Goal: Information Seeking & Learning: Find specific page/section

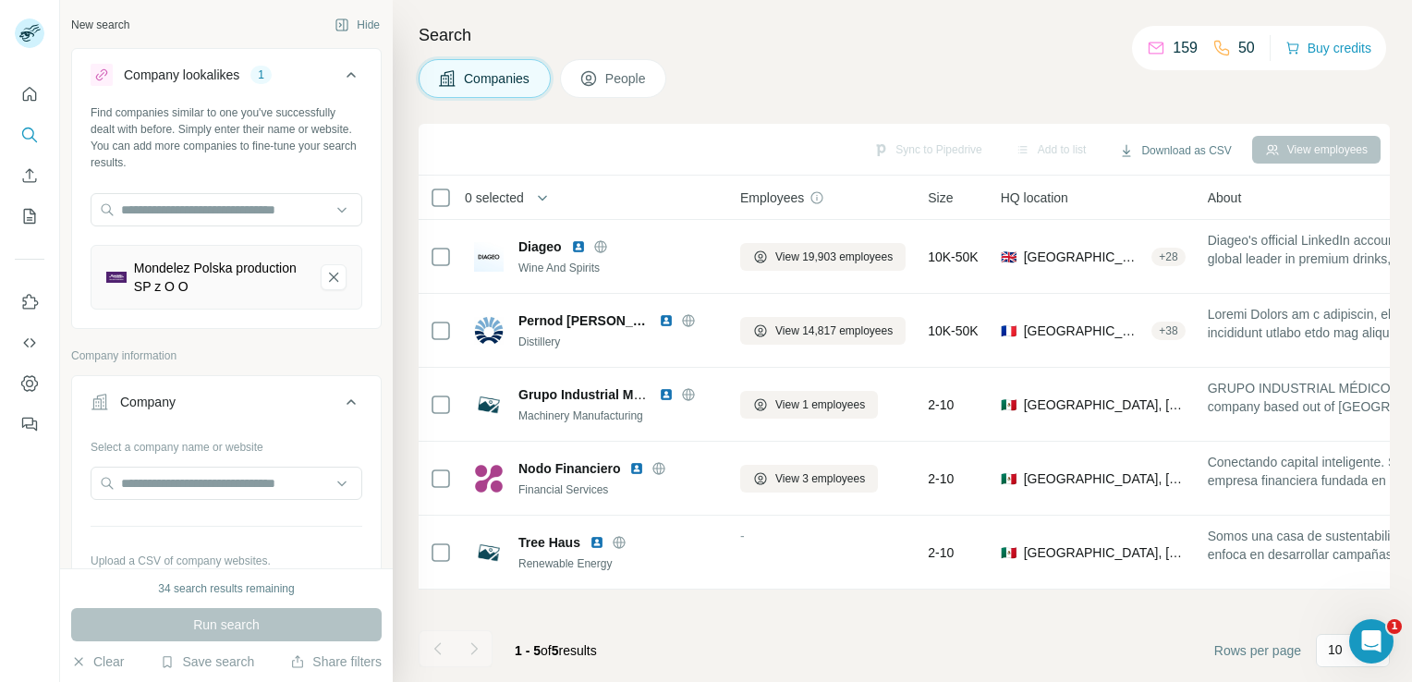
scroll to position [320, 0]
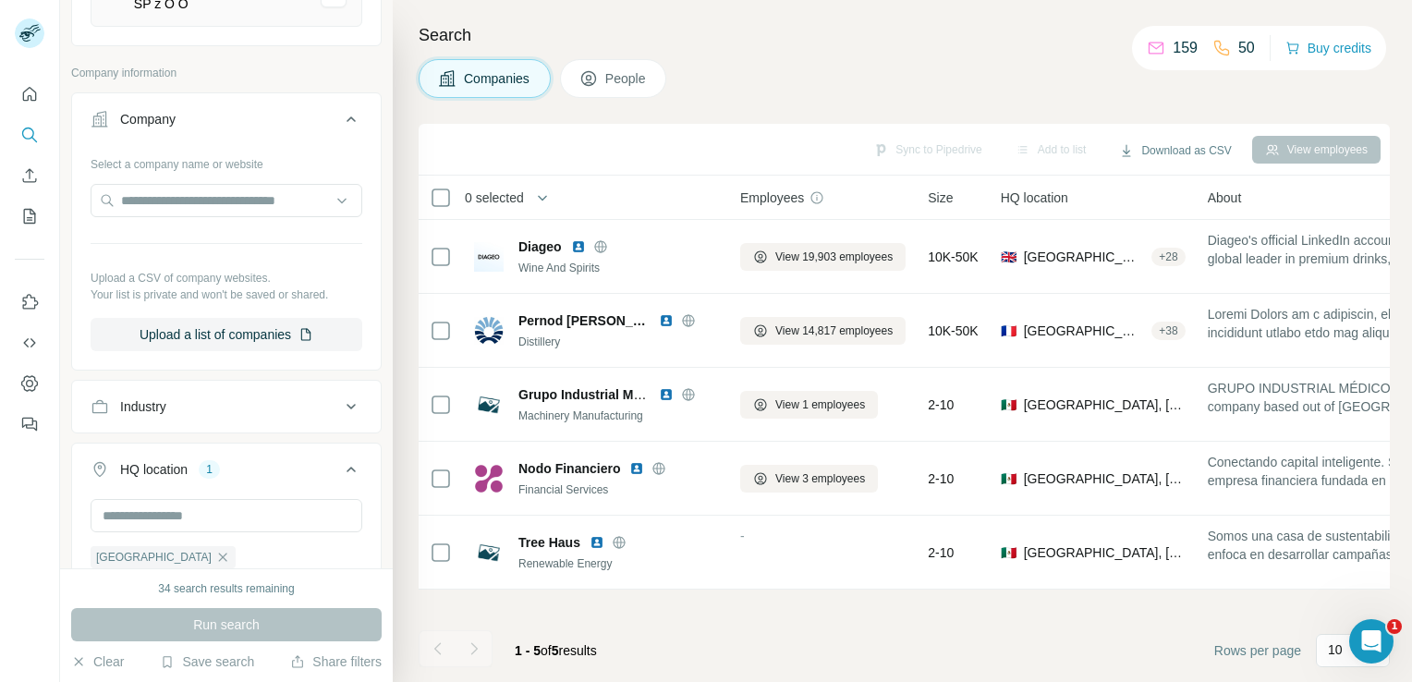
click at [340, 120] on icon at bounding box center [351, 119] width 22 height 22
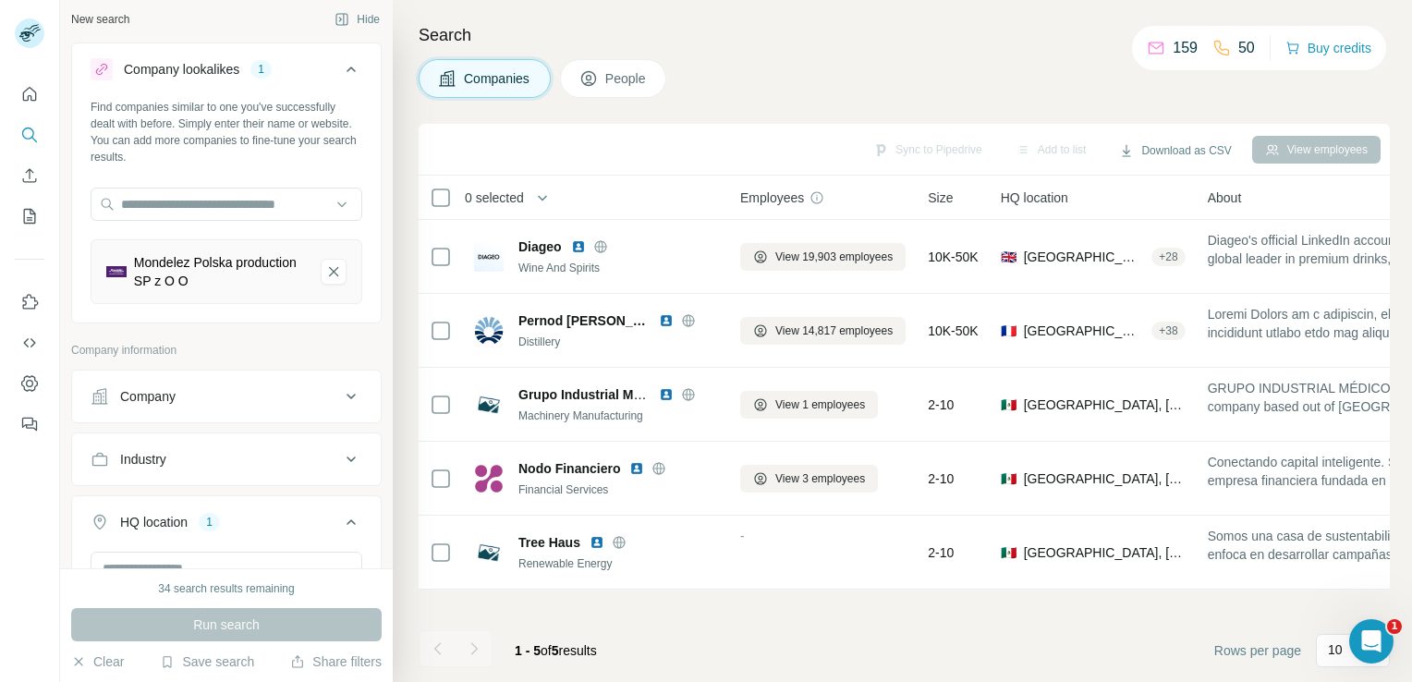
scroll to position [0, 0]
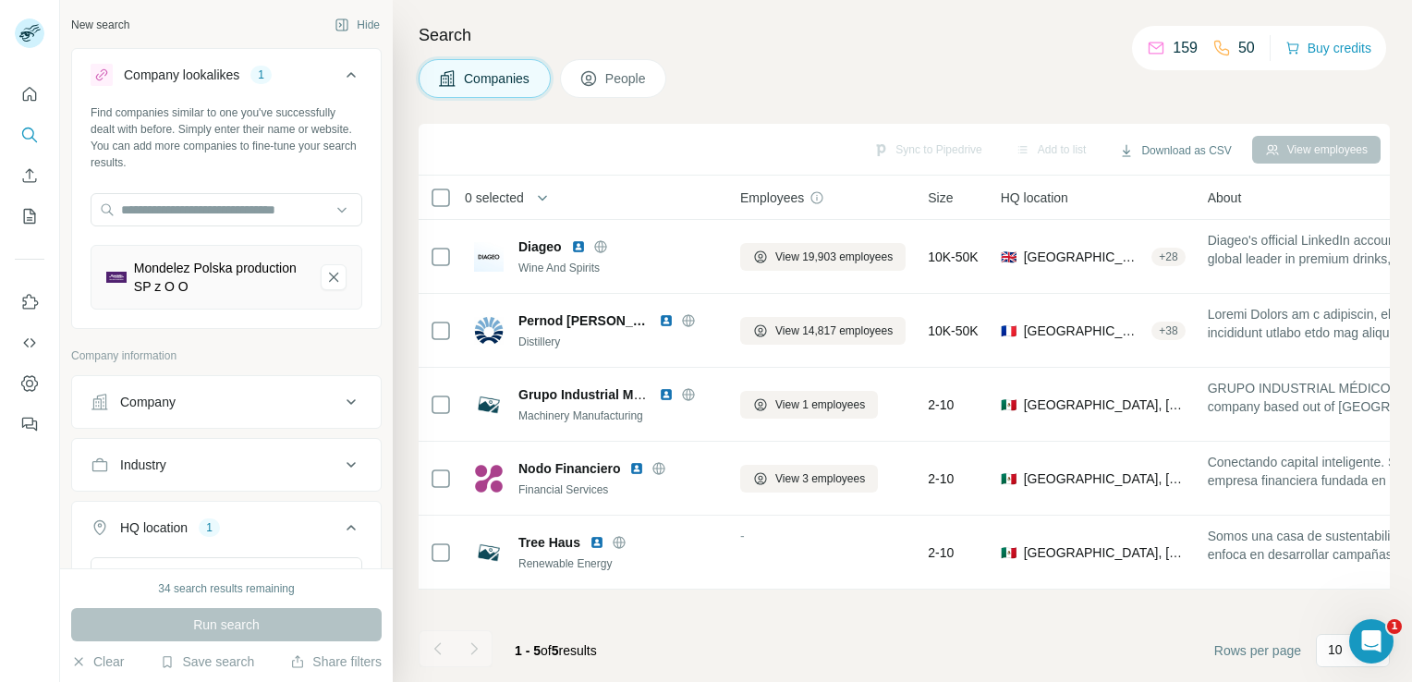
click at [340, 76] on icon at bounding box center [351, 75] width 22 height 22
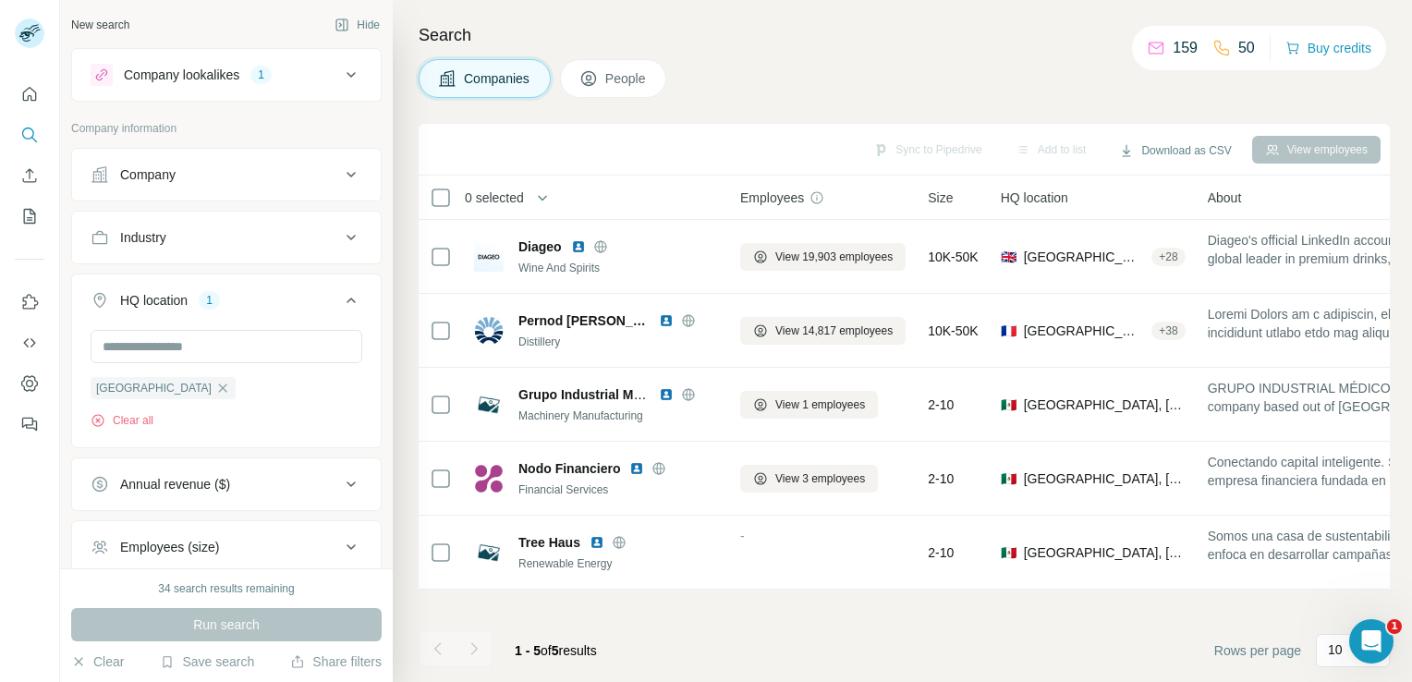
click at [269, 80] on div "1" at bounding box center [260, 75] width 21 height 17
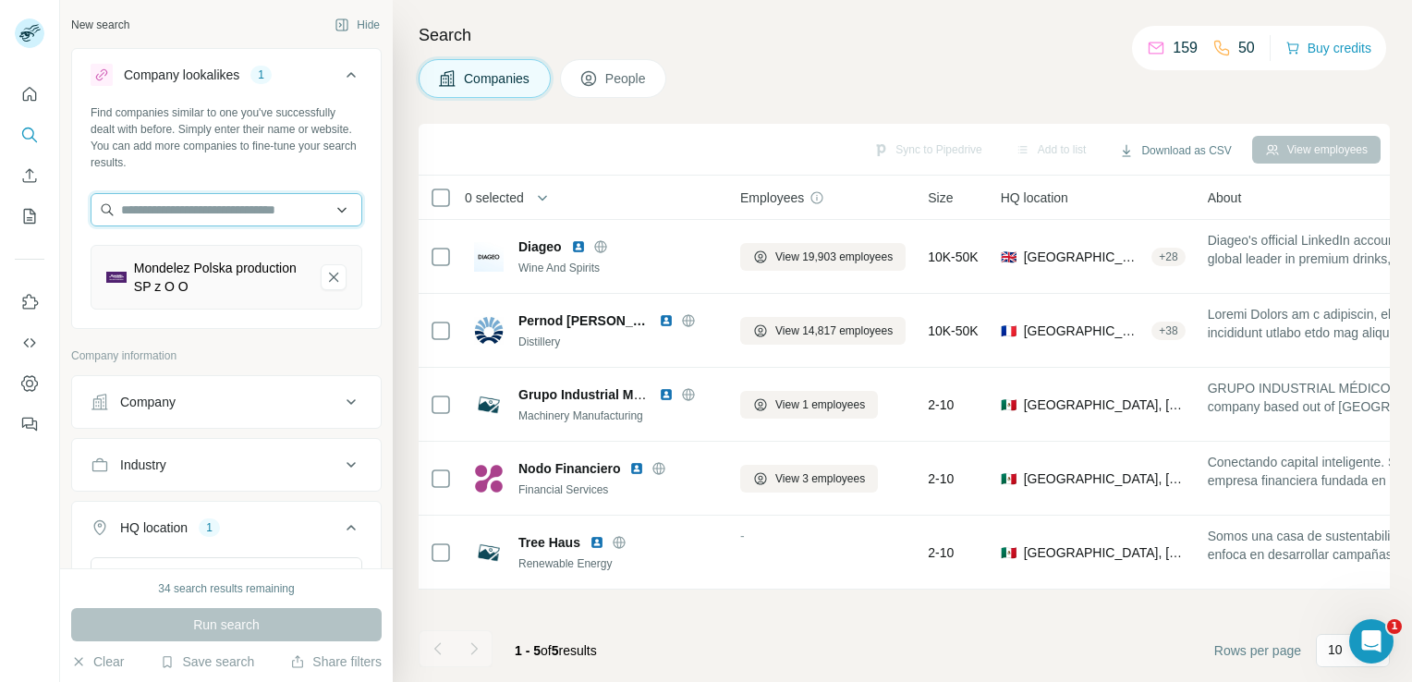
click at [236, 202] on input "text" at bounding box center [227, 209] width 272 height 33
type input "*"
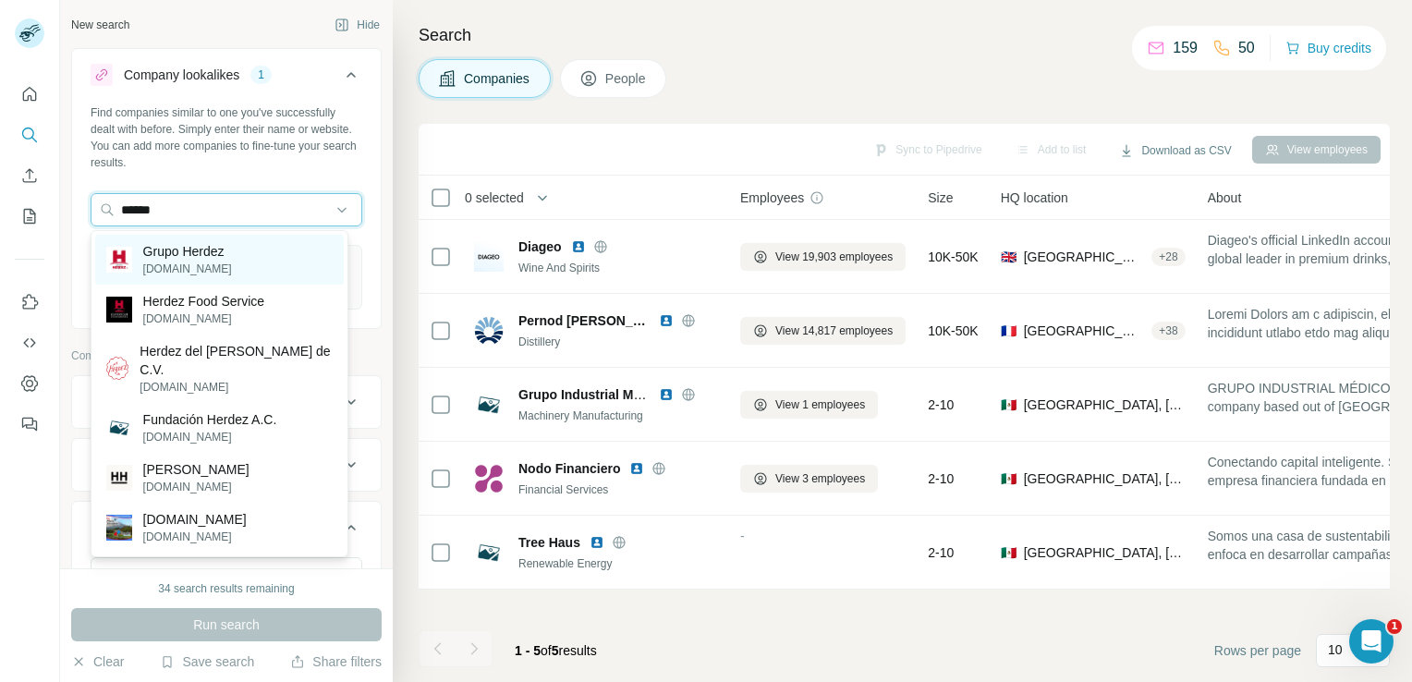
type input "******"
click at [214, 267] on p "[DOMAIN_NAME]" at bounding box center [187, 269] width 89 height 17
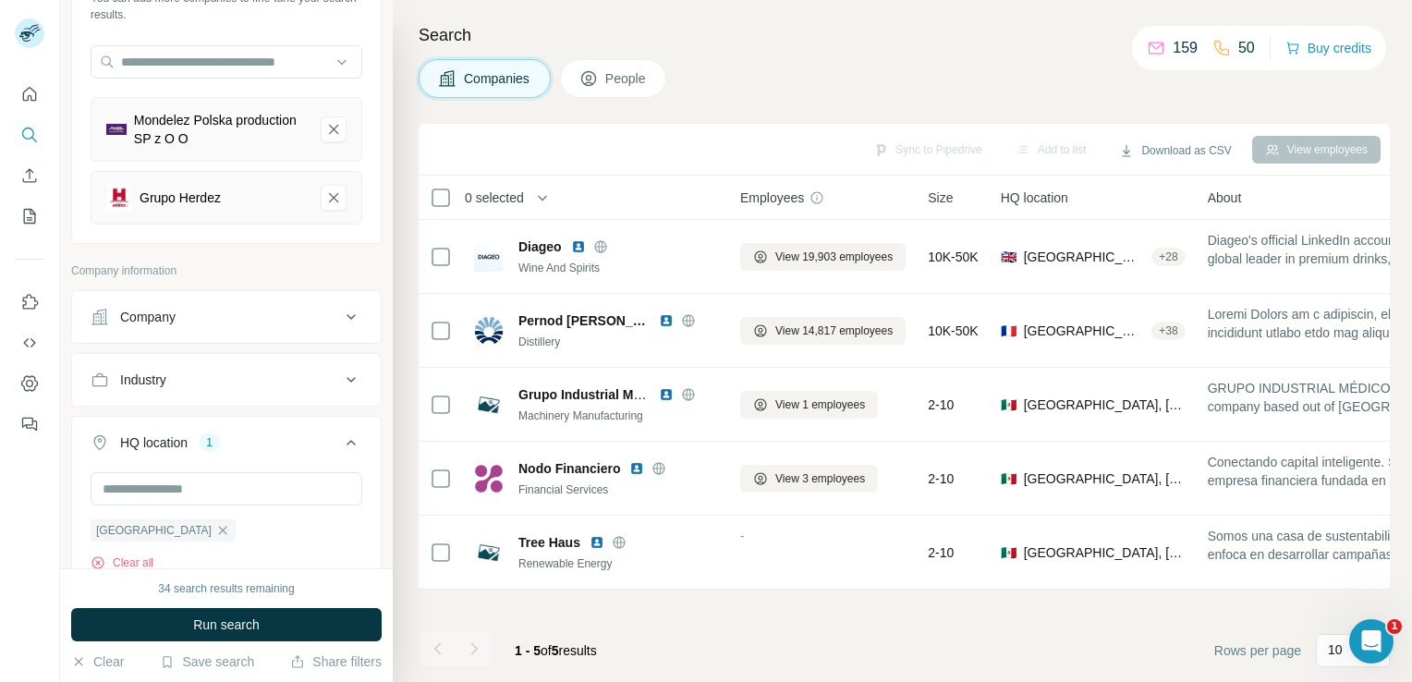
scroll to position [185, 0]
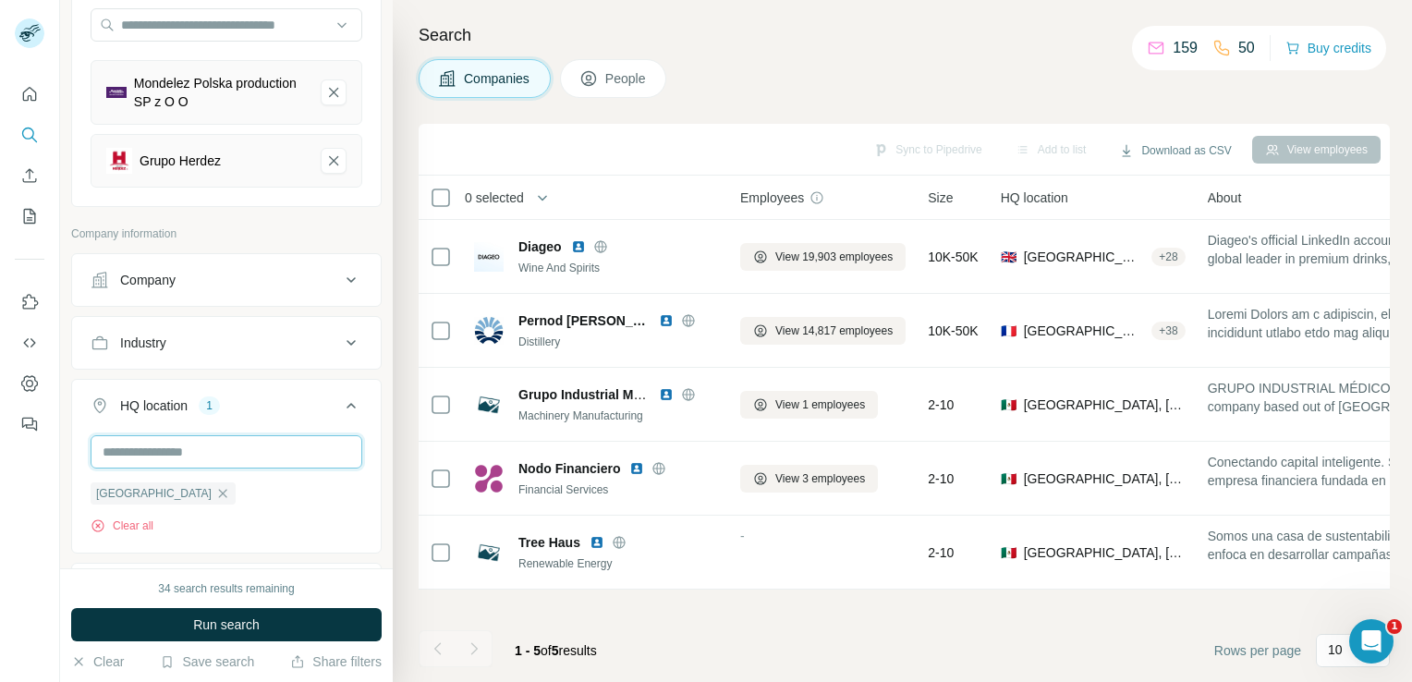
click at [296, 443] on input "text" at bounding box center [227, 451] width 272 height 33
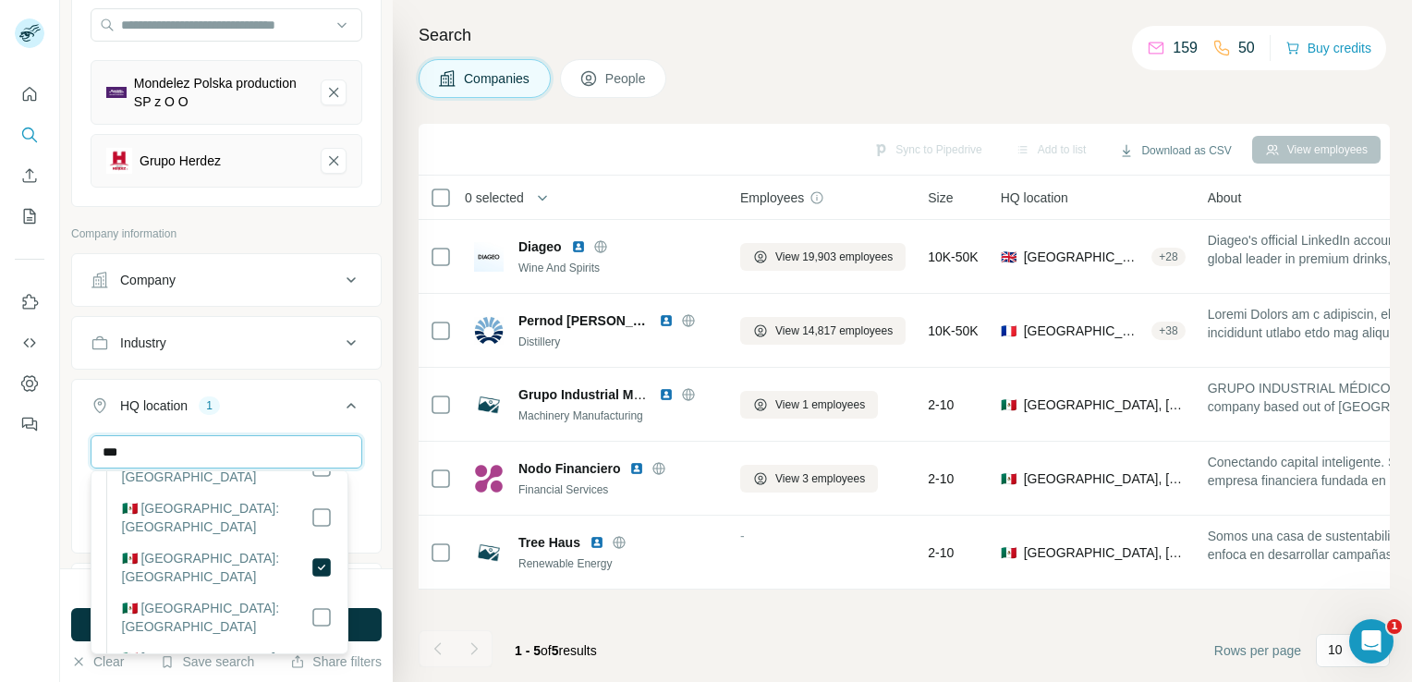
scroll to position [0, 0]
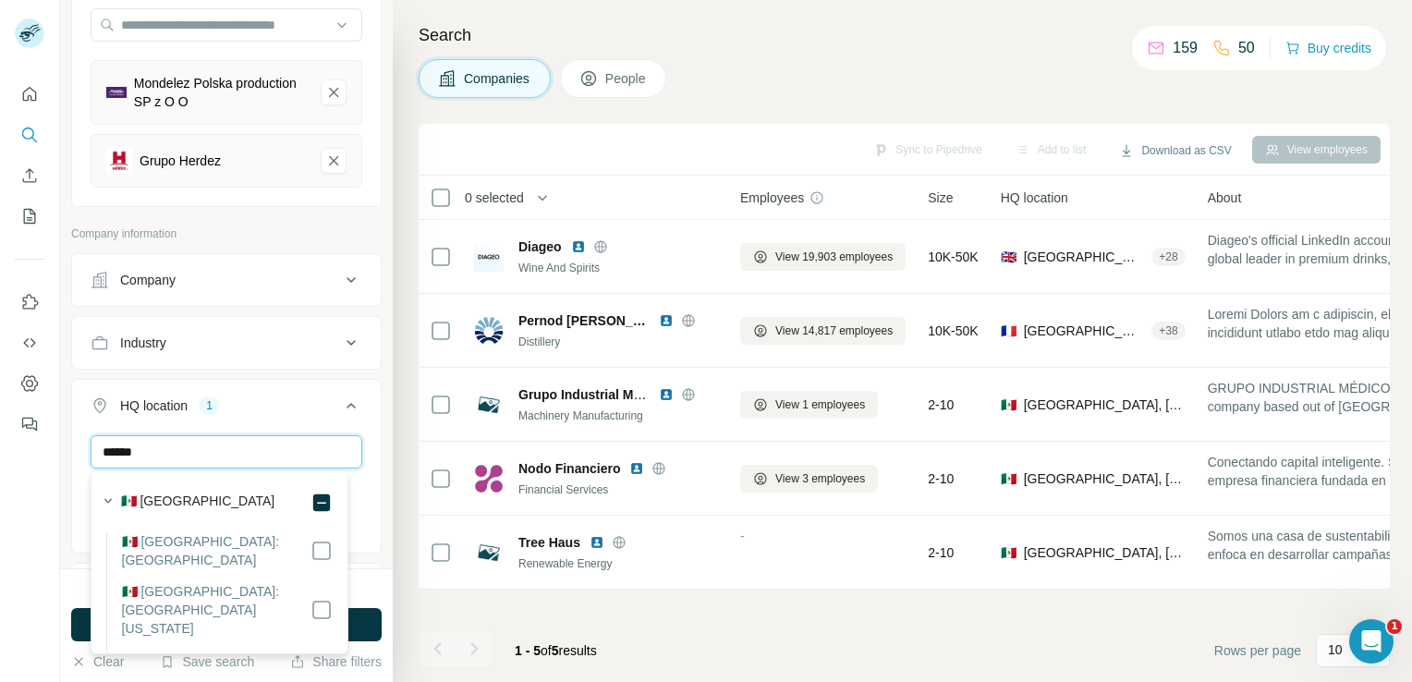
type input "******"
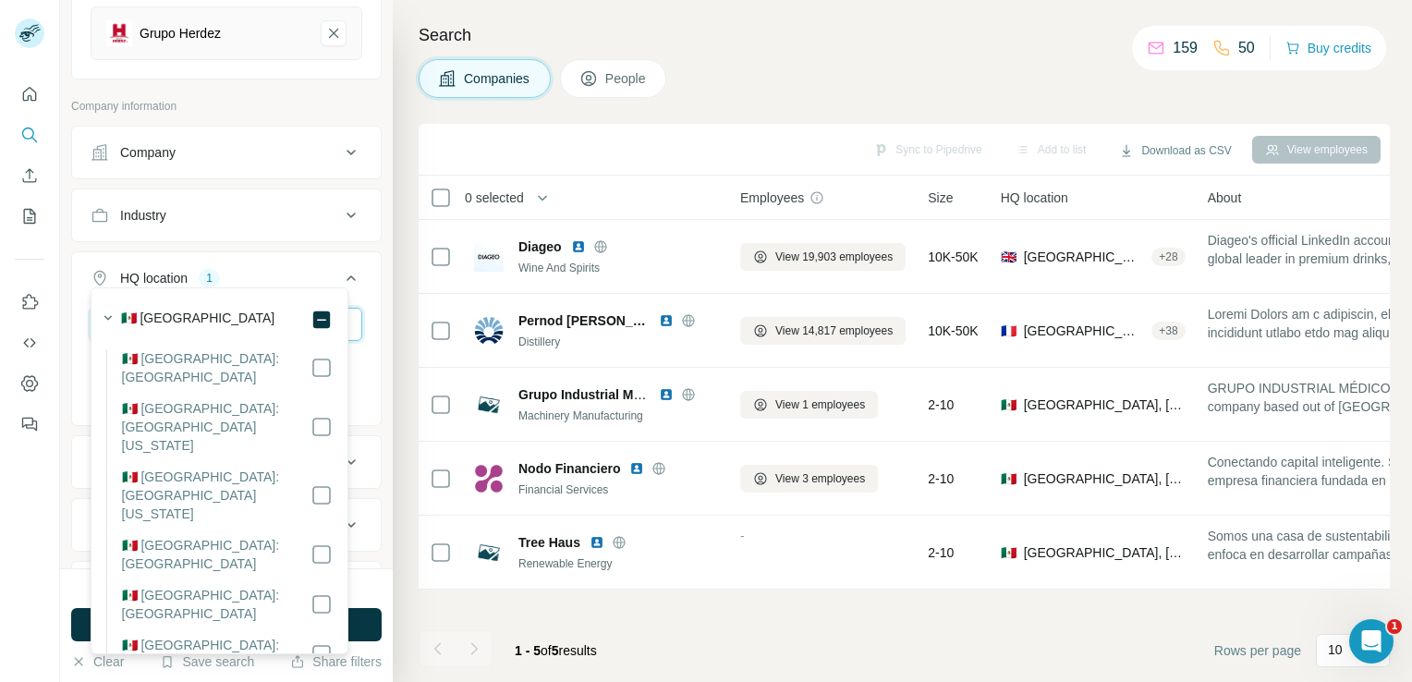
scroll to position [370, 0]
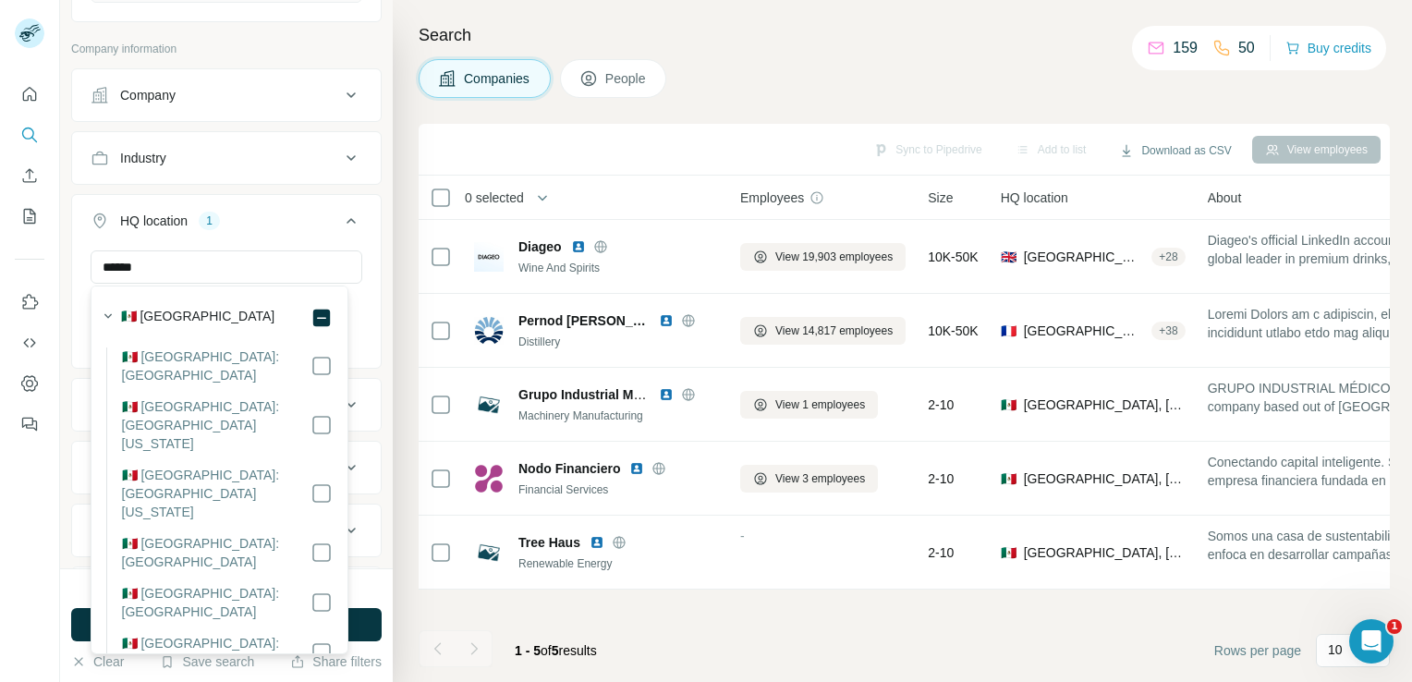
click at [369, 595] on div "34 search results remaining" at bounding box center [226, 588] width 311 height 17
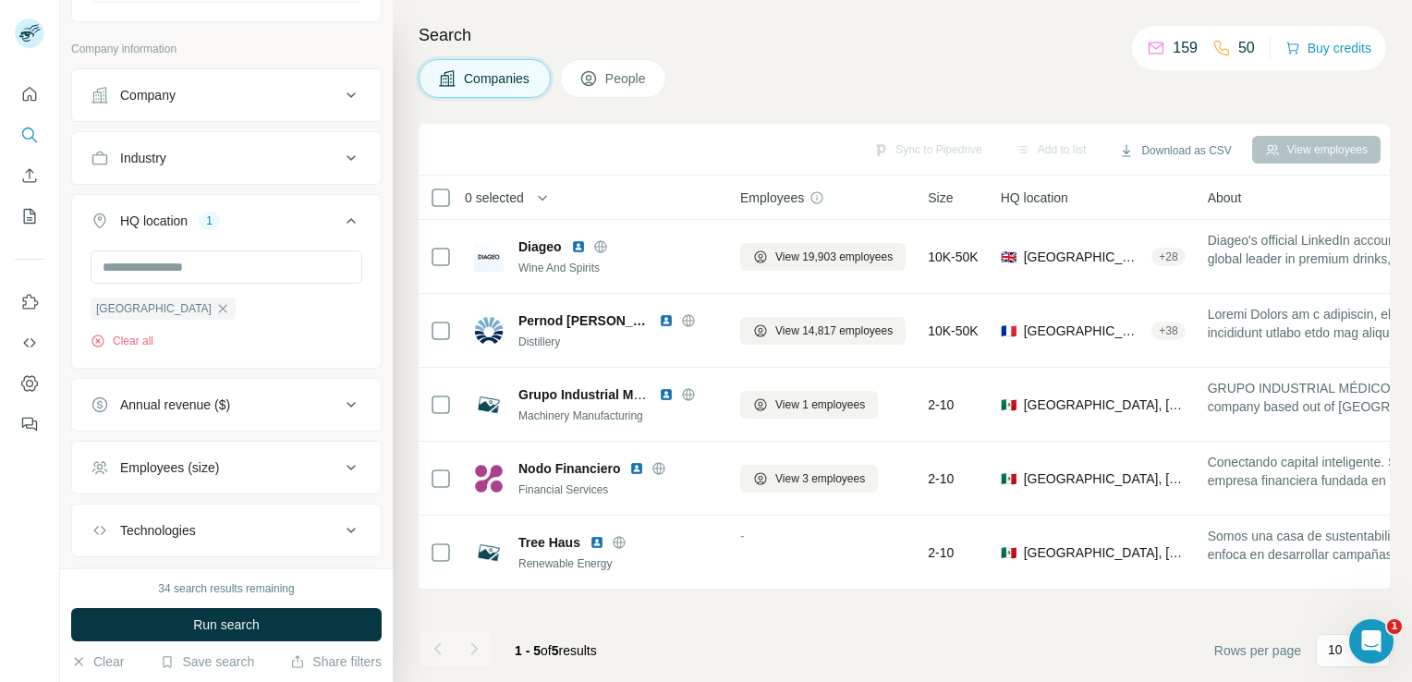
click at [357, 618] on button "Run search" at bounding box center [226, 624] width 311 height 33
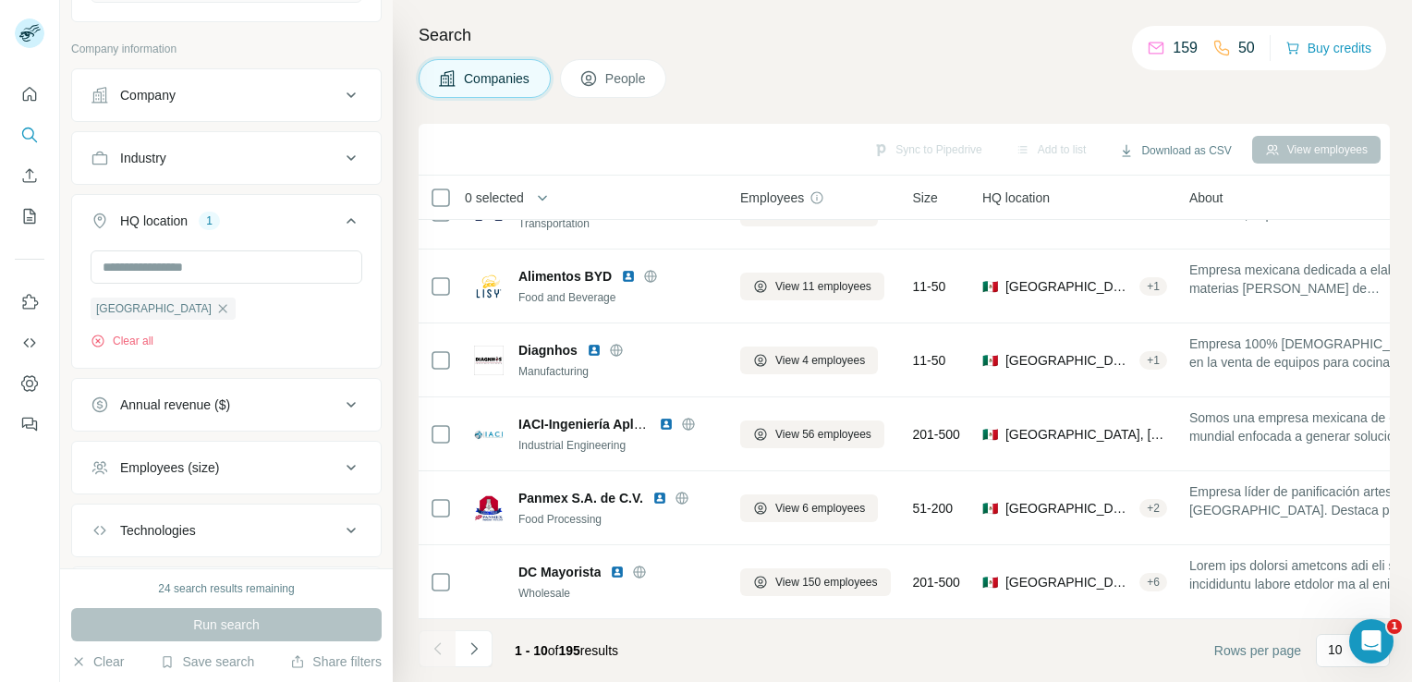
scroll to position [348, 0]
click at [612, 85] on span "People" at bounding box center [626, 78] width 43 height 18
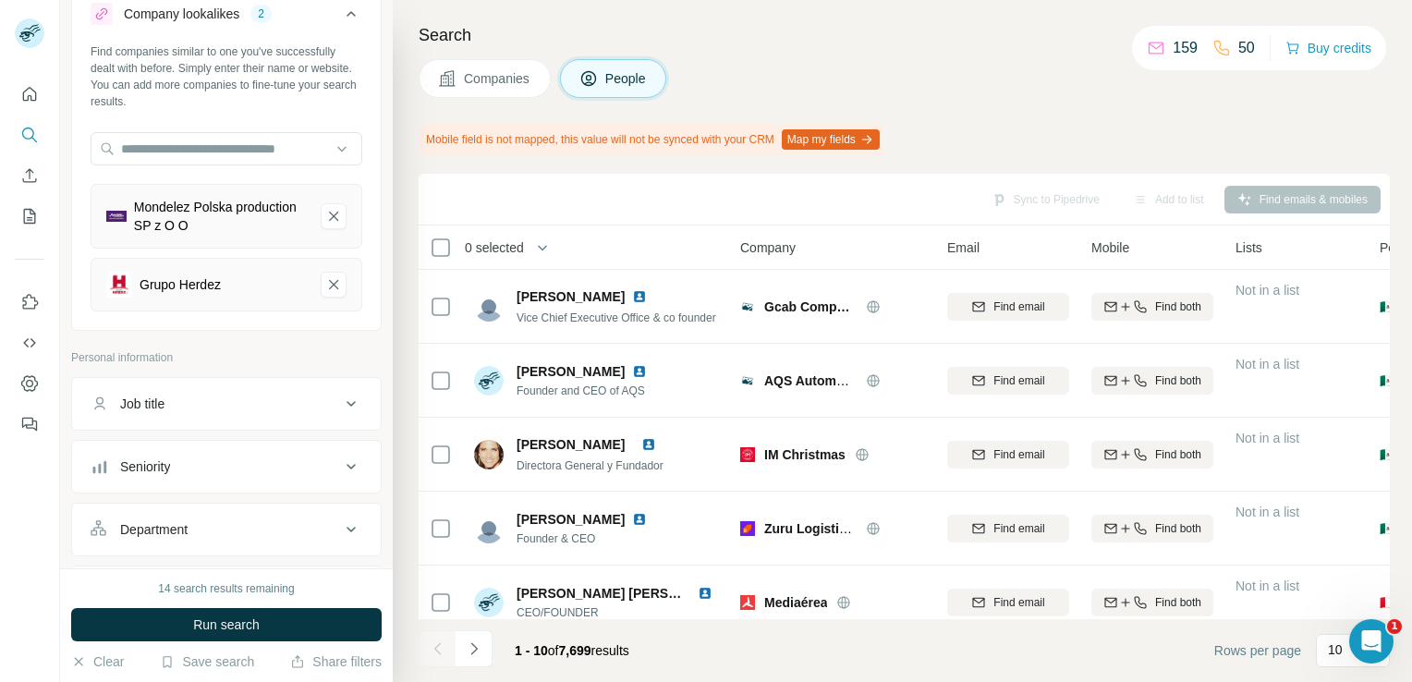
scroll to position [59, 0]
click at [207, 284] on div "Grupo Herdez" at bounding box center [180, 286] width 81 height 18
click at [162, 312] on div "Find companies similar to one you've successfully dealt with before. Simply ent…" at bounding box center [226, 186] width 309 height 283
click at [329, 284] on icon "Grupo Herdez-remove-button" at bounding box center [333, 286] width 9 height 9
click at [321, 227] on button "Mondelez Polska production SP z O O-remove-button" at bounding box center [334, 218] width 26 height 26
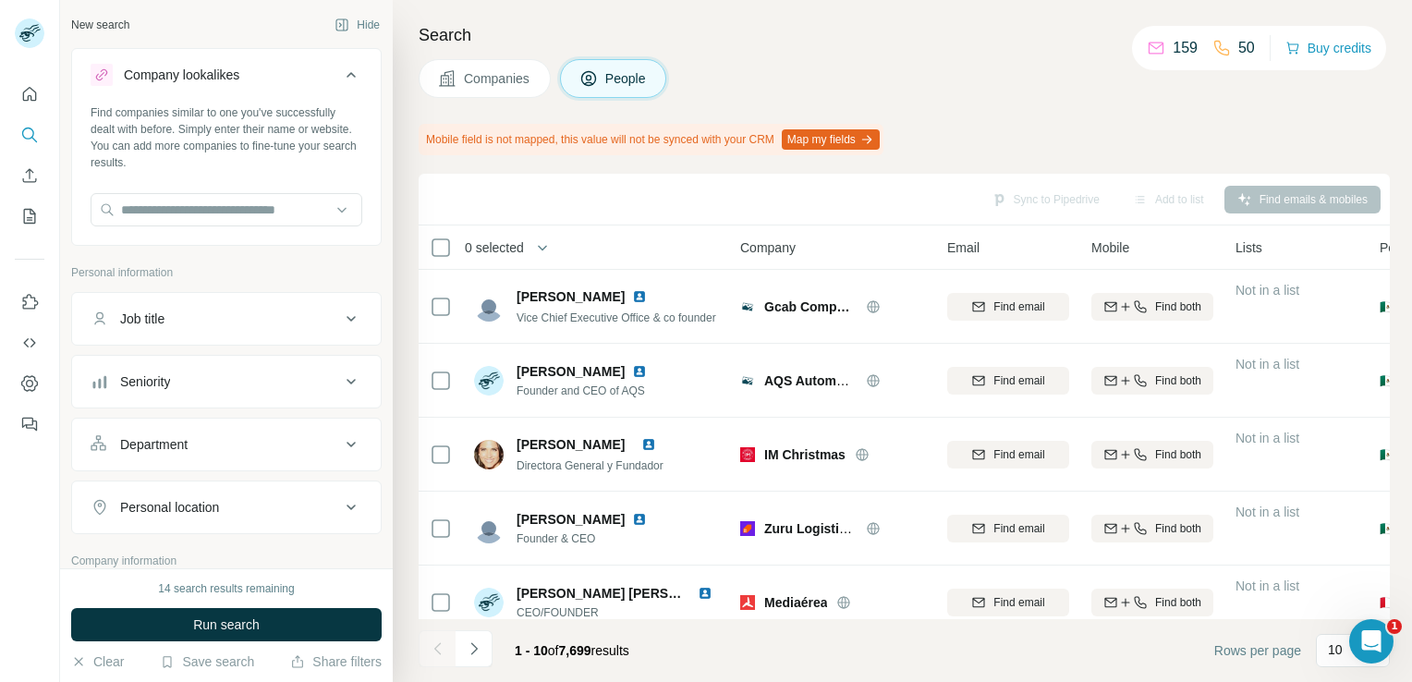
click at [340, 78] on icon at bounding box center [351, 75] width 22 height 22
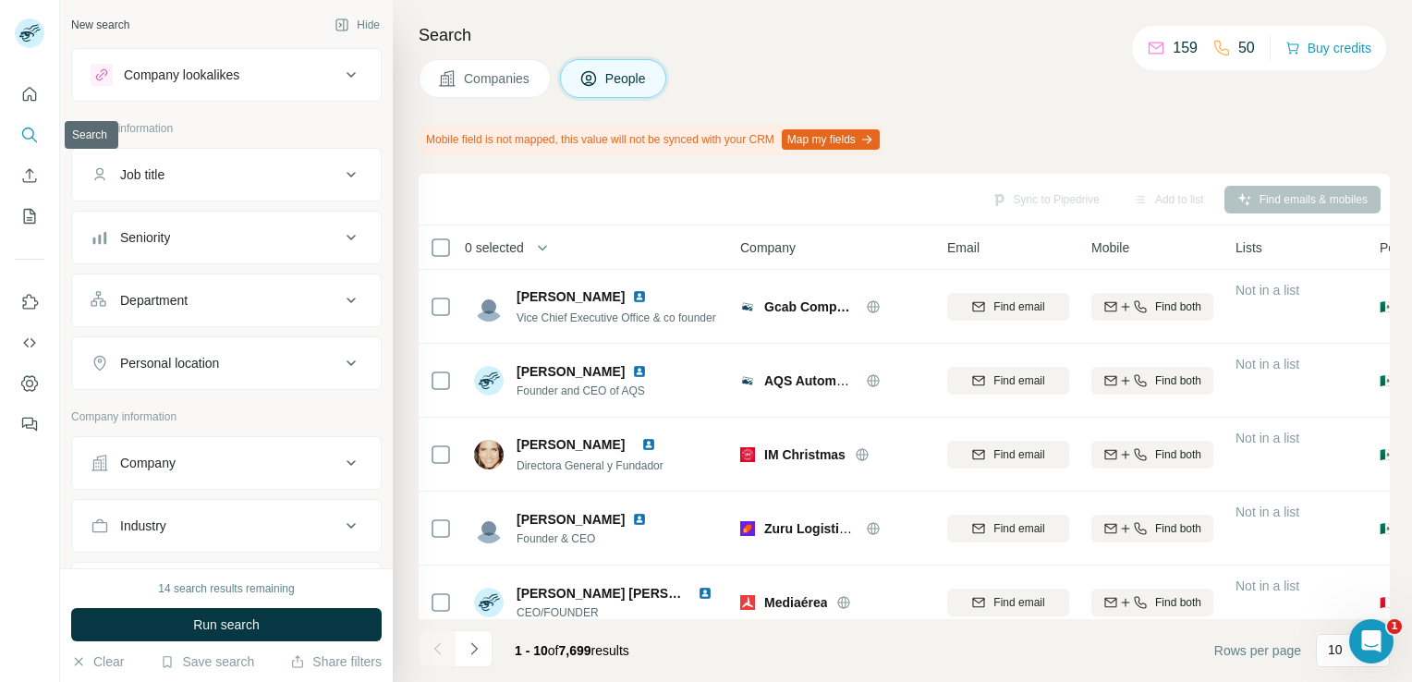
click at [35, 136] on icon "Search" at bounding box center [29, 135] width 18 height 18
click at [331, 87] on button "Company lookalikes" at bounding box center [226, 75] width 309 height 44
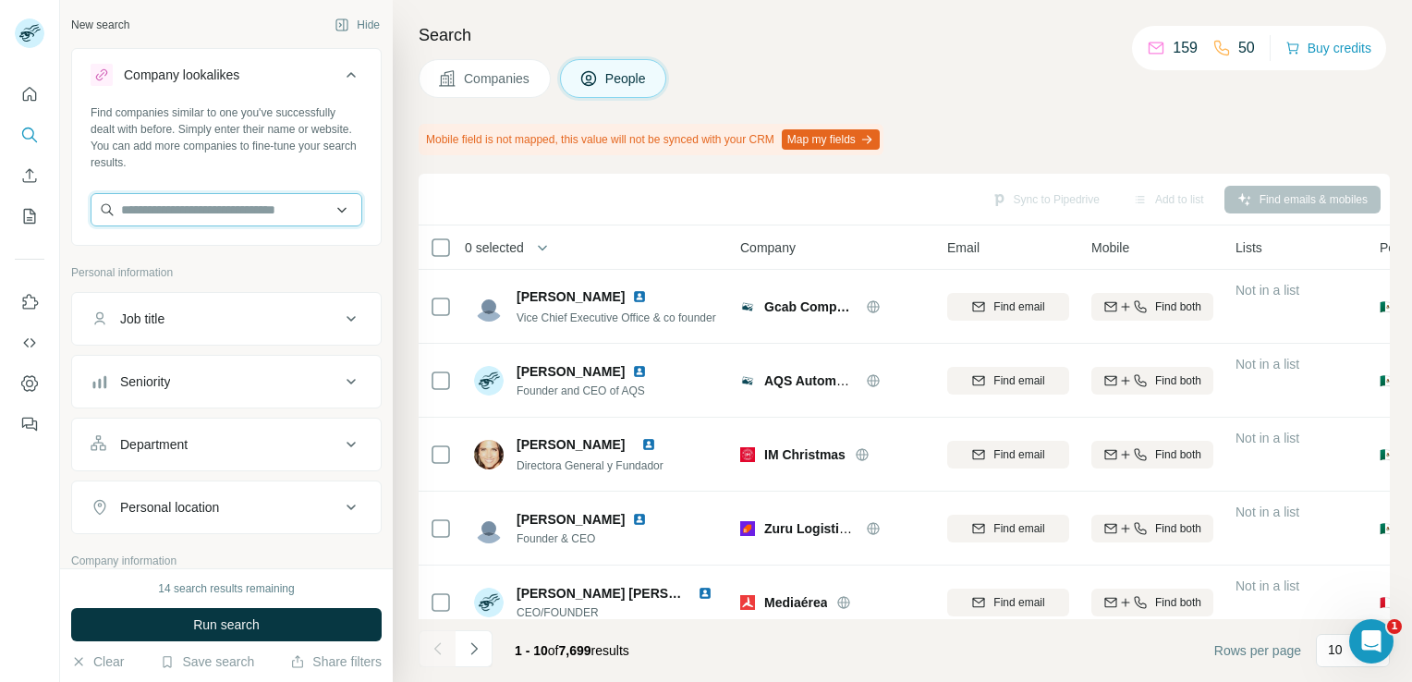
click at [259, 207] on input "text" at bounding box center [227, 209] width 272 height 33
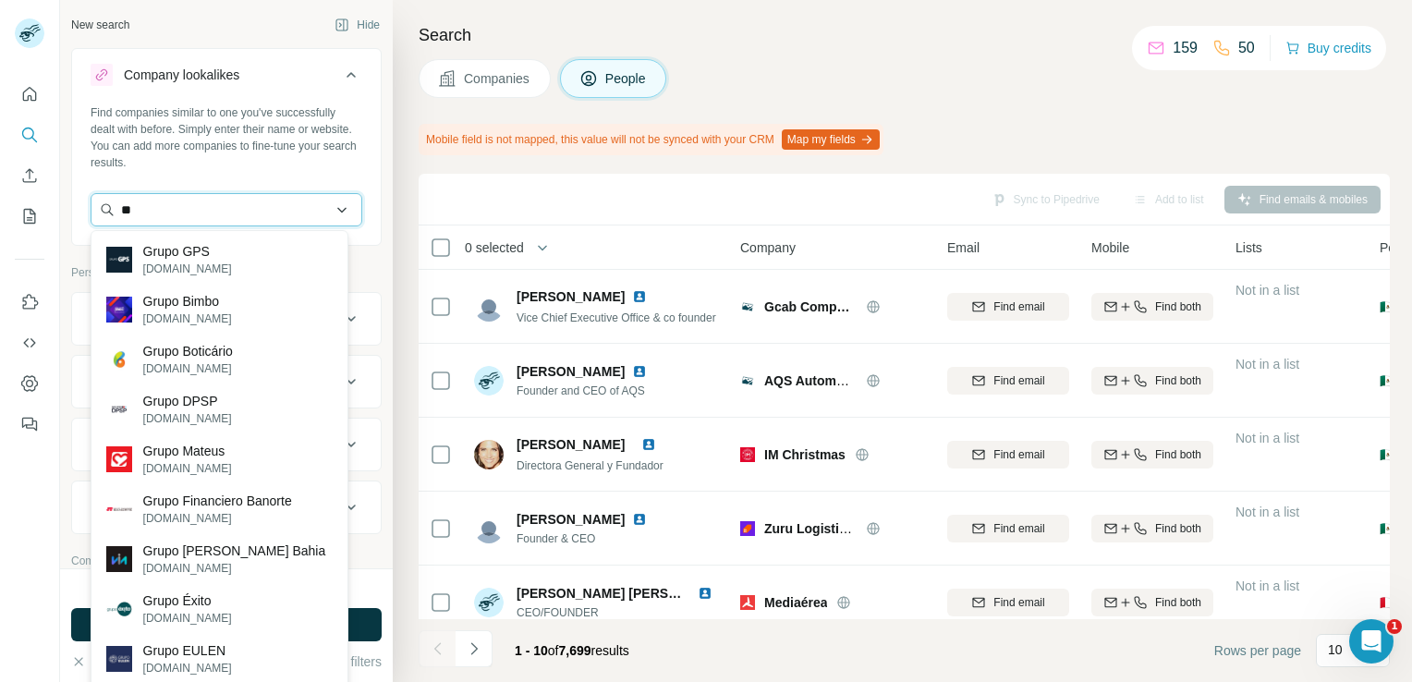
type input "*"
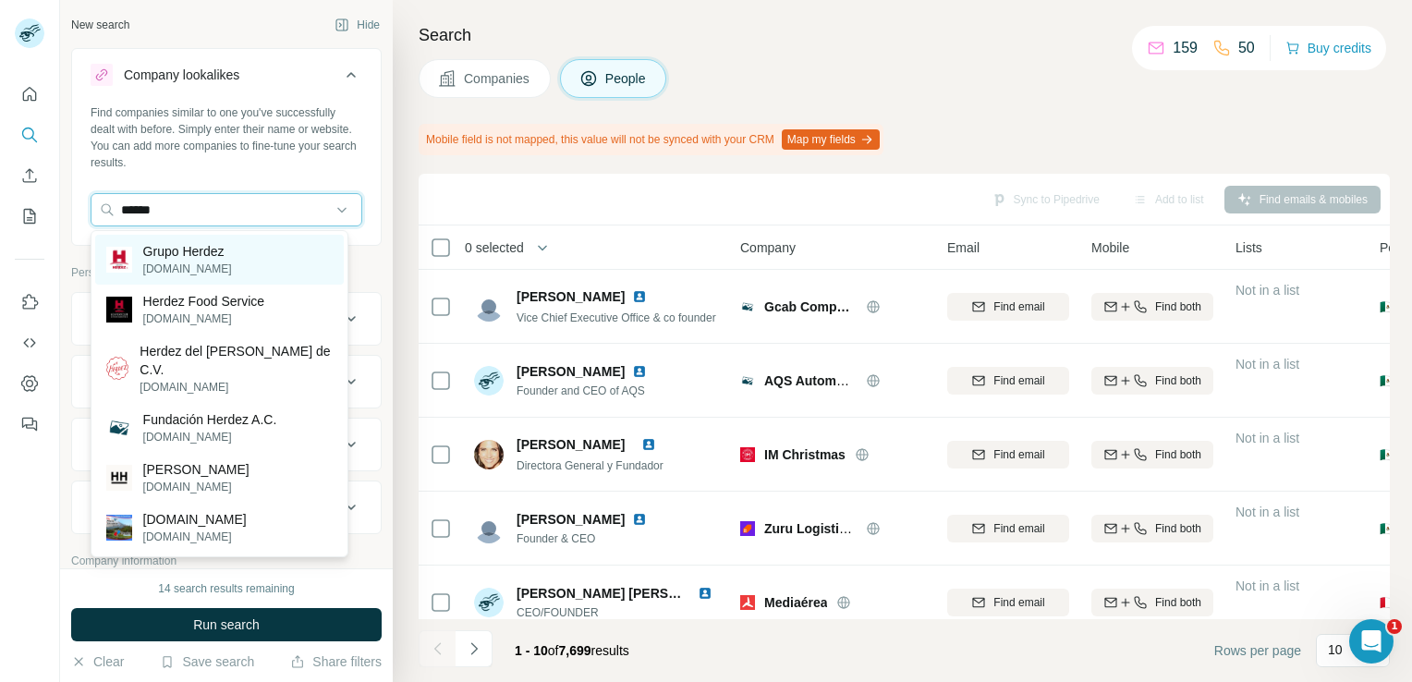
type input "******"
click at [165, 275] on p "[DOMAIN_NAME]" at bounding box center [187, 269] width 89 height 17
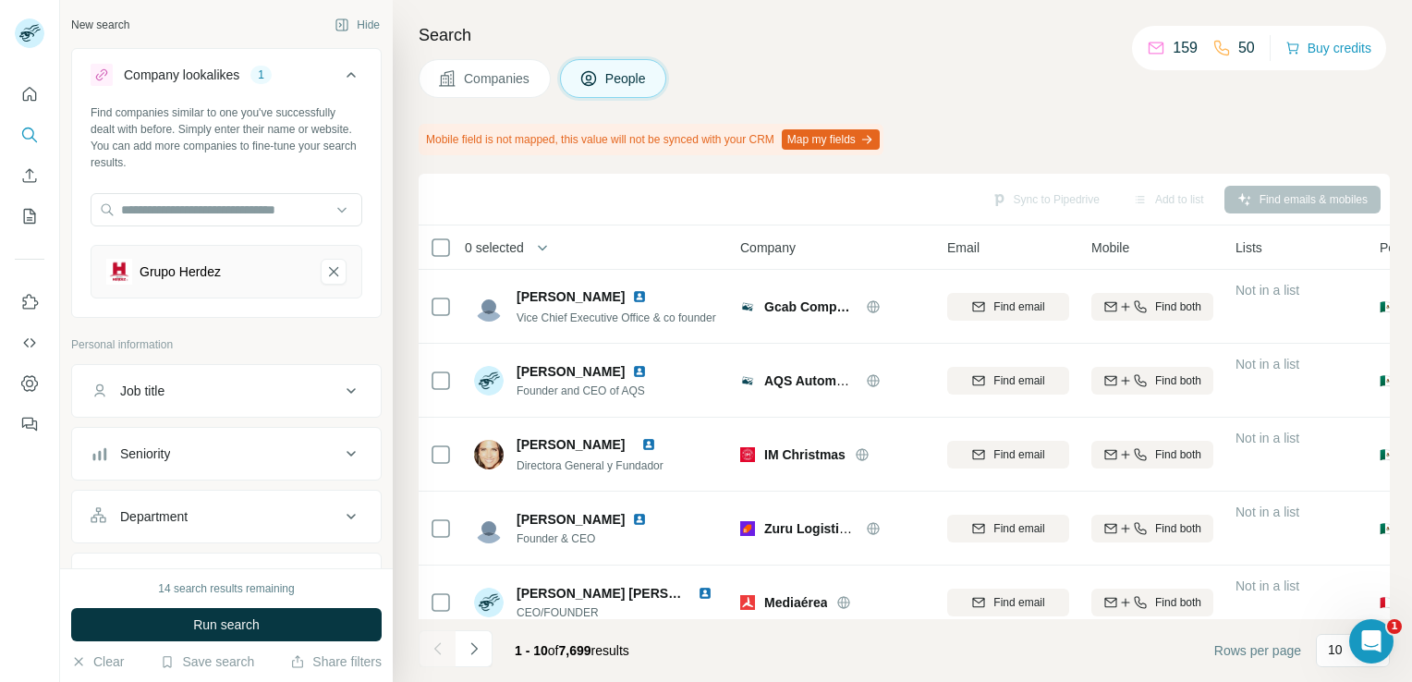
click at [340, 390] on icon at bounding box center [351, 391] width 22 height 22
click at [226, 431] on input "text" at bounding box center [208, 437] width 235 height 33
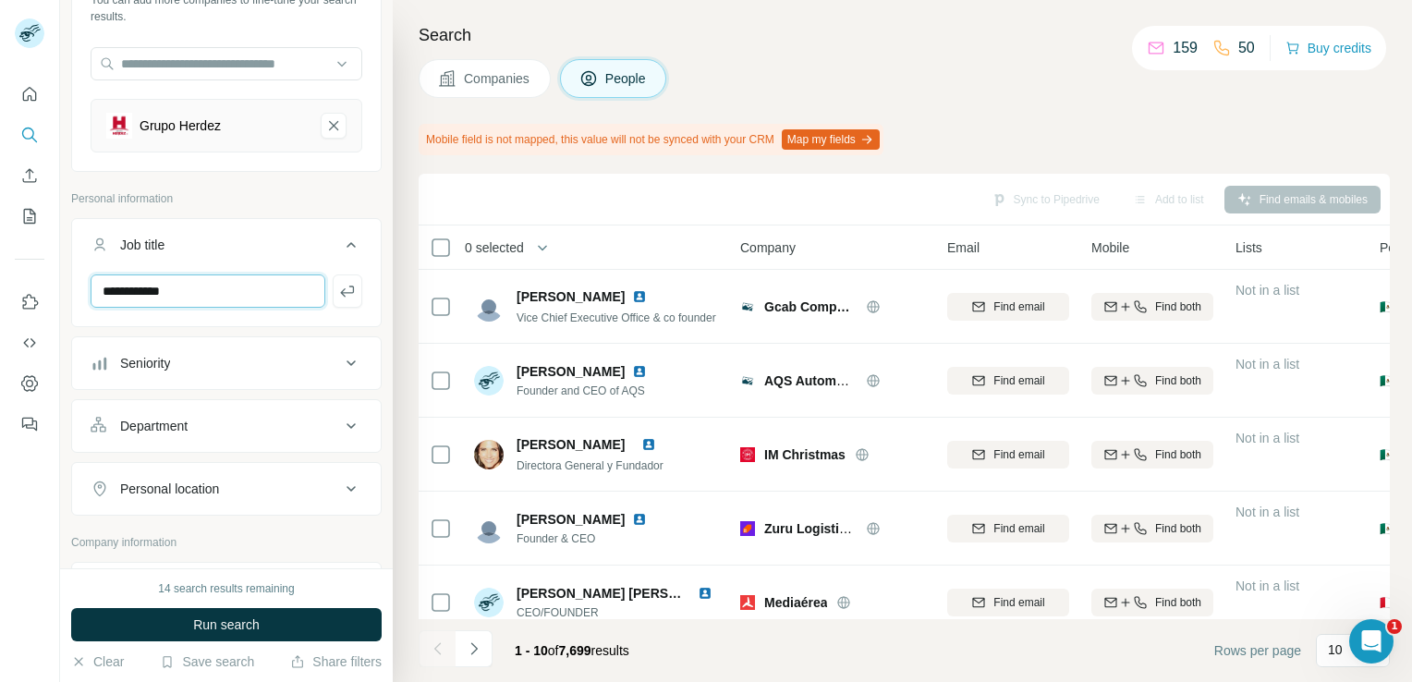
scroll to position [148, 0]
type input "**********"
click at [340, 492] on icon at bounding box center [351, 487] width 22 height 22
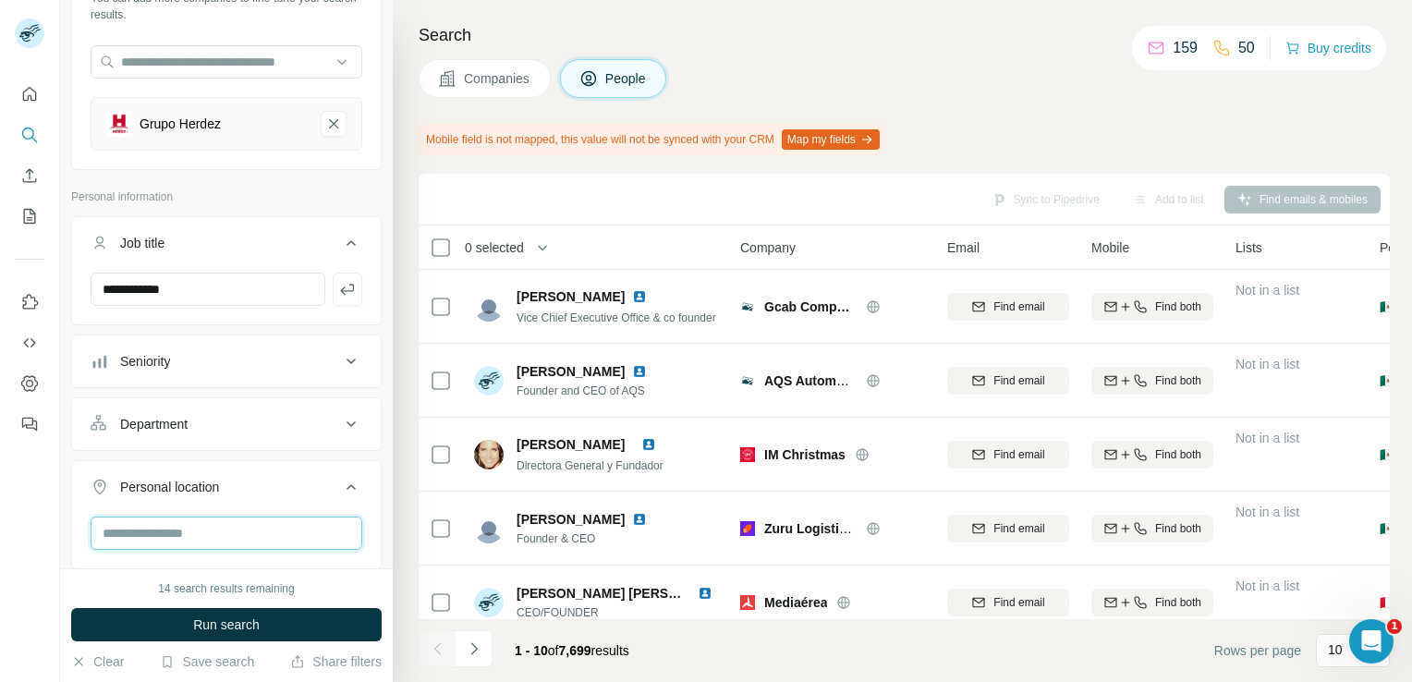
click at [324, 523] on input "text" at bounding box center [227, 533] width 272 height 33
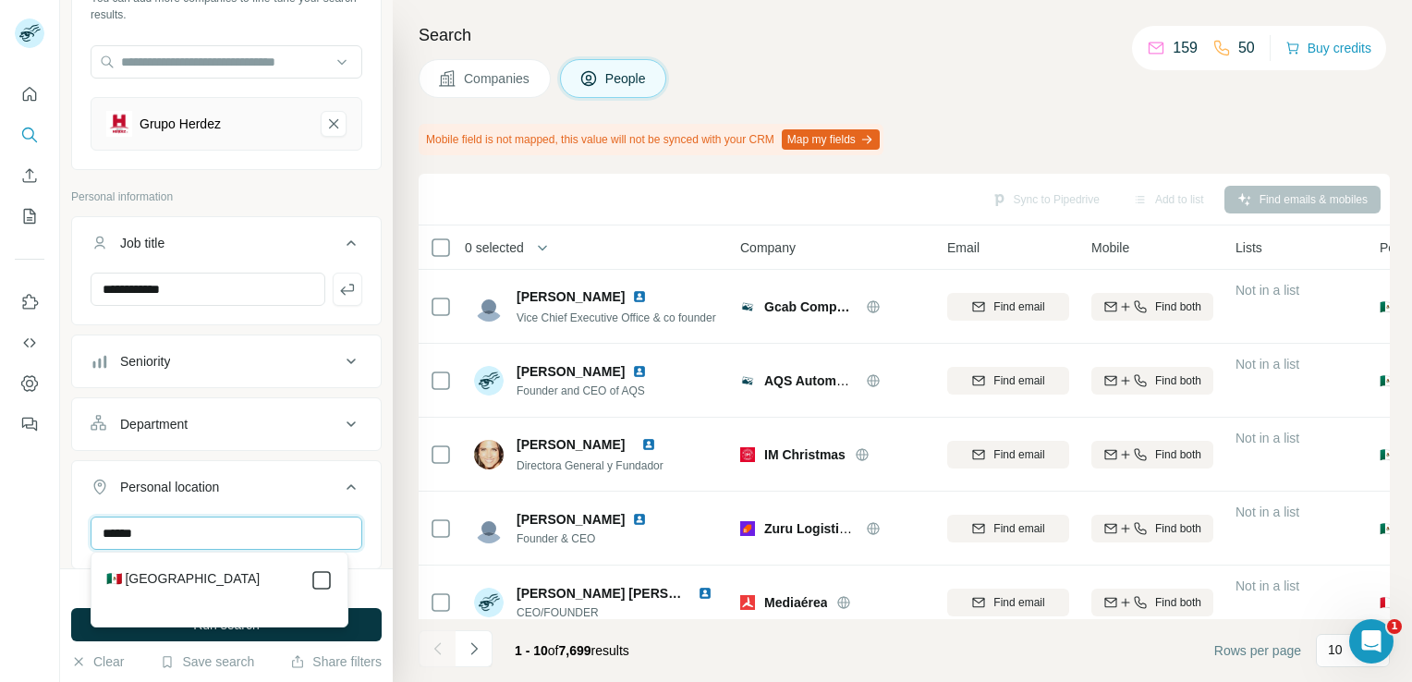
type input "******"
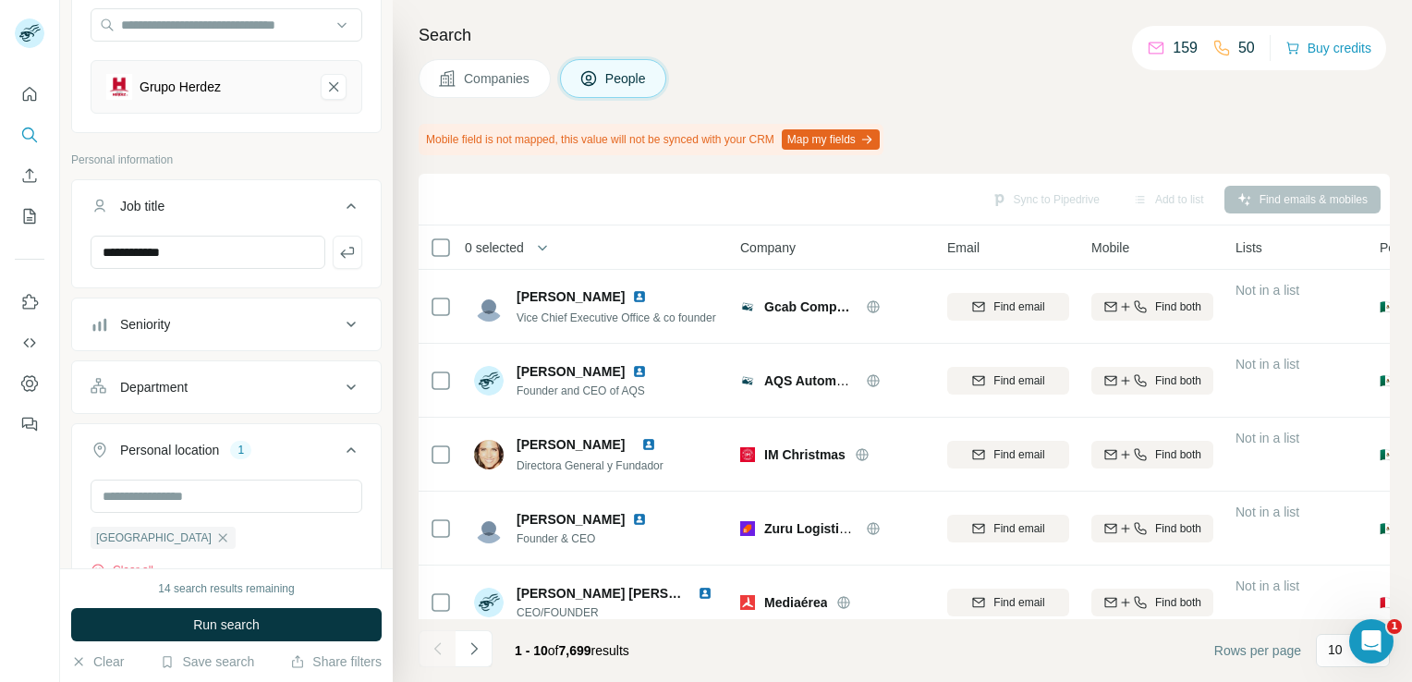
scroll to position [222, 0]
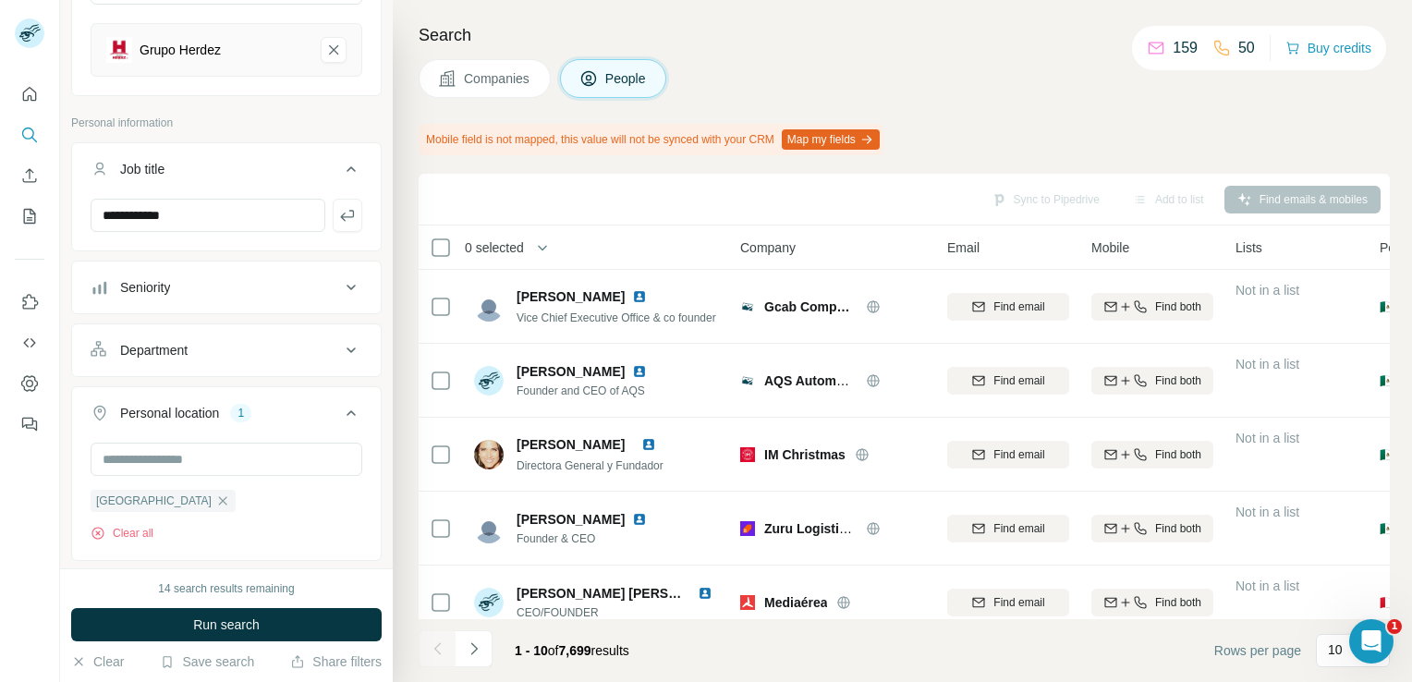
click at [340, 351] on icon at bounding box center [351, 350] width 22 height 22
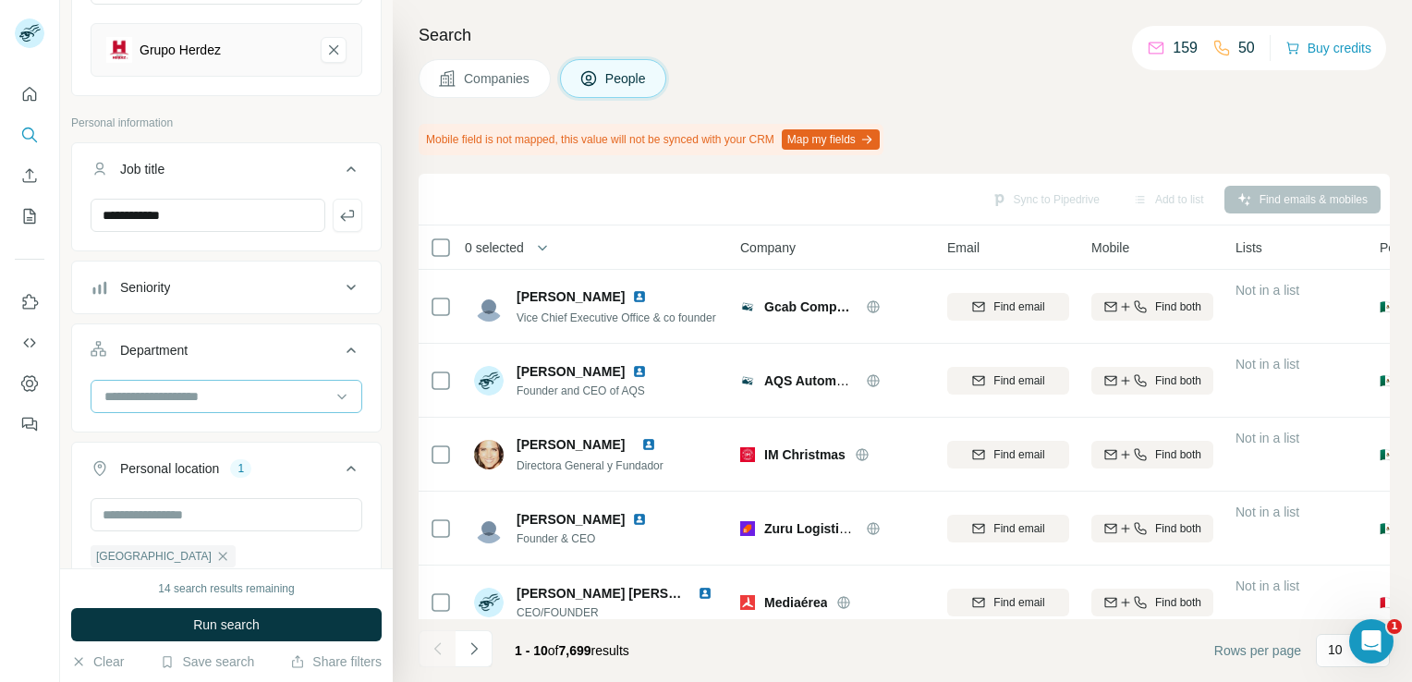
click at [252, 389] on input at bounding box center [217, 396] width 228 height 20
type input "*******"
click at [292, 622] on button "Run search" at bounding box center [226, 624] width 311 height 33
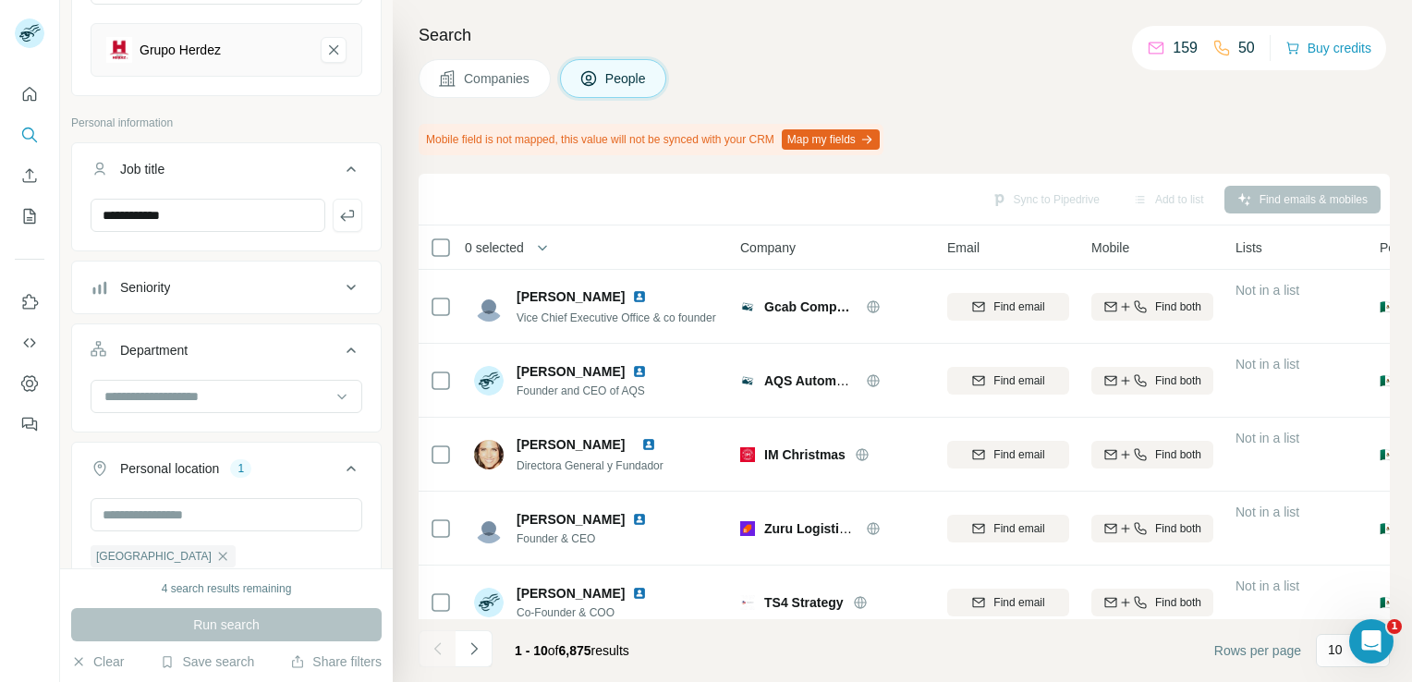
click at [492, 77] on span "Companies" at bounding box center [497, 78] width 67 height 18
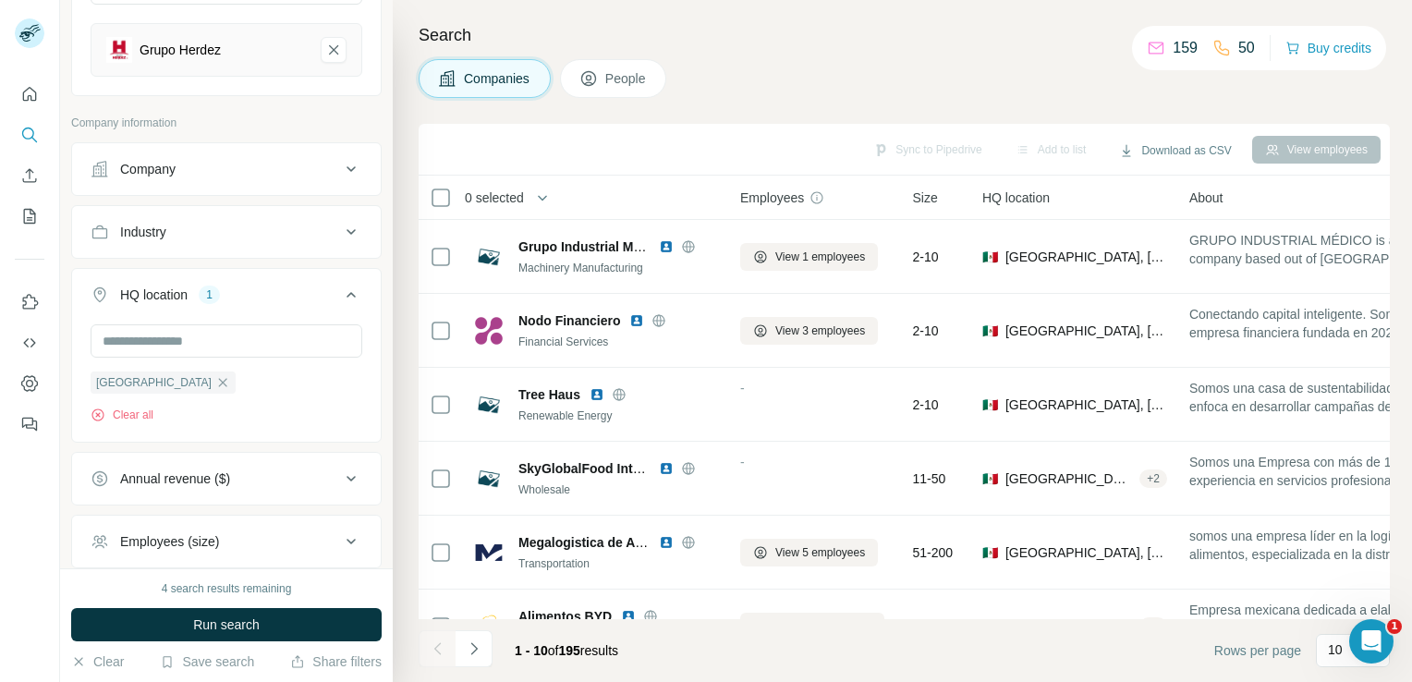
click at [788, 397] on div "-" at bounding box center [815, 404] width 151 height 51
click at [340, 172] on icon at bounding box center [351, 169] width 22 height 22
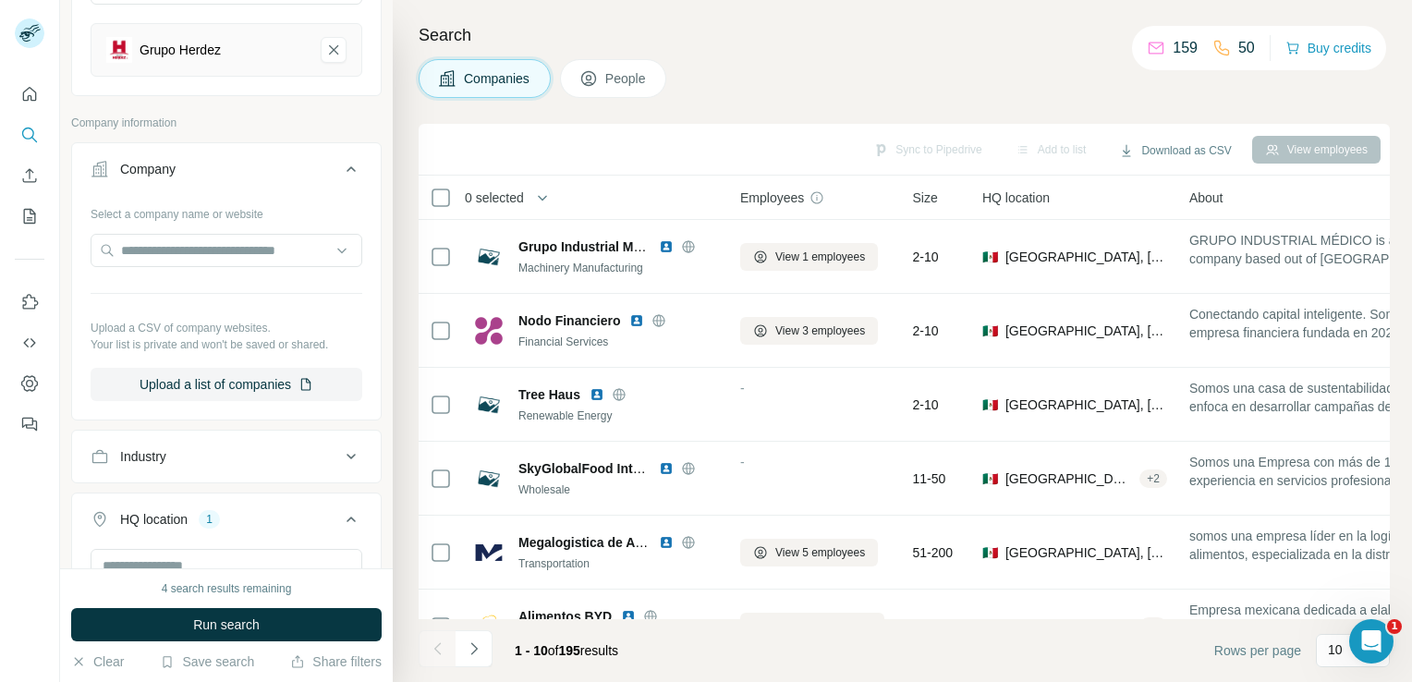
click at [340, 169] on icon at bounding box center [351, 169] width 22 height 22
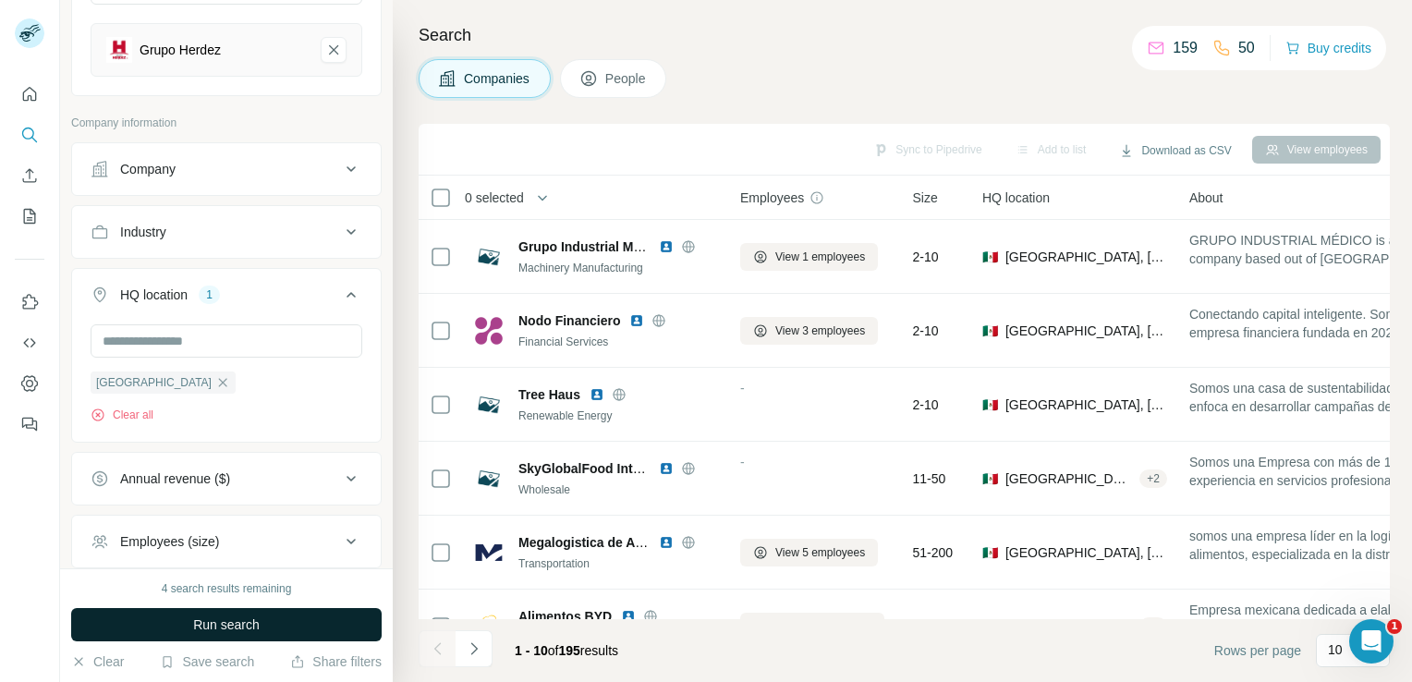
click at [295, 627] on button "Run search" at bounding box center [226, 624] width 311 height 33
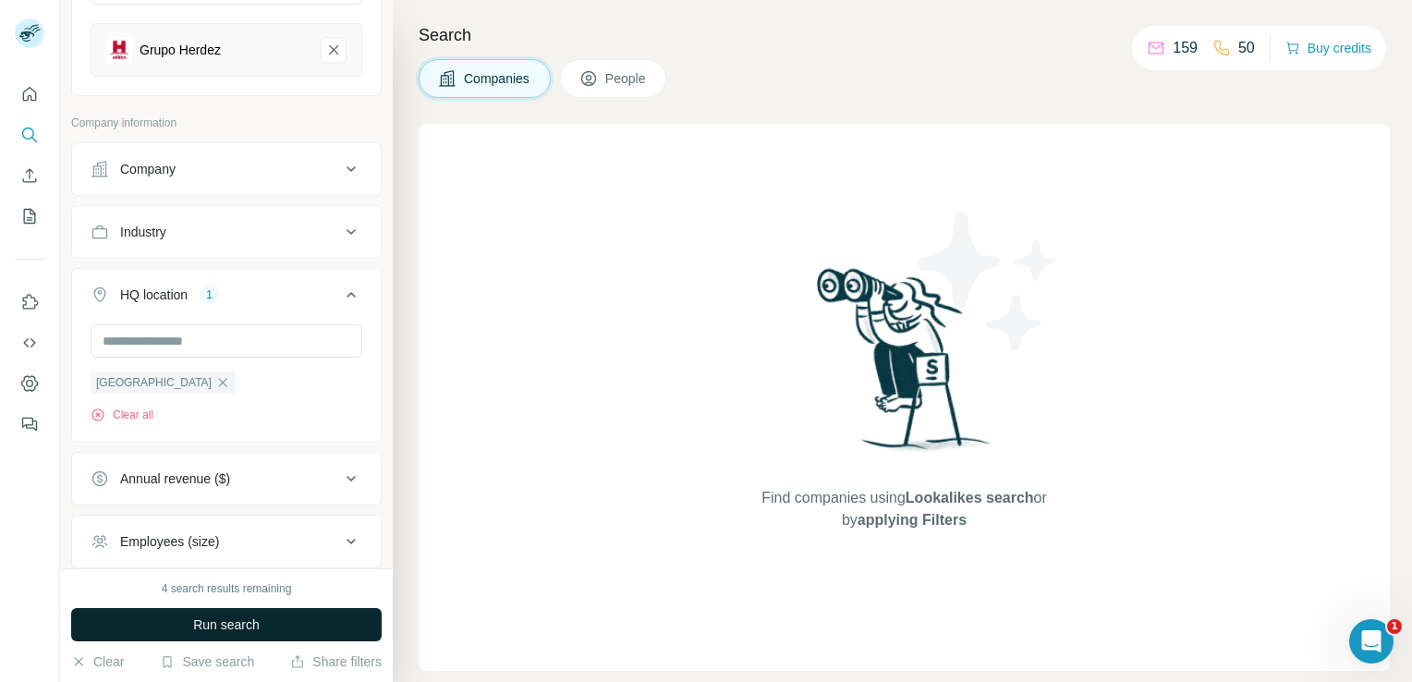
click at [356, 632] on button "Run search" at bounding box center [226, 624] width 311 height 33
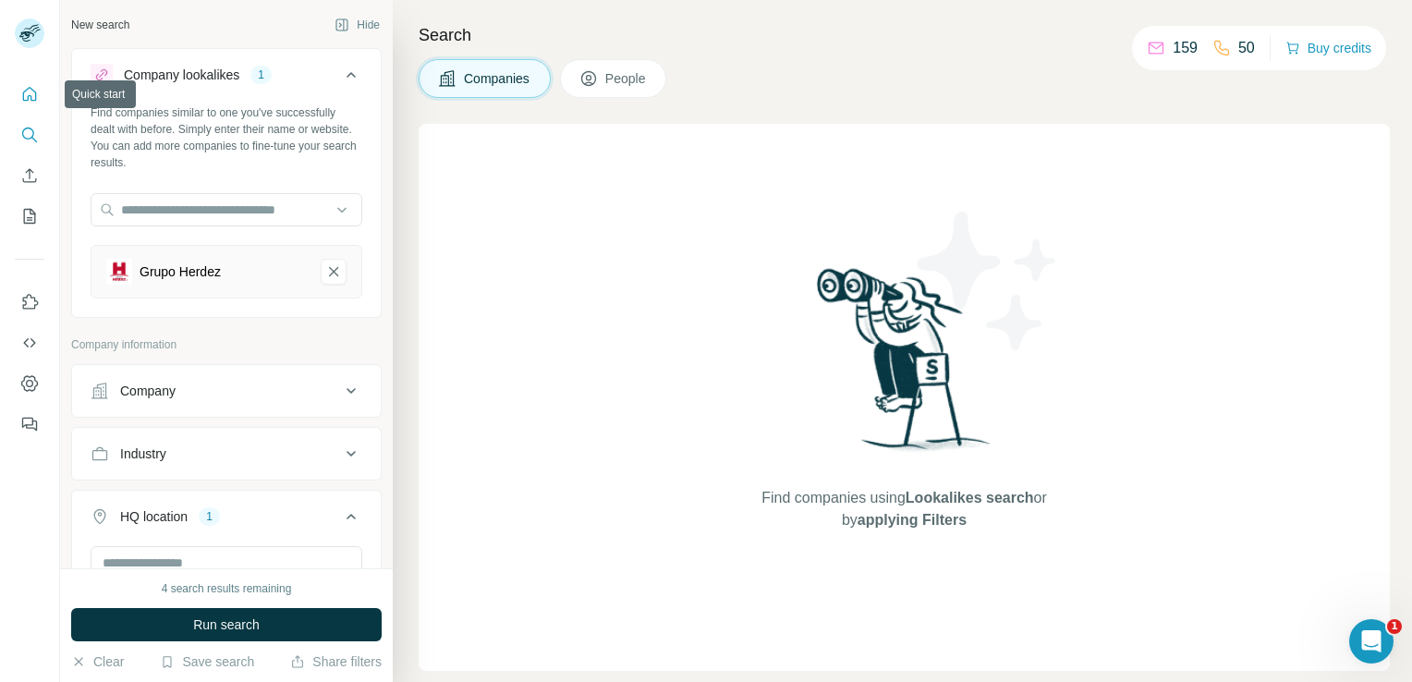
click at [32, 95] on icon "Quick start" at bounding box center [29, 94] width 18 height 18
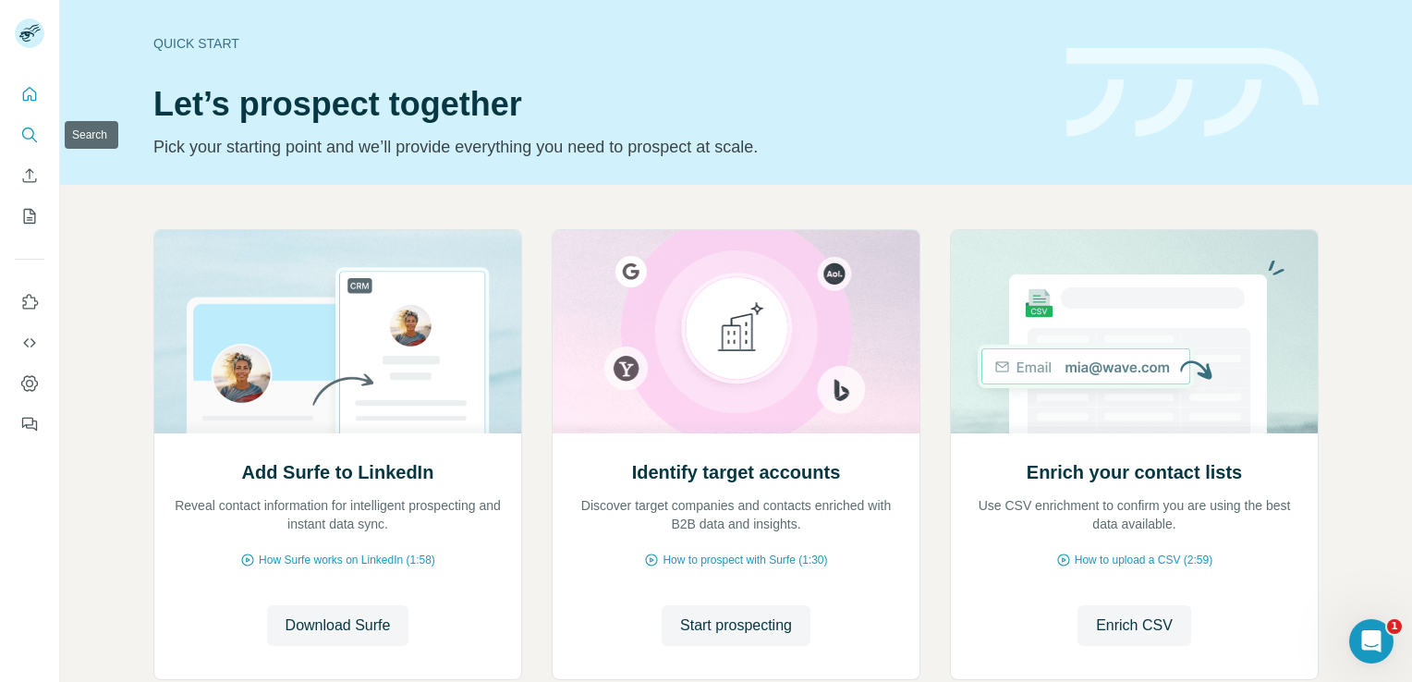
click at [26, 135] on icon "Search" at bounding box center [29, 135] width 18 height 18
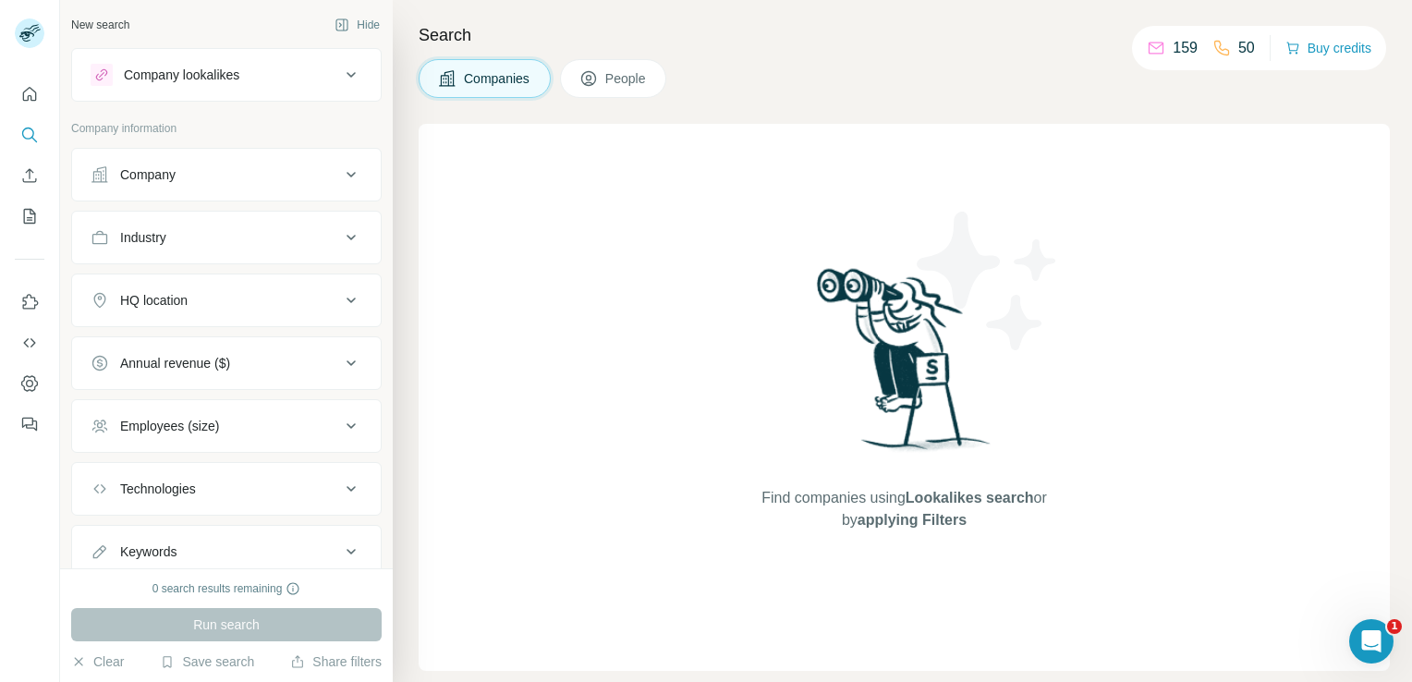
click at [617, 86] on span "People" at bounding box center [626, 78] width 43 height 18
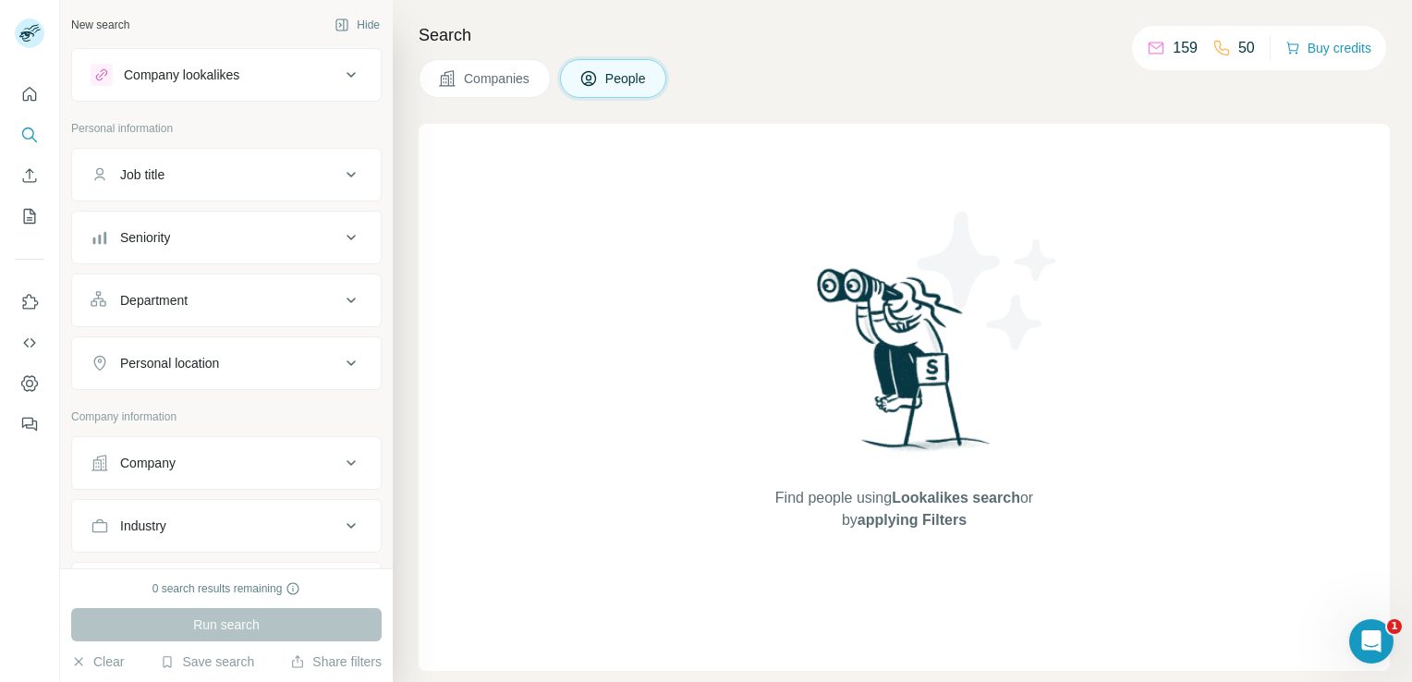
click at [340, 74] on icon at bounding box center [351, 75] width 22 height 22
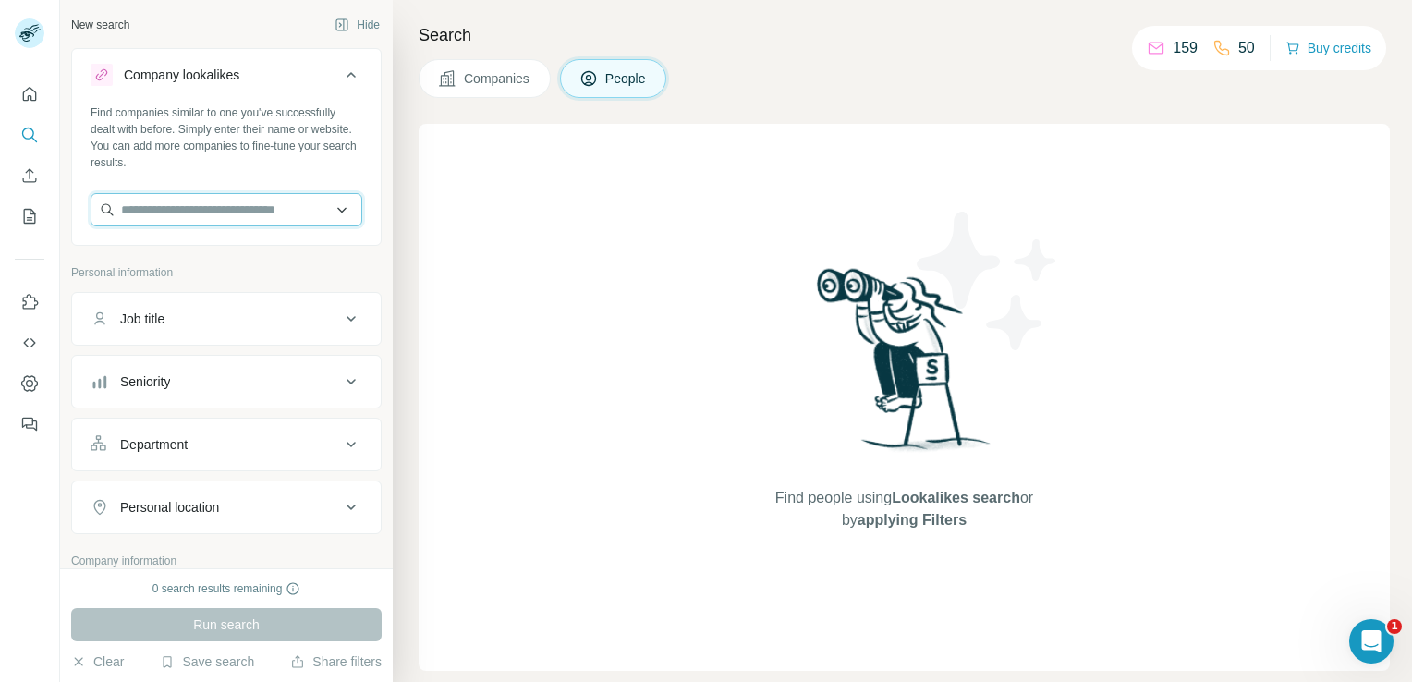
click at [266, 204] on input "text" at bounding box center [227, 209] width 272 height 33
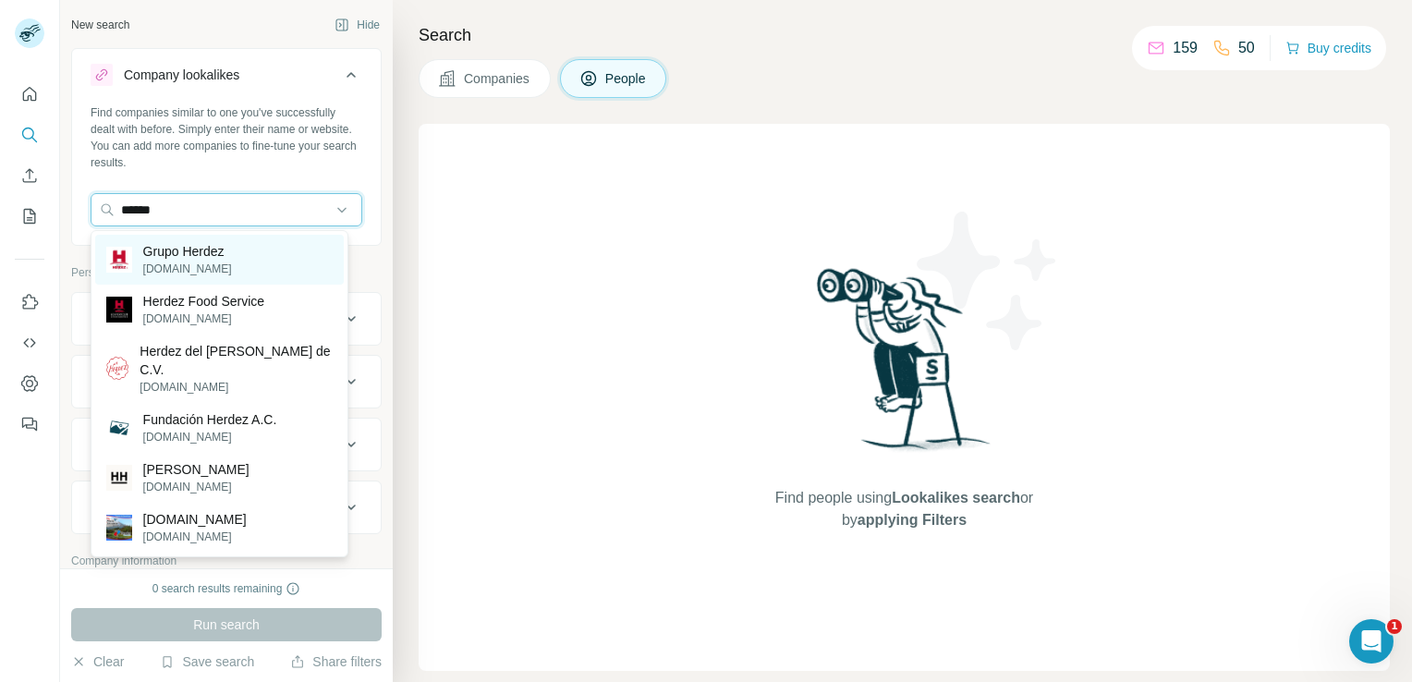
type input "******"
click at [217, 248] on p "Grupo Herdez" at bounding box center [187, 251] width 89 height 18
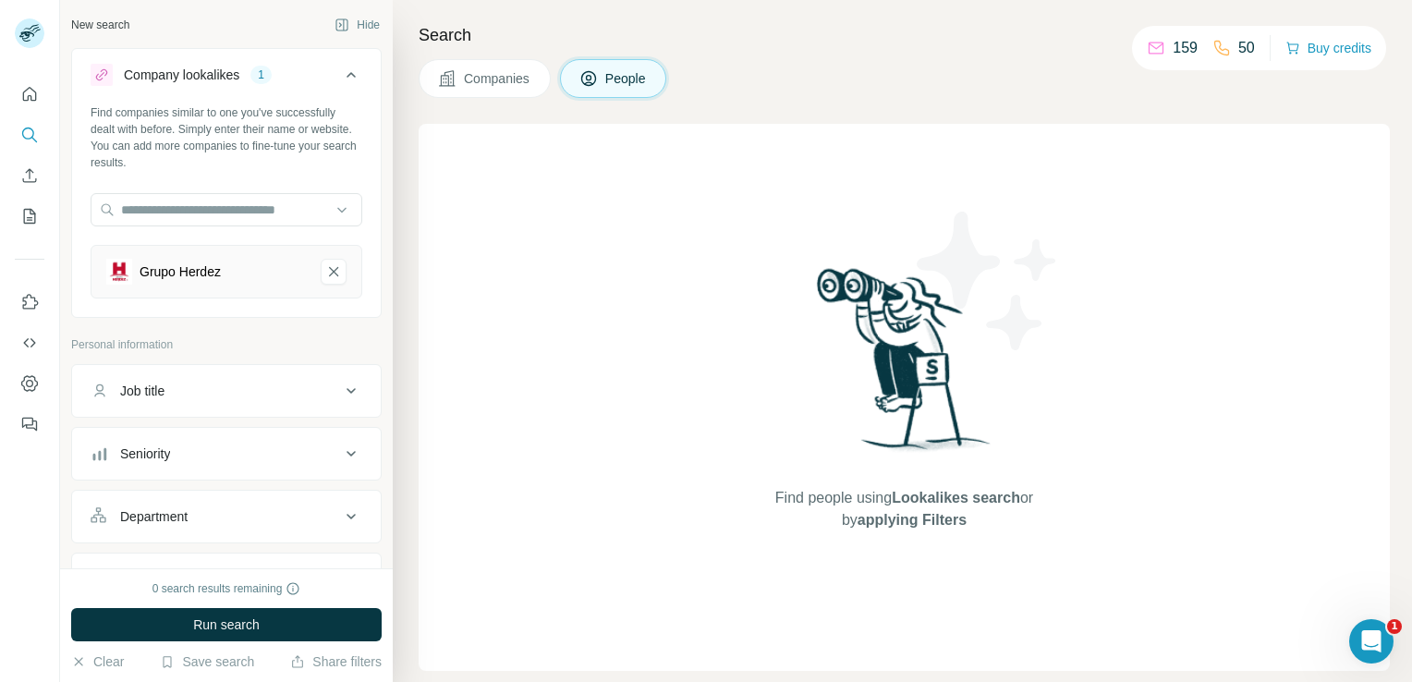
click at [347, 454] on icon at bounding box center [351, 454] width 9 height 6
click at [340, 454] on icon at bounding box center [351, 454] width 22 height 22
click at [347, 454] on icon at bounding box center [351, 454] width 9 height 6
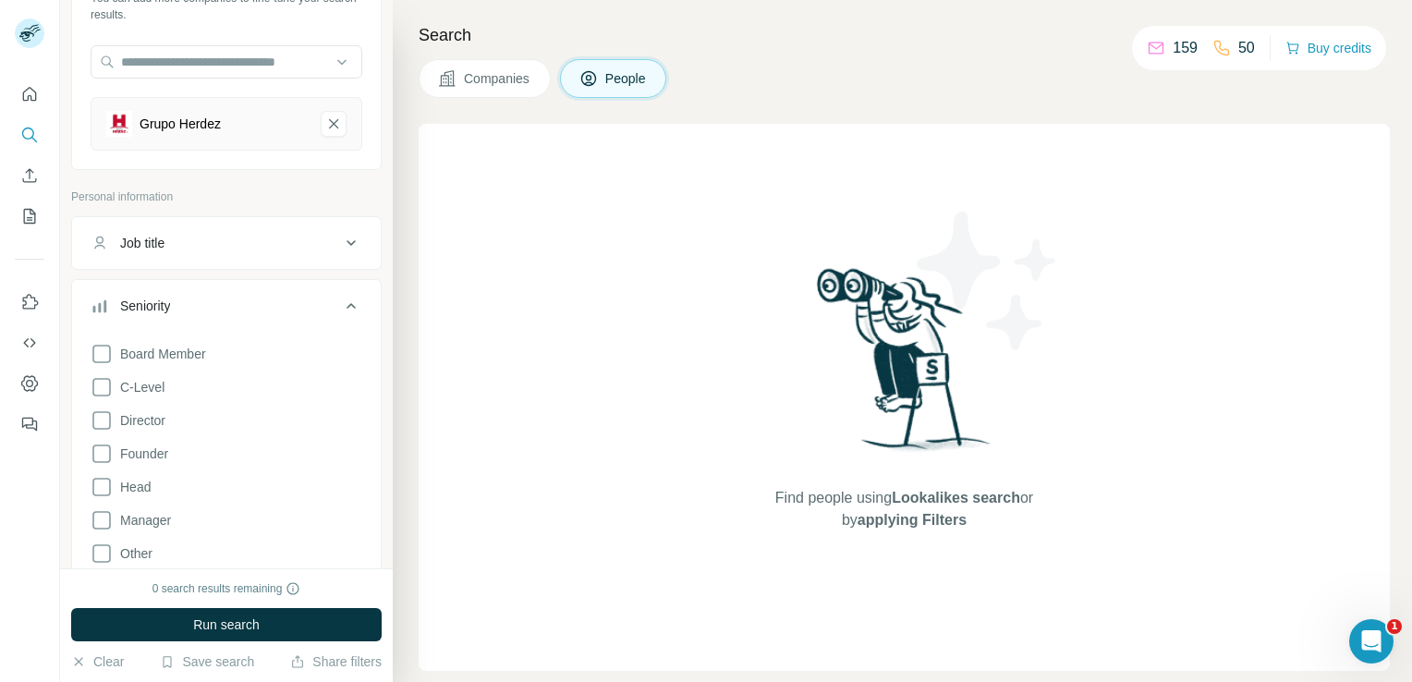
scroll to position [277, 0]
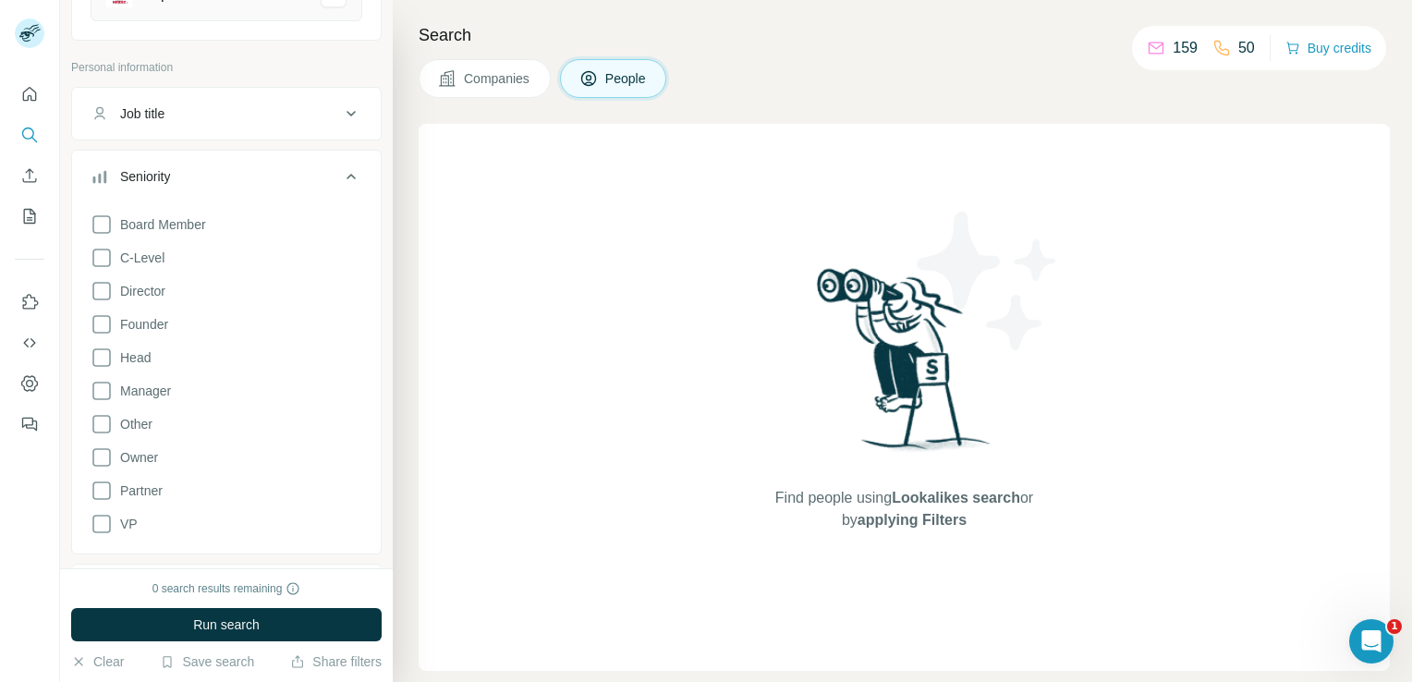
click at [340, 177] on icon at bounding box center [351, 176] width 22 height 22
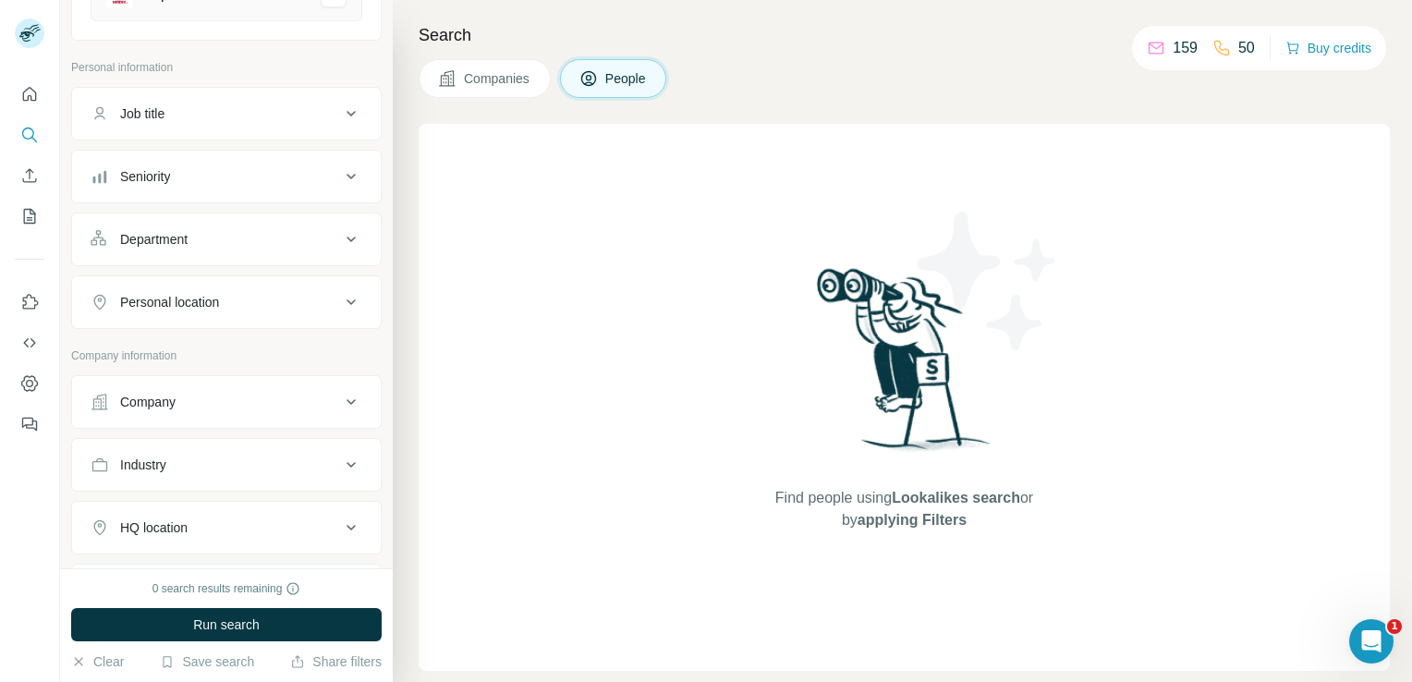
click at [341, 240] on icon at bounding box center [351, 239] width 22 height 22
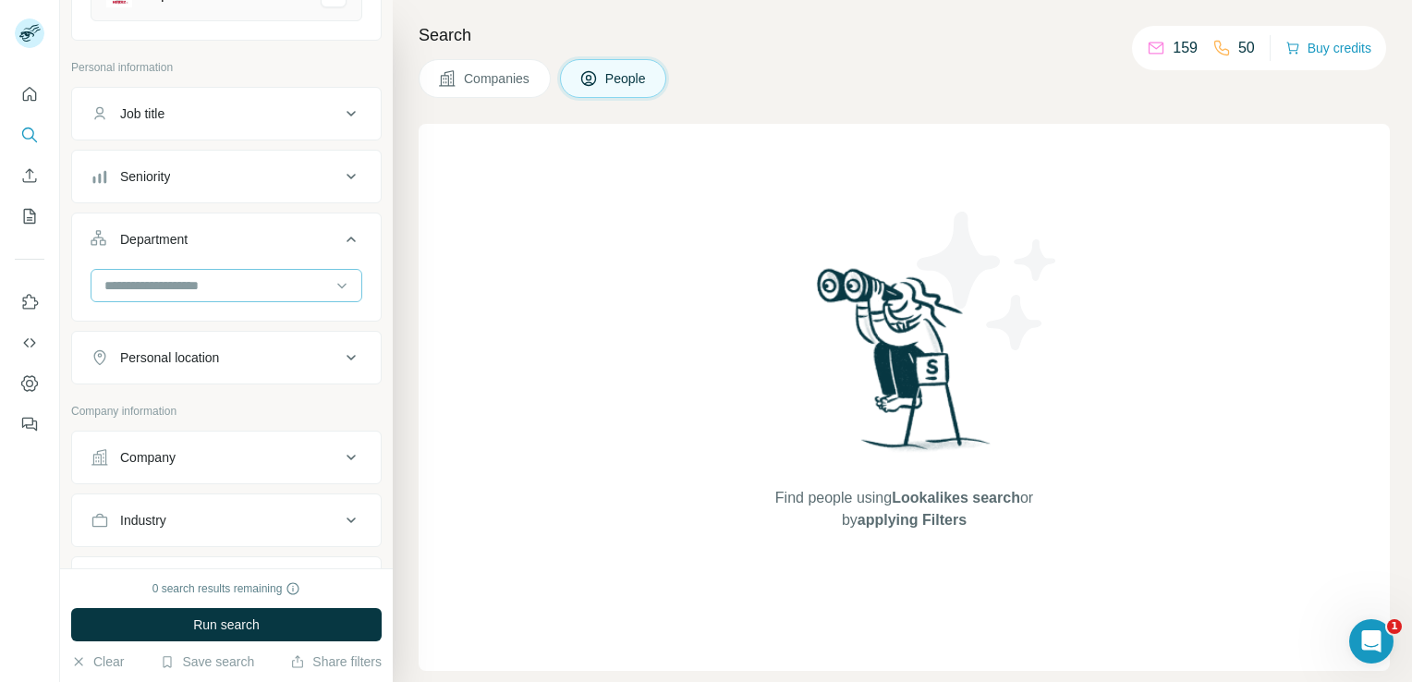
click at [255, 275] on input at bounding box center [217, 285] width 228 height 20
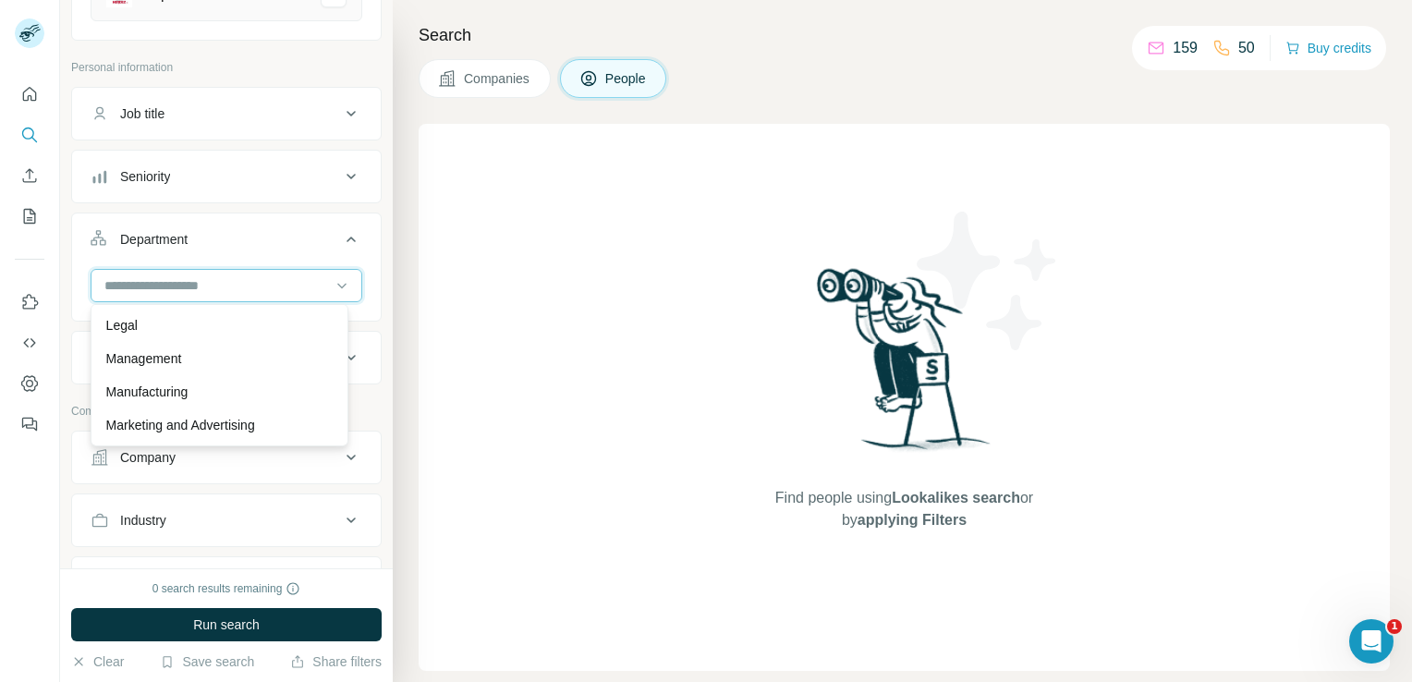
scroll to position [370, 0]
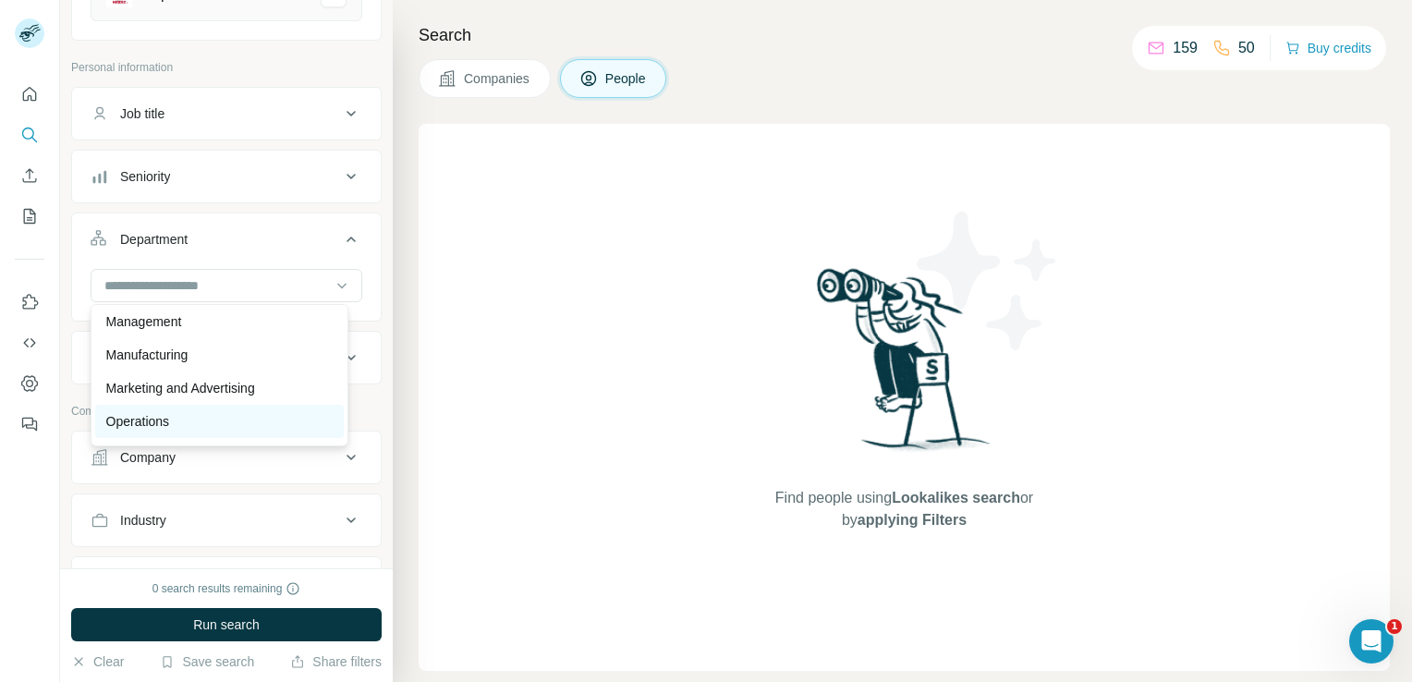
click at [183, 434] on div "Operations" at bounding box center [219, 421] width 249 height 33
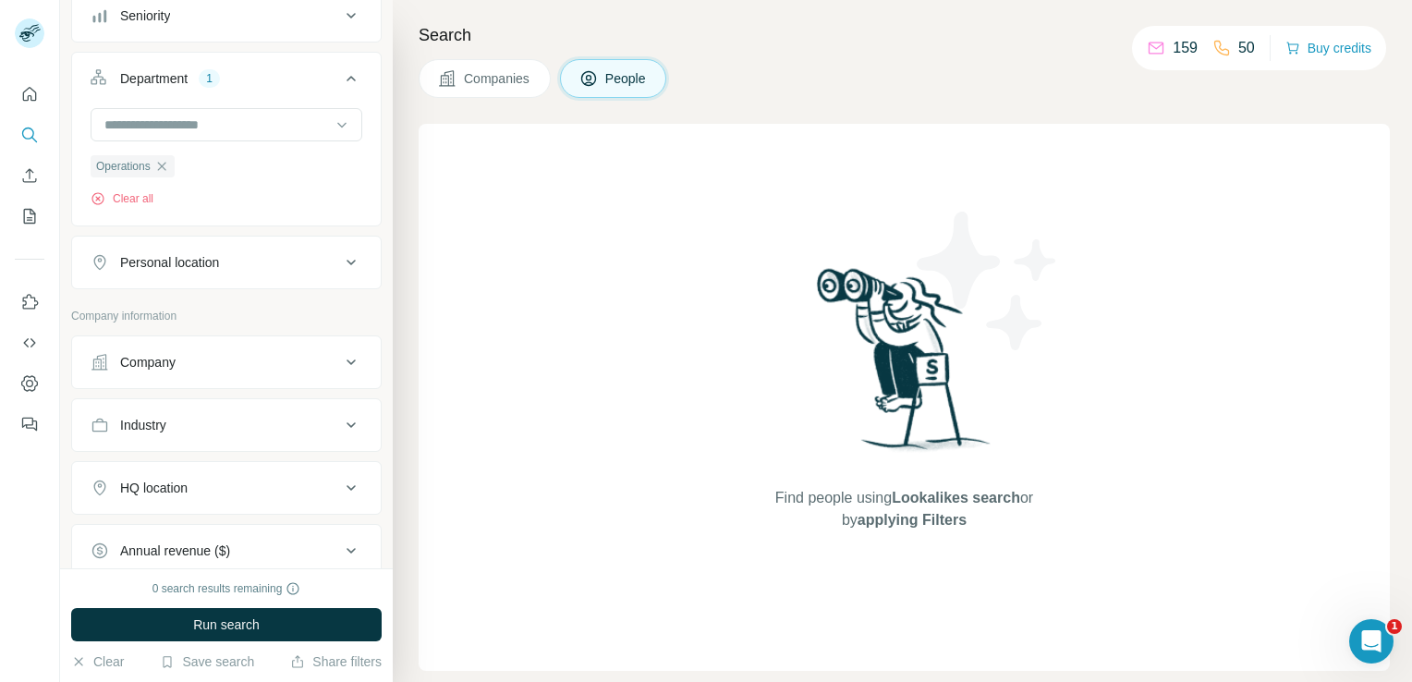
scroll to position [462, 0]
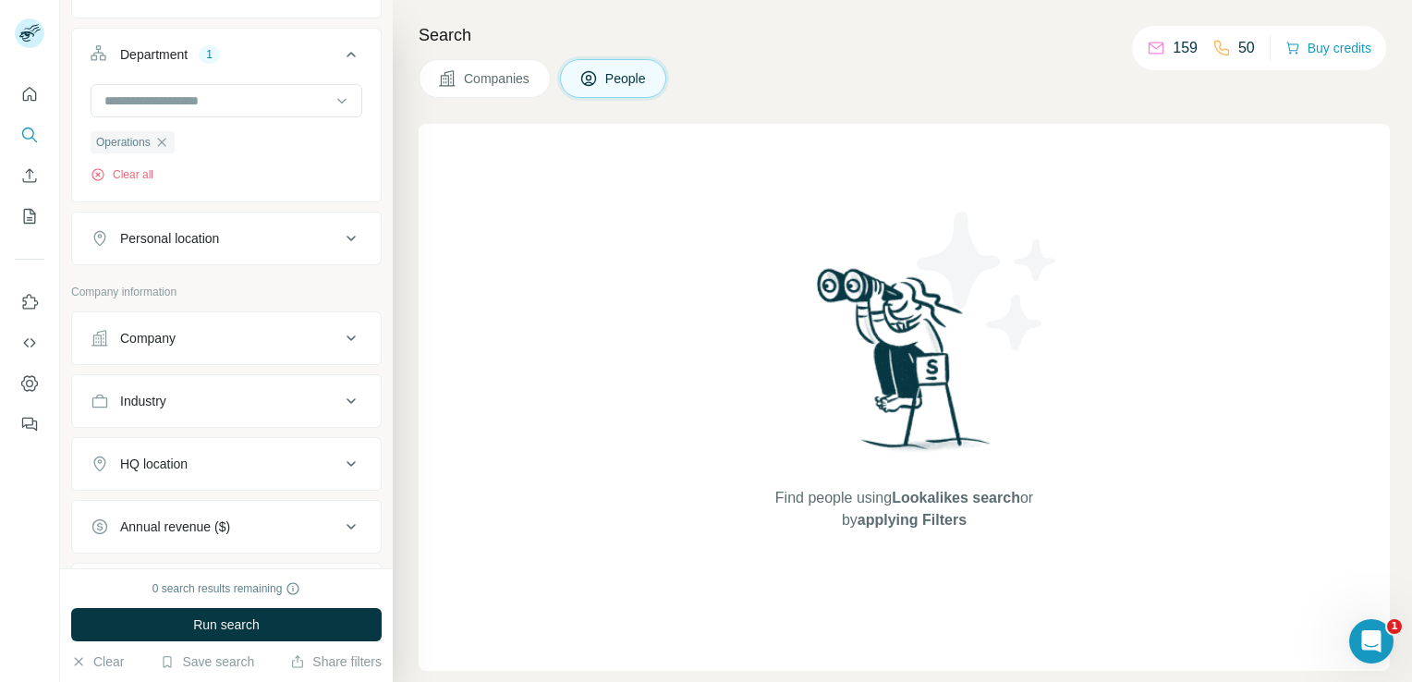
click at [340, 467] on icon at bounding box center [351, 464] width 22 height 22
click at [293, 504] on input "text" at bounding box center [227, 510] width 272 height 33
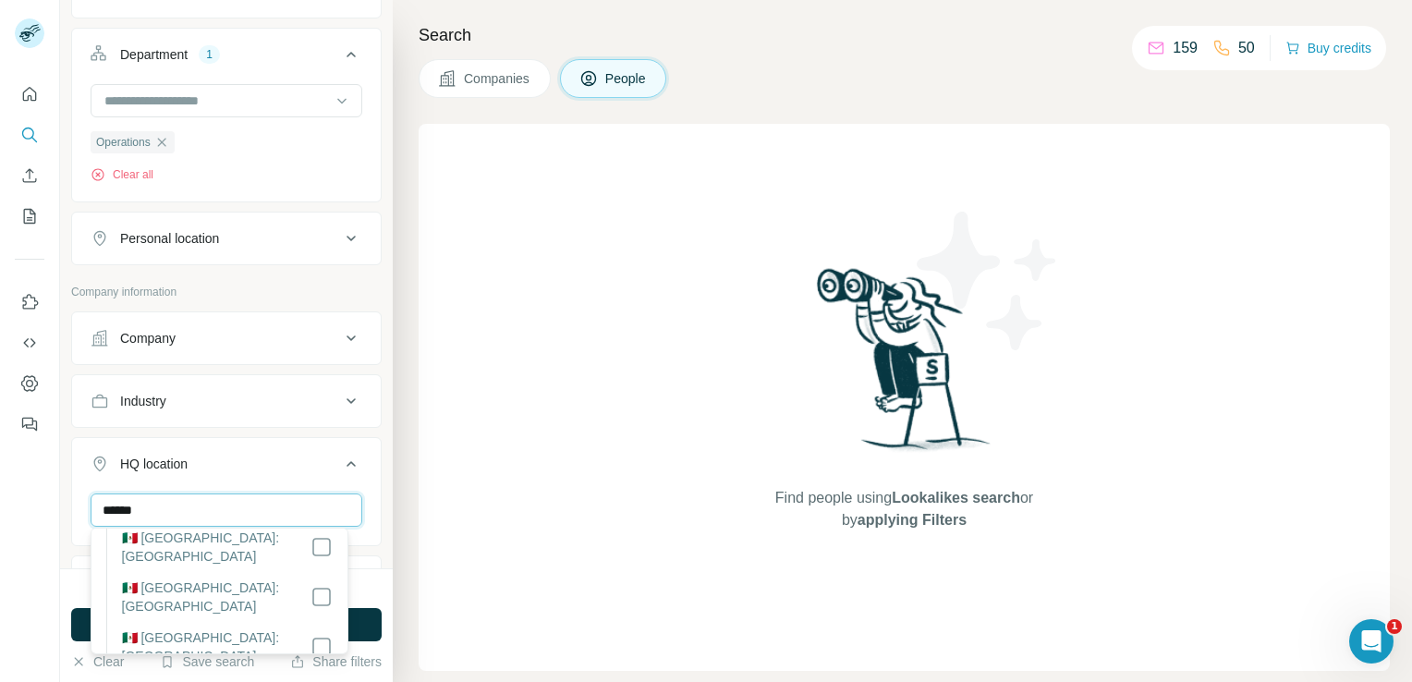
scroll to position [259, 0]
type input "******"
click at [359, 575] on div "0 search results remaining Run search Clear Save search Share filters" at bounding box center [226, 625] width 333 height 114
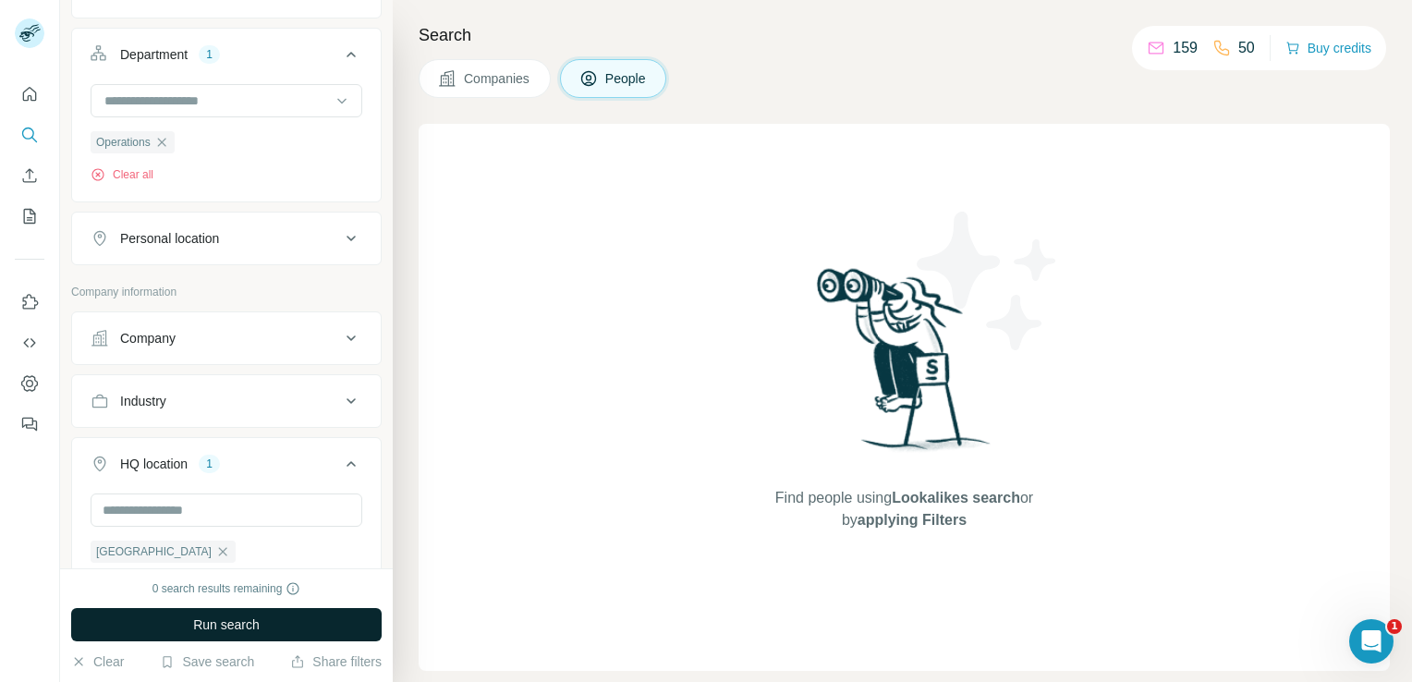
click at [359, 616] on button "Run search" at bounding box center [226, 624] width 311 height 33
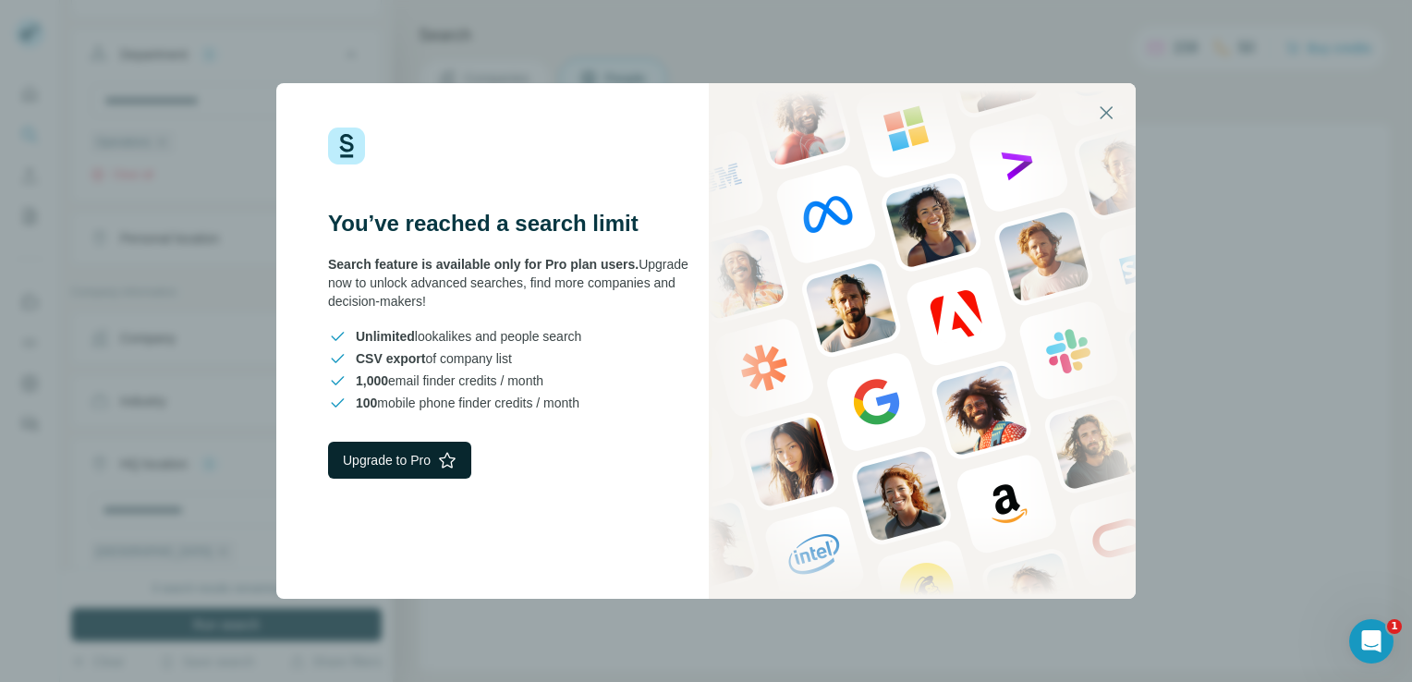
click at [413, 474] on button "Upgrade to Pro" at bounding box center [399, 460] width 143 height 37
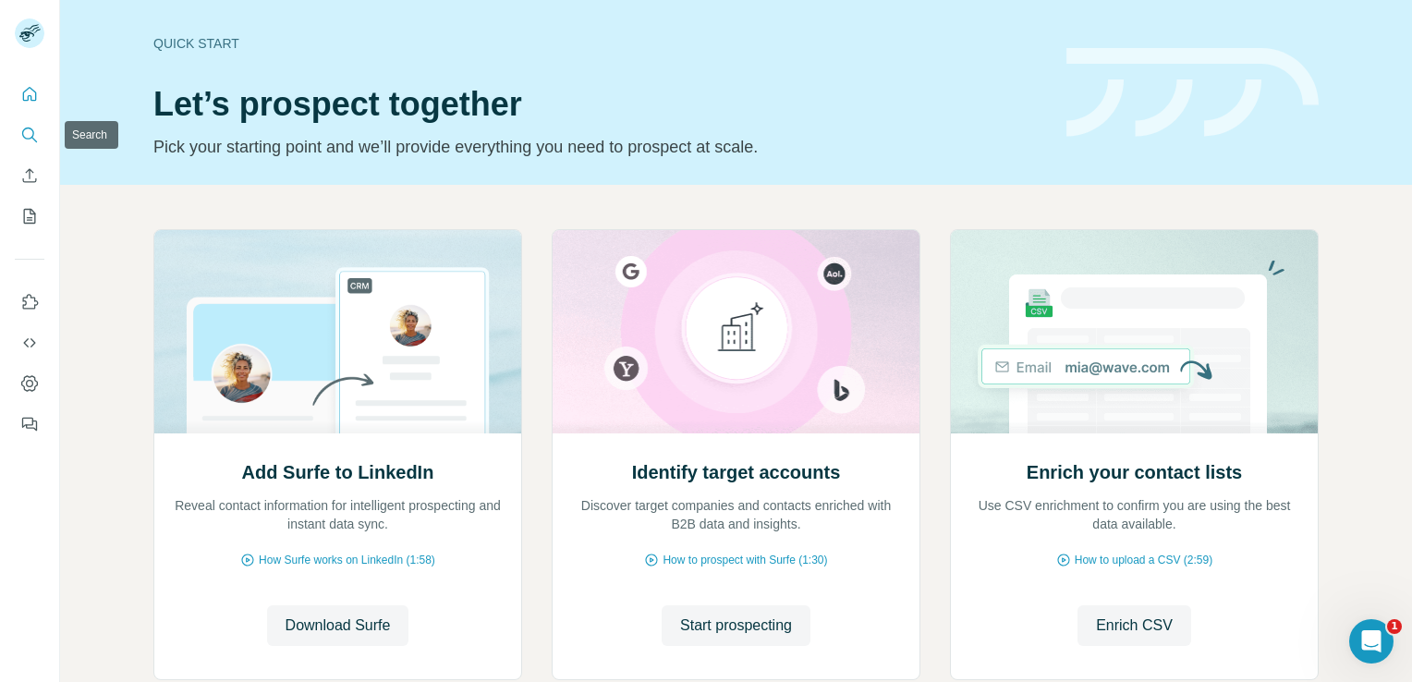
click at [30, 134] on icon "Search" at bounding box center [29, 135] width 18 height 18
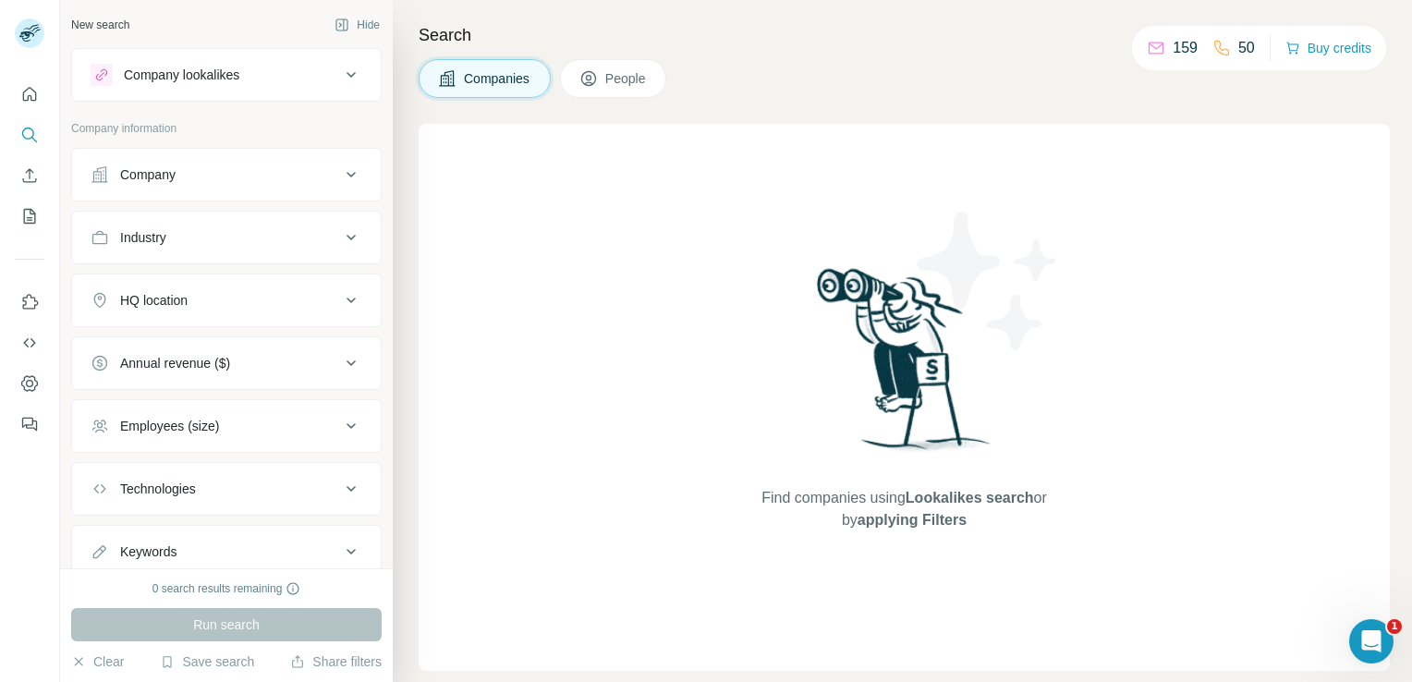
click at [347, 75] on icon at bounding box center [351, 75] width 9 height 6
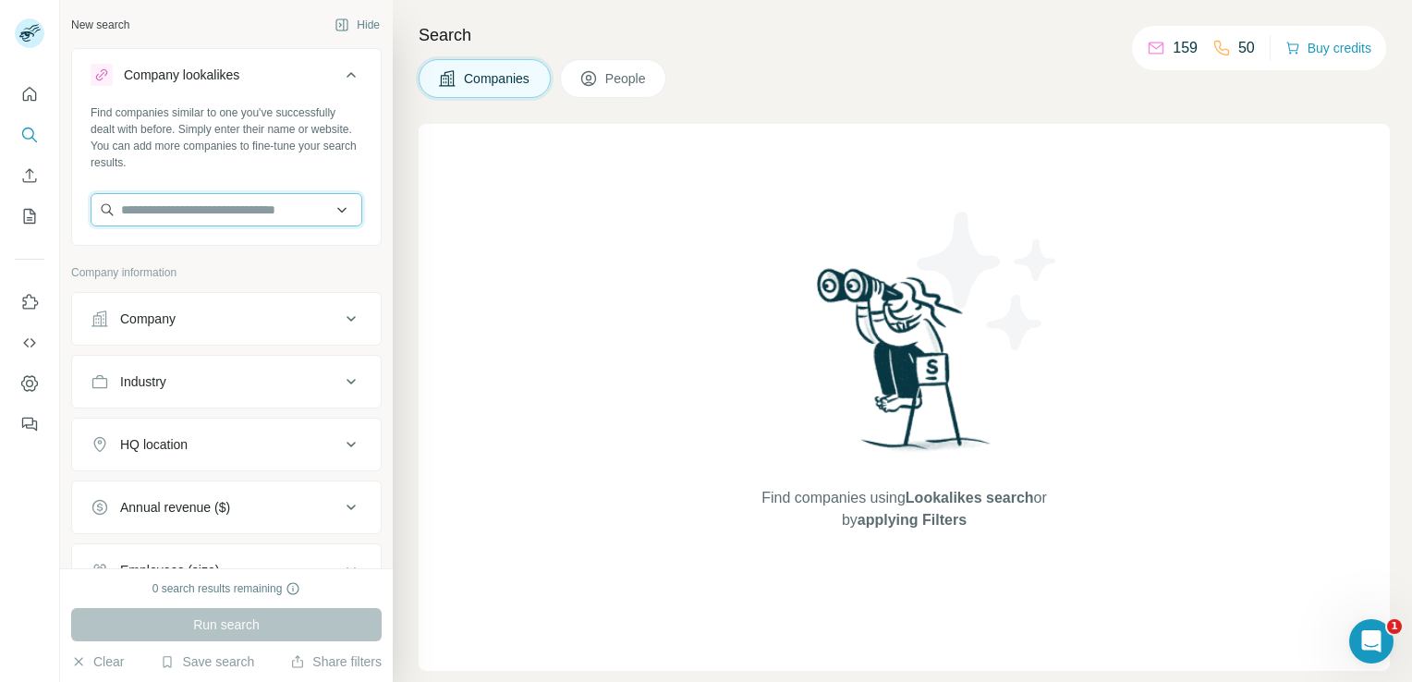
click at [250, 212] on input "text" at bounding box center [227, 209] width 272 height 33
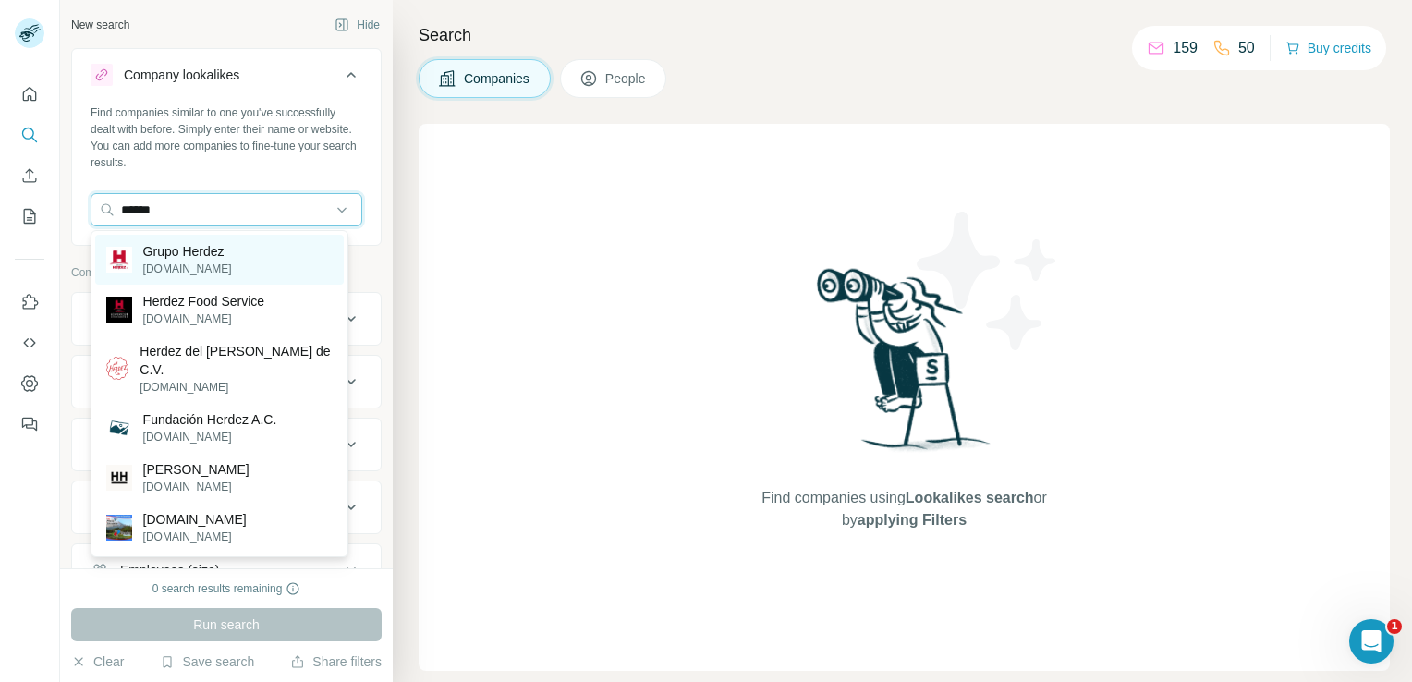
type input "******"
click at [206, 250] on p "Grupo Herdez" at bounding box center [187, 251] width 89 height 18
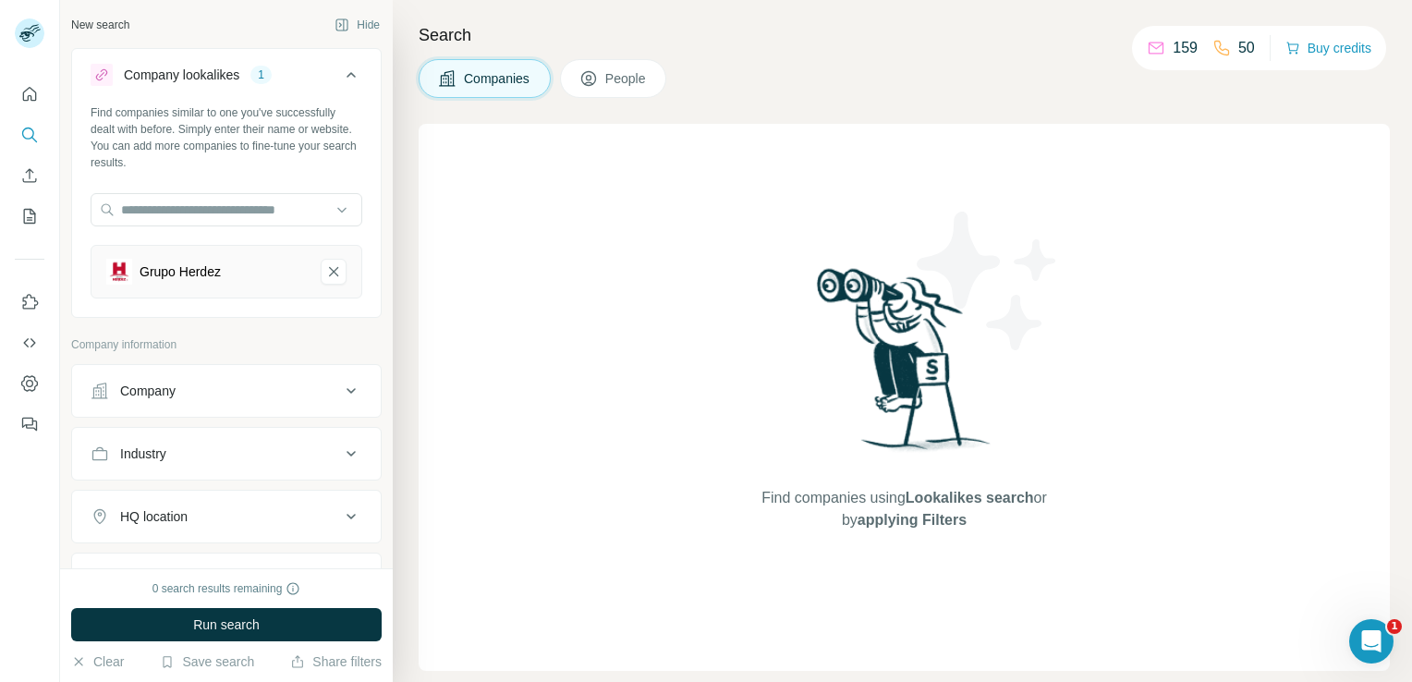
click at [340, 519] on icon at bounding box center [351, 517] width 22 height 22
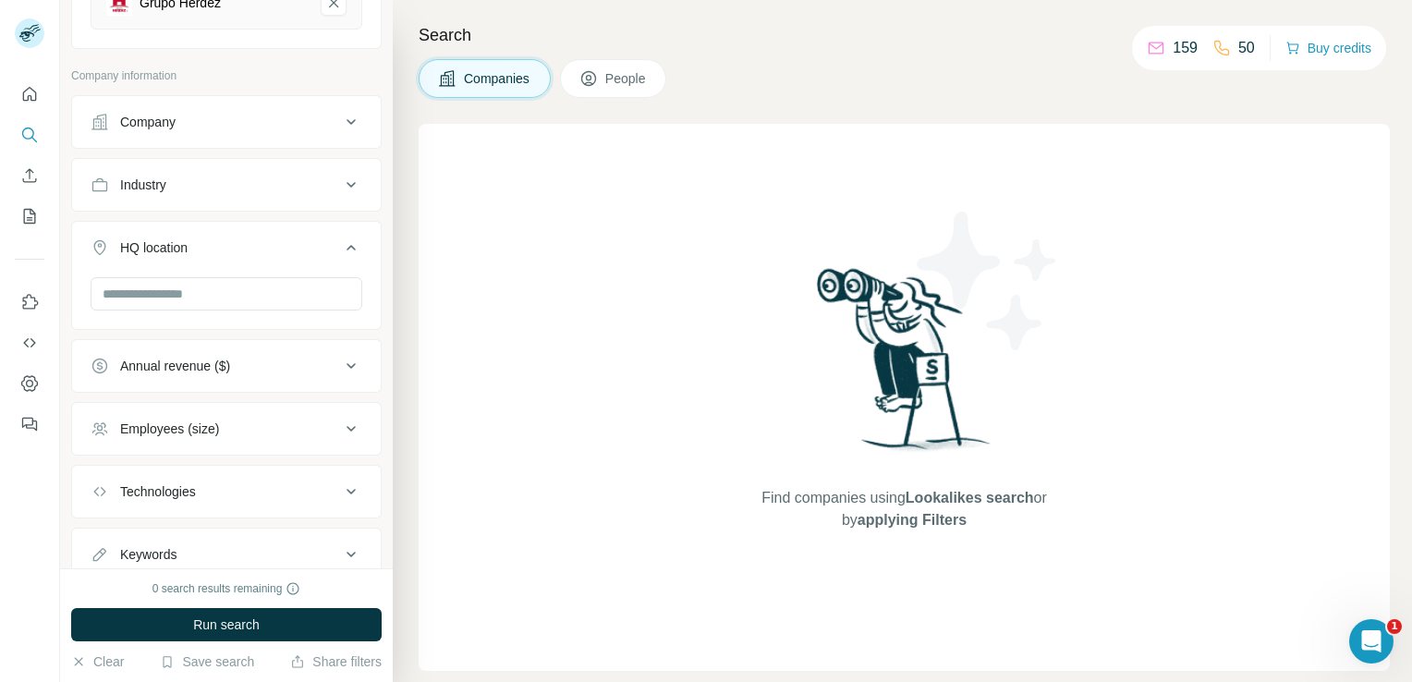
scroll to position [277, 0]
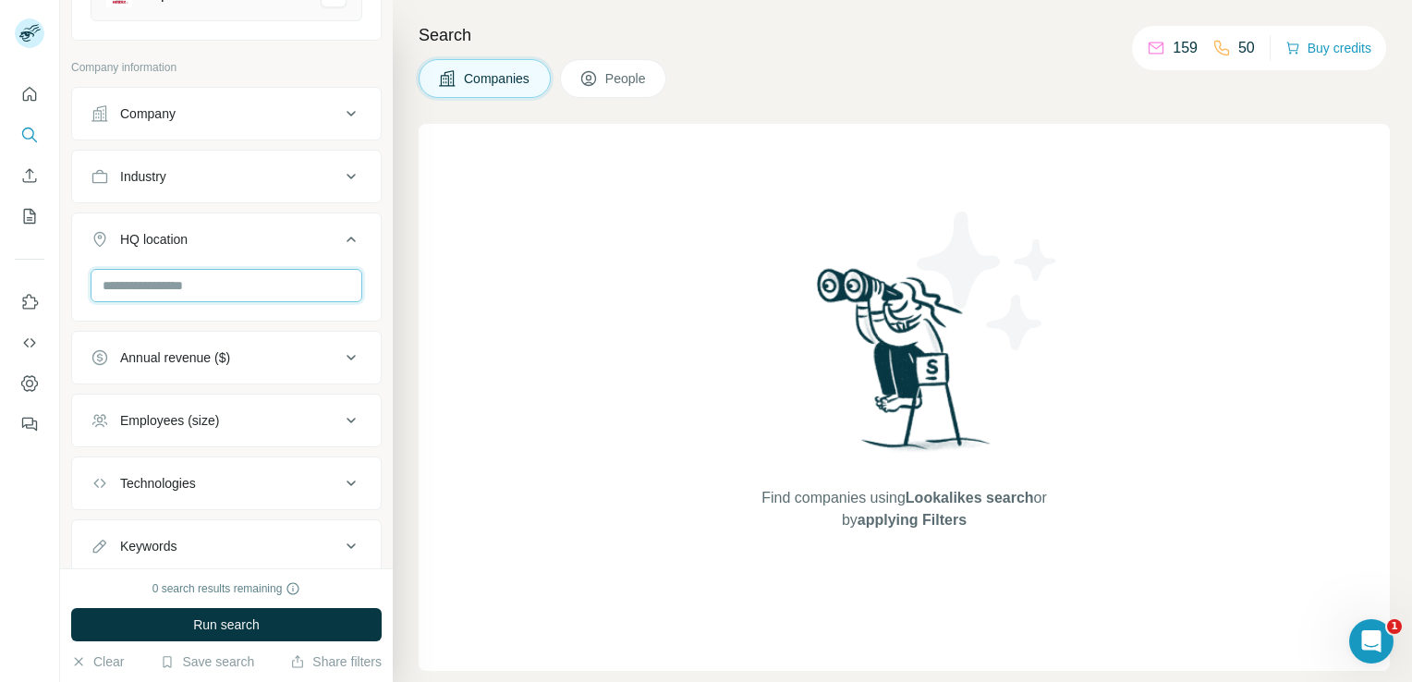
click at [212, 279] on input "text" at bounding box center [227, 285] width 272 height 33
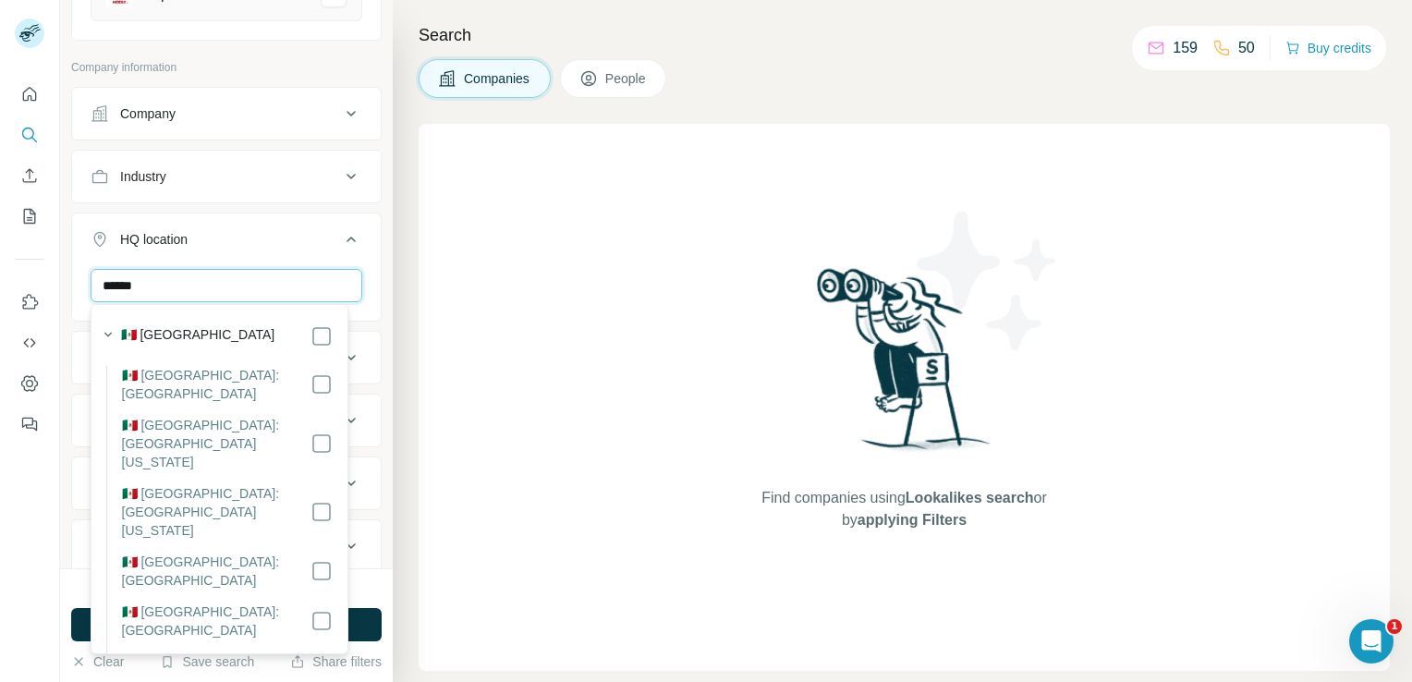
type input "******"
click at [359, 617] on button "Run search" at bounding box center [226, 624] width 311 height 33
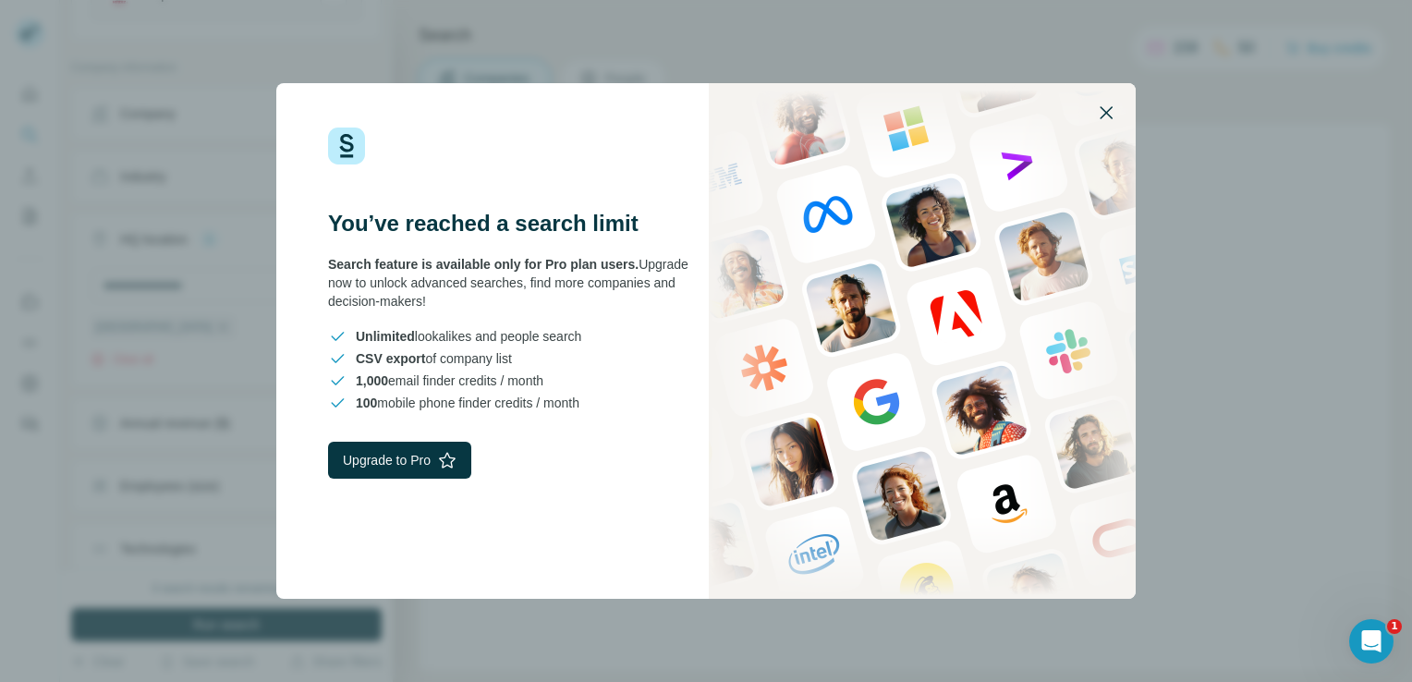
click at [1108, 109] on icon "button" at bounding box center [1106, 113] width 22 height 22
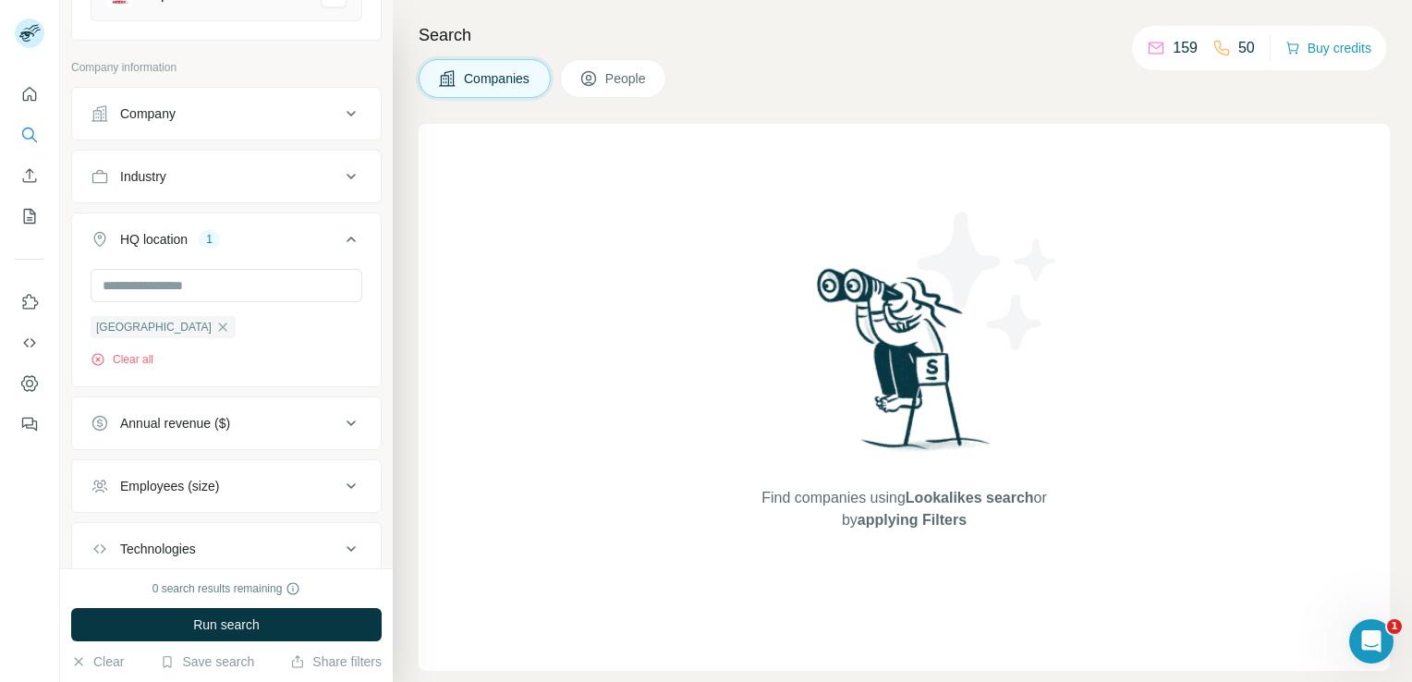
click at [610, 82] on span "People" at bounding box center [626, 78] width 43 height 18
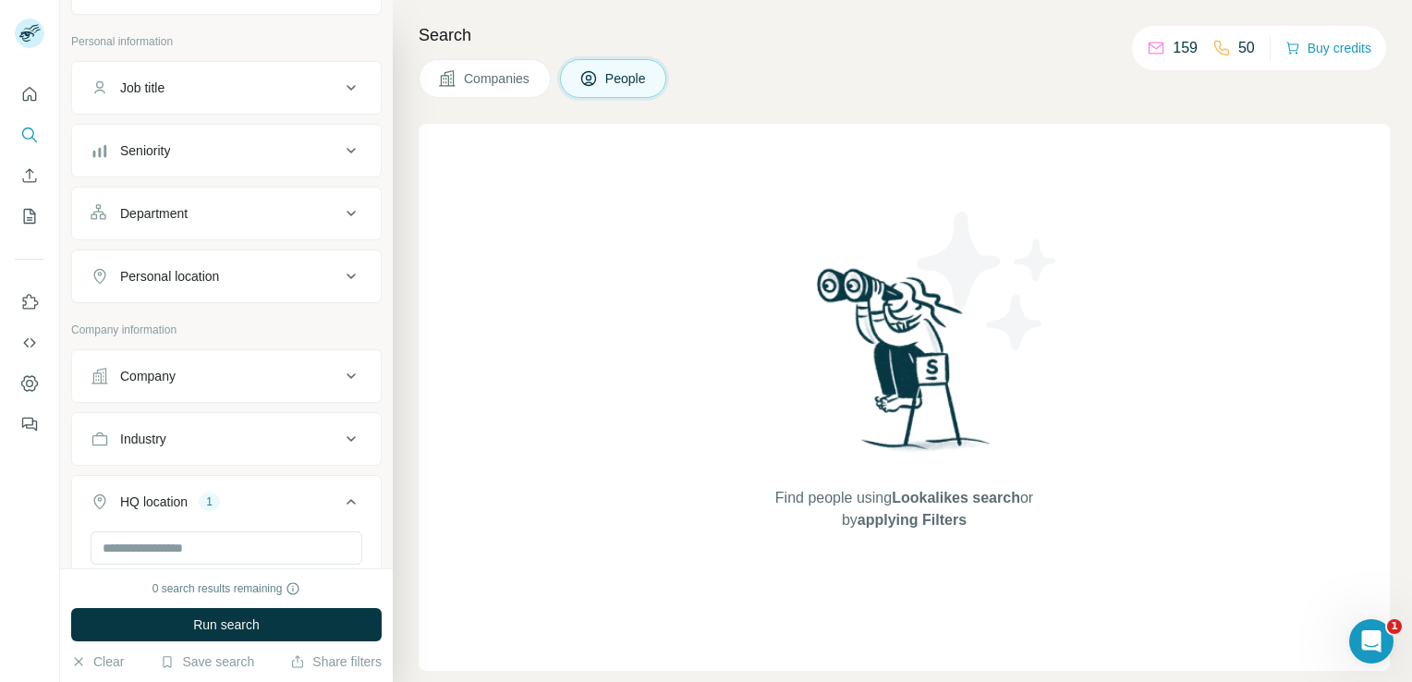
scroll to position [314, 0]
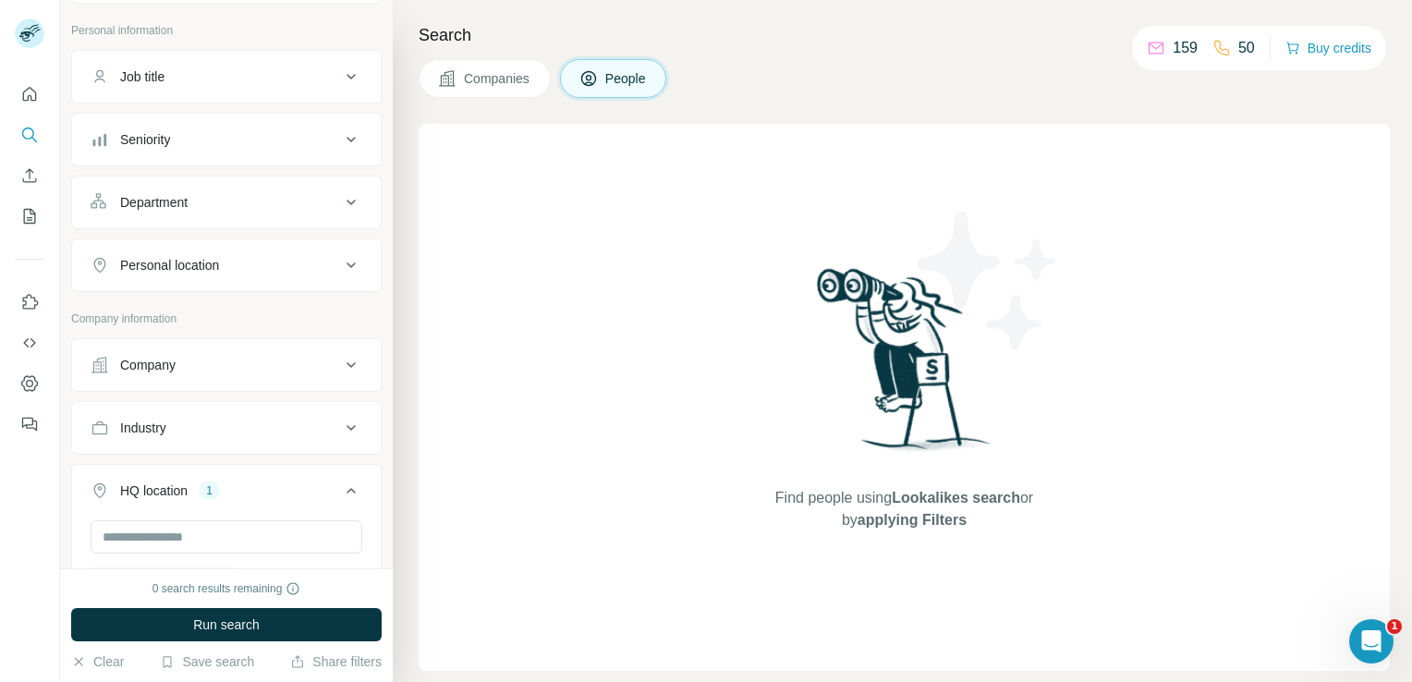
click at [342, 360] on icon at bounding box center [351, 365] width 22 height 22
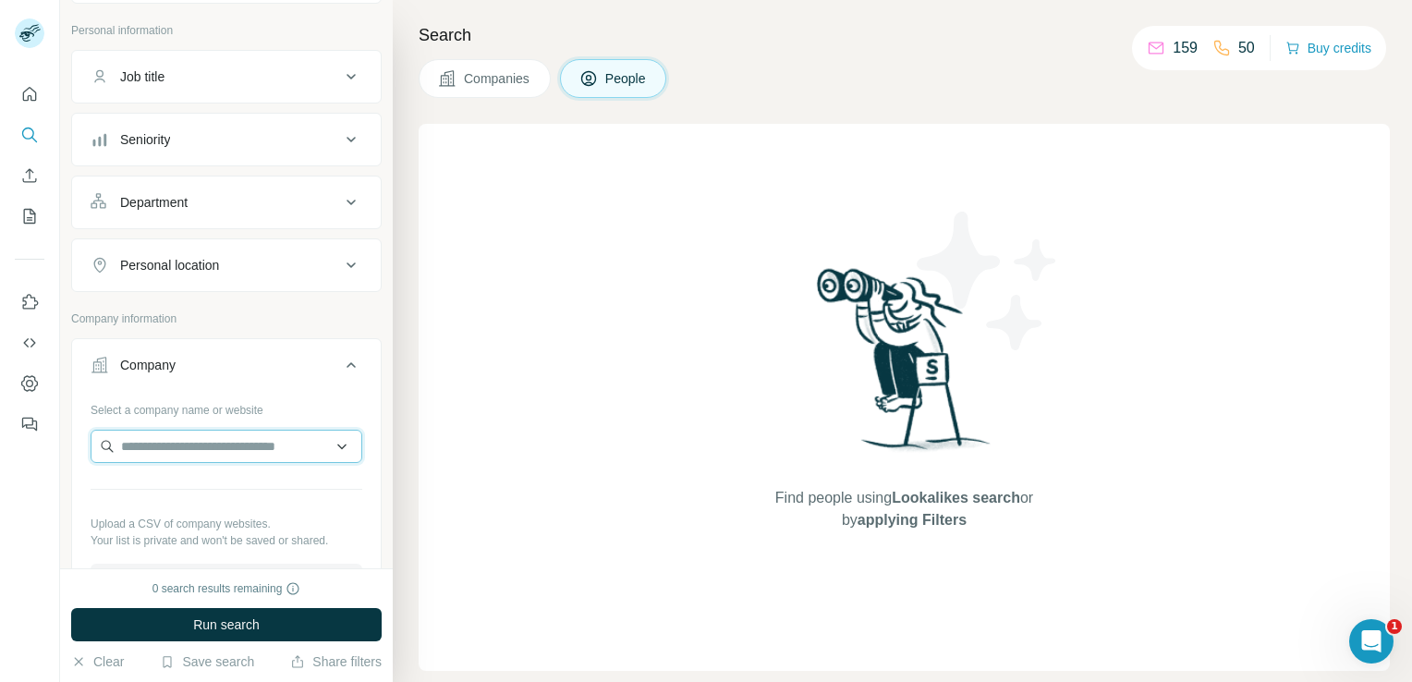
click at [303, 438] on input "text" at bounding box center [227, 446] width 272 height 33
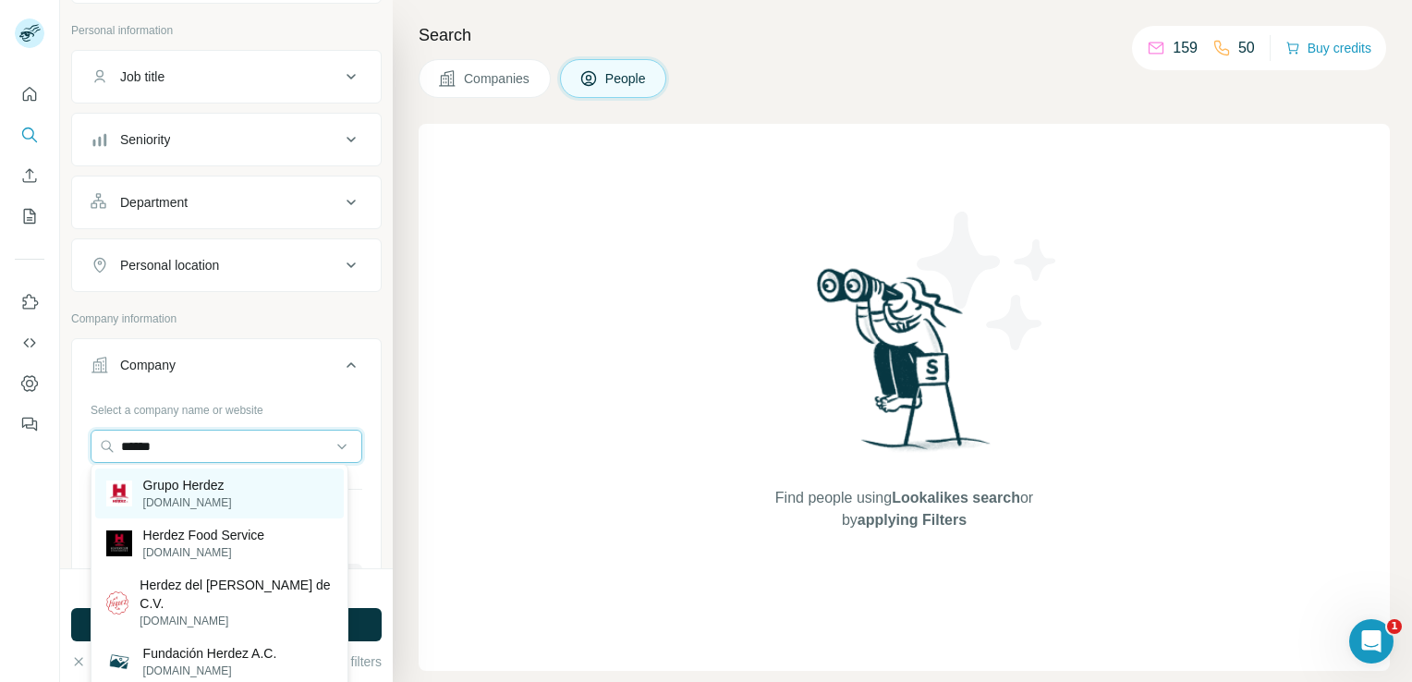
type input "******"
click at [209, 496] on p "[DOMAIN_NAME]" at bounding box center [187, 503] width 89 height 17
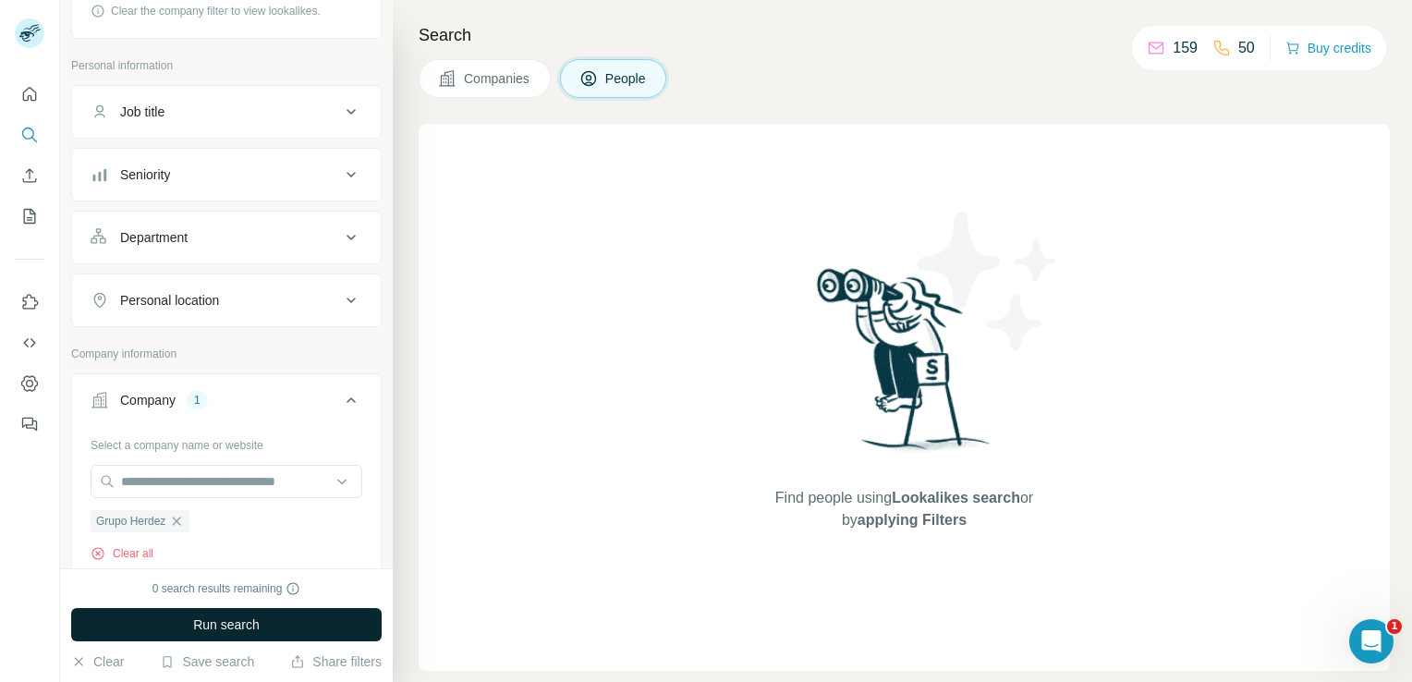
click at [240, 611] on button "Run search" at bounding box center [226, 624] width 311 height 33
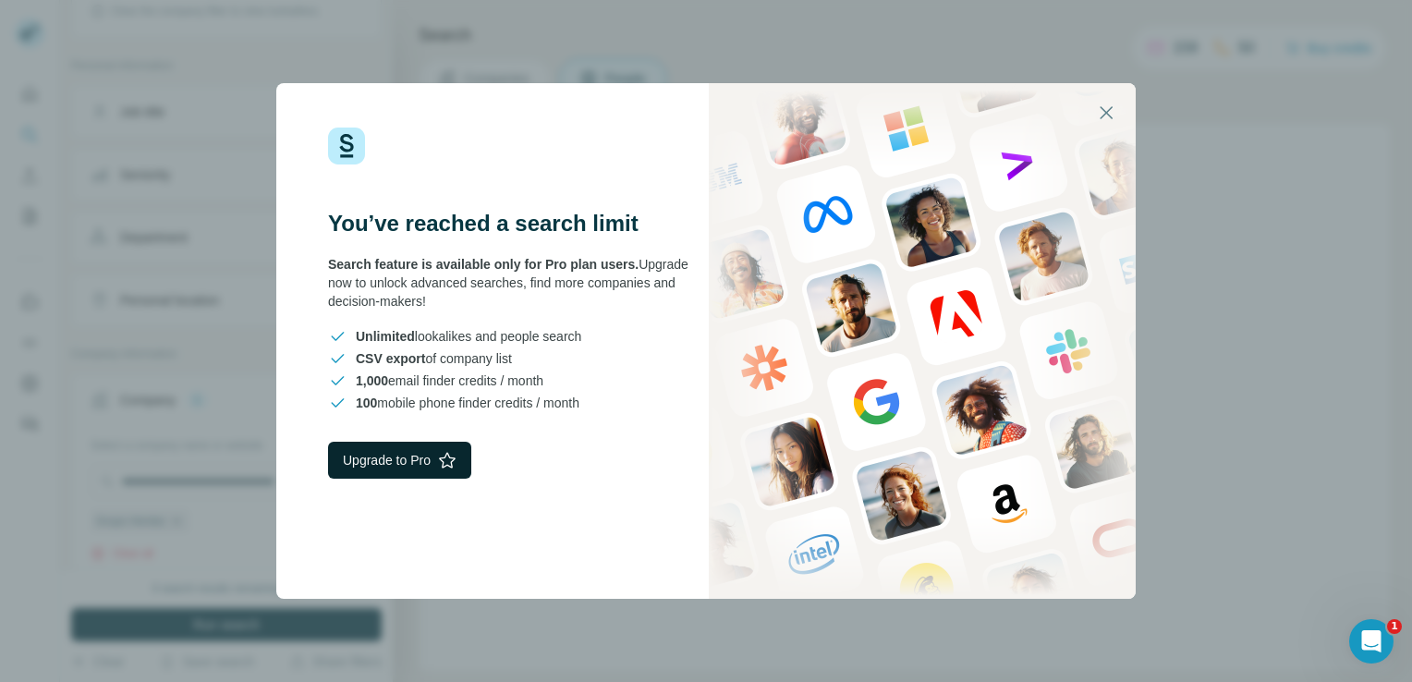
click at [409, 470] on button "Upgrade to Pro" at bounding box center [399, 460] width 143 height 37
click at [1105, 113] on icon "button" at bounding box center [1106, 113] width 22 height 22
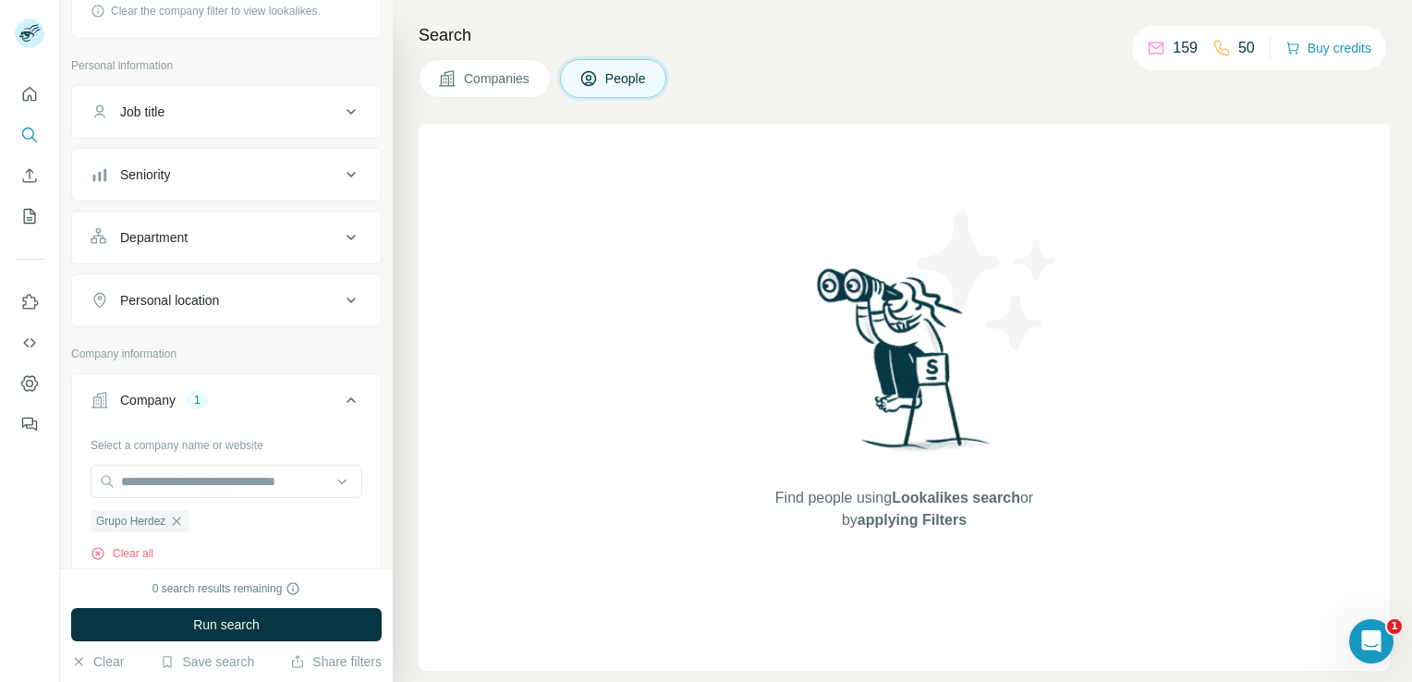
click at [544, 85] on button "Companies" at bounding box center [485, 78] width 132 height 39
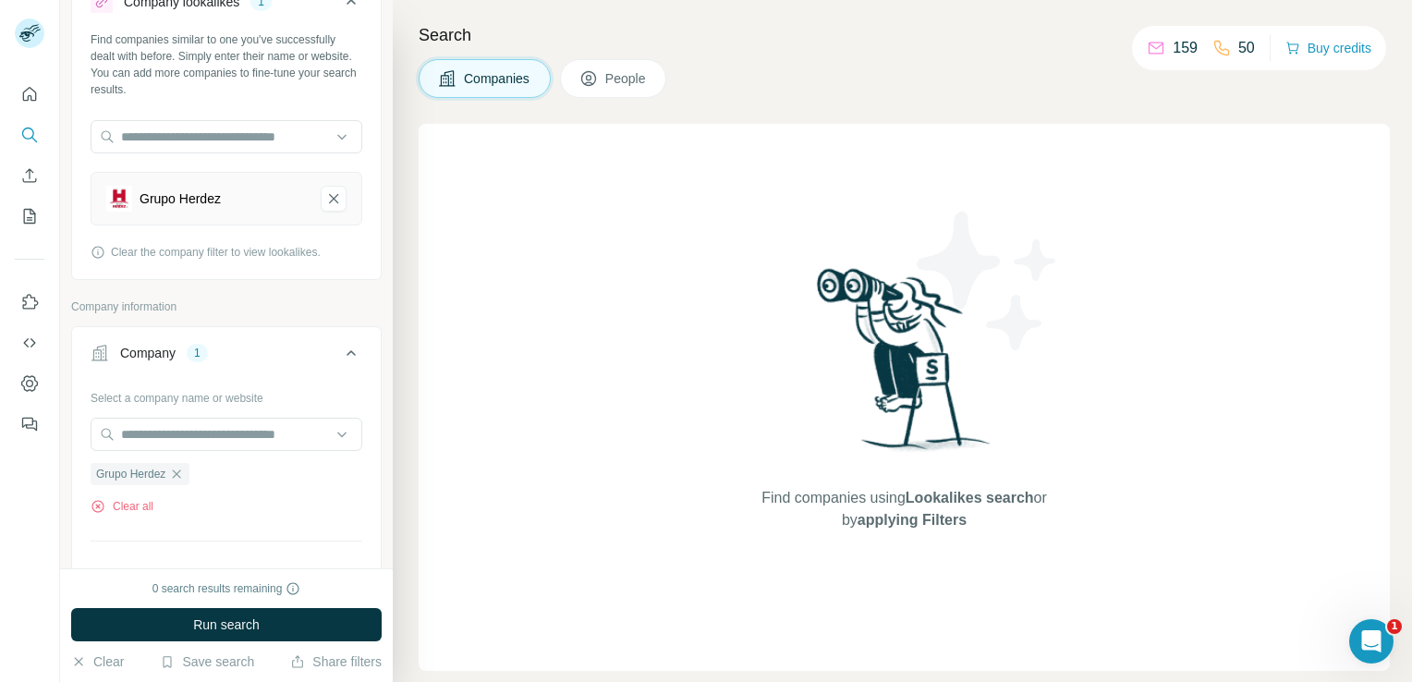
scroll to position [165, 0]
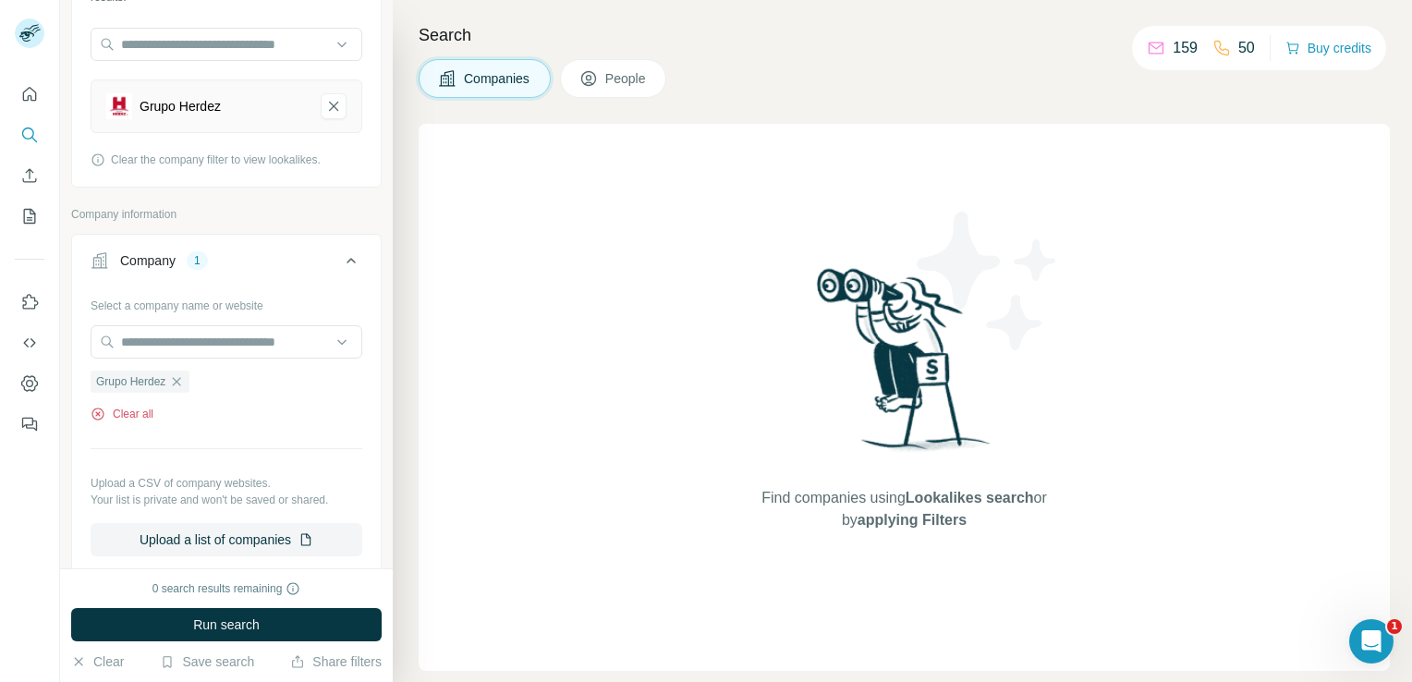
click at [98, 412] on icon "button" at bounding box center [97, 413] width 5 height 5
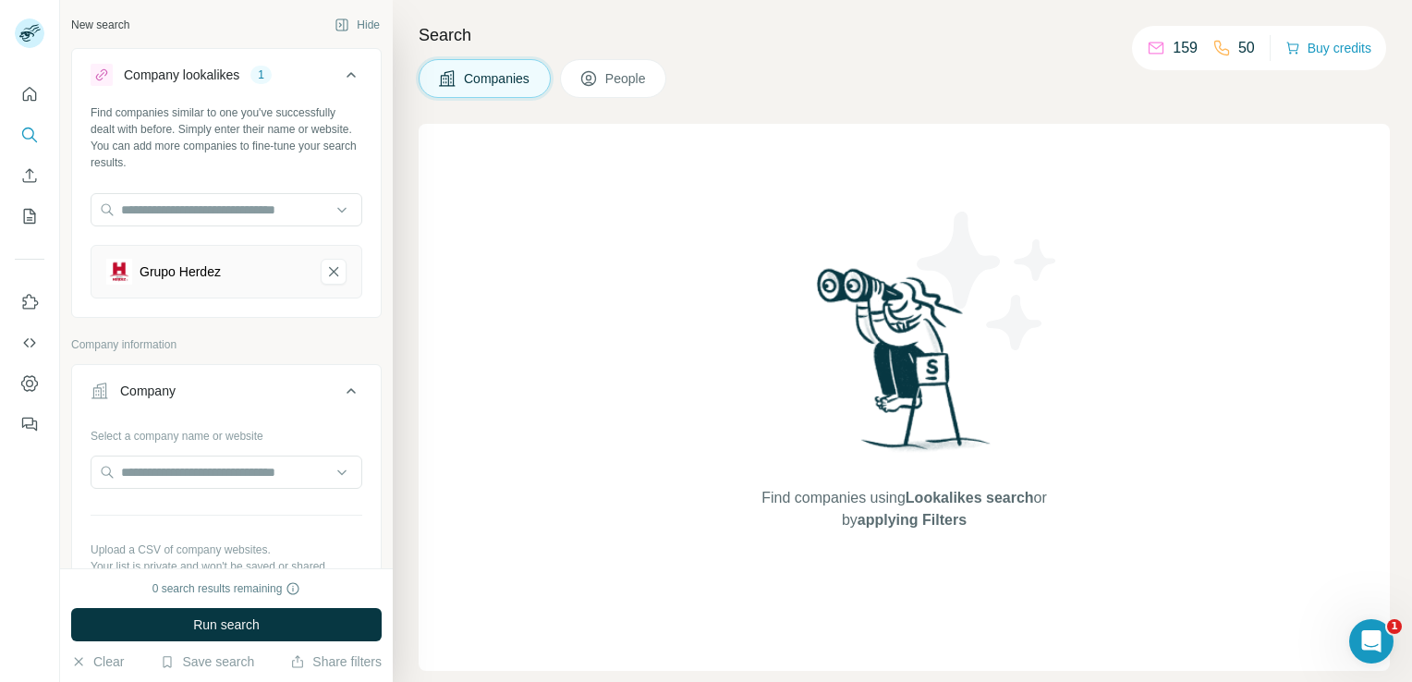
click at [202, 275] on div "Grupo Herdez" at bounding box center [180, 272] width 81 height 18
click at [282, 617] on button "Run search" at bounding box center [226, 624] width 311 height 33
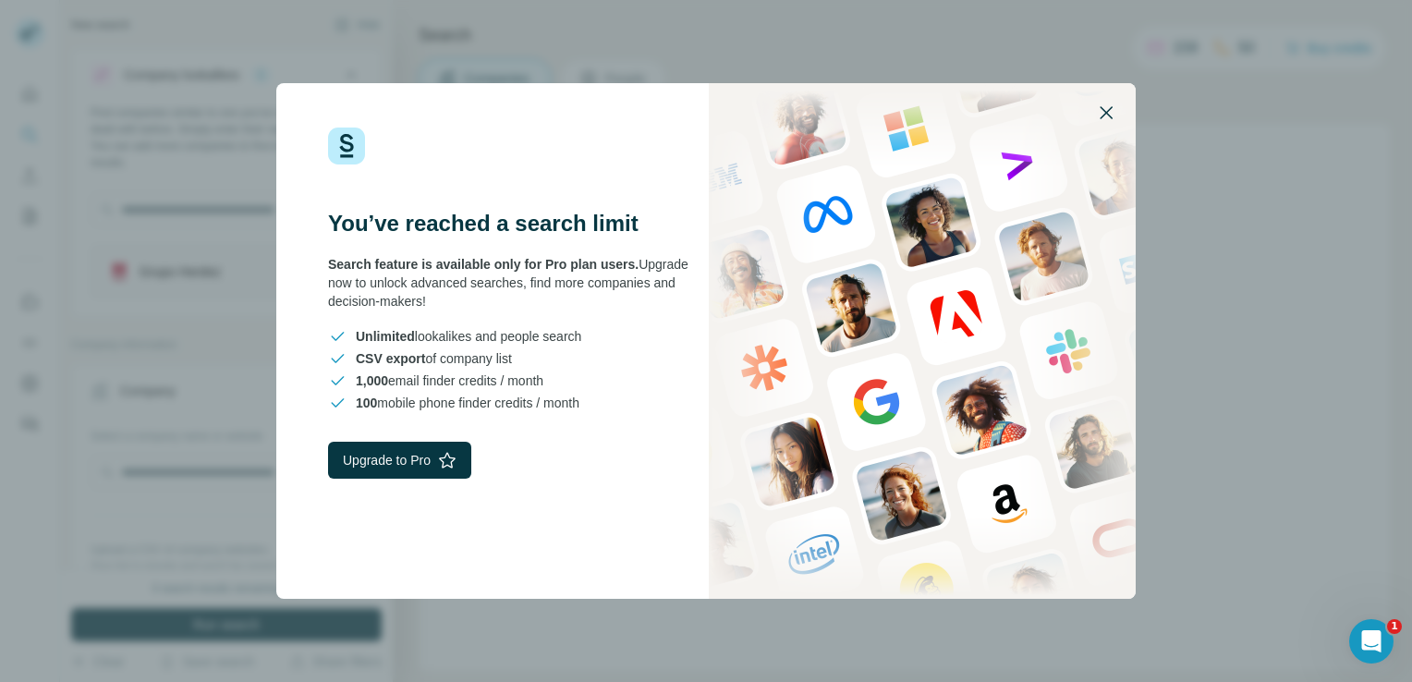
click at [1109, 123] on icon "button" at bounding box center [1106, 113] width 22 height 22
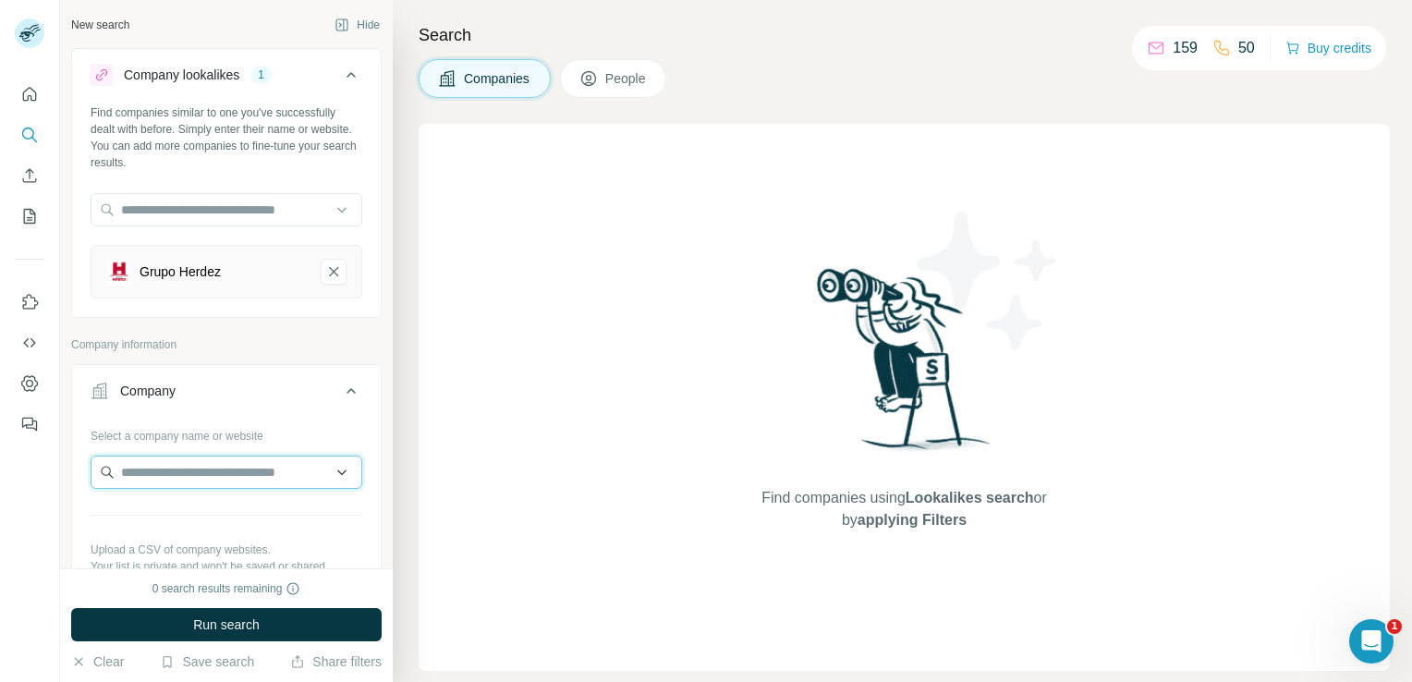
click at [251, 470] on input "text" at bounding box center [227, 472] width 272 height 33
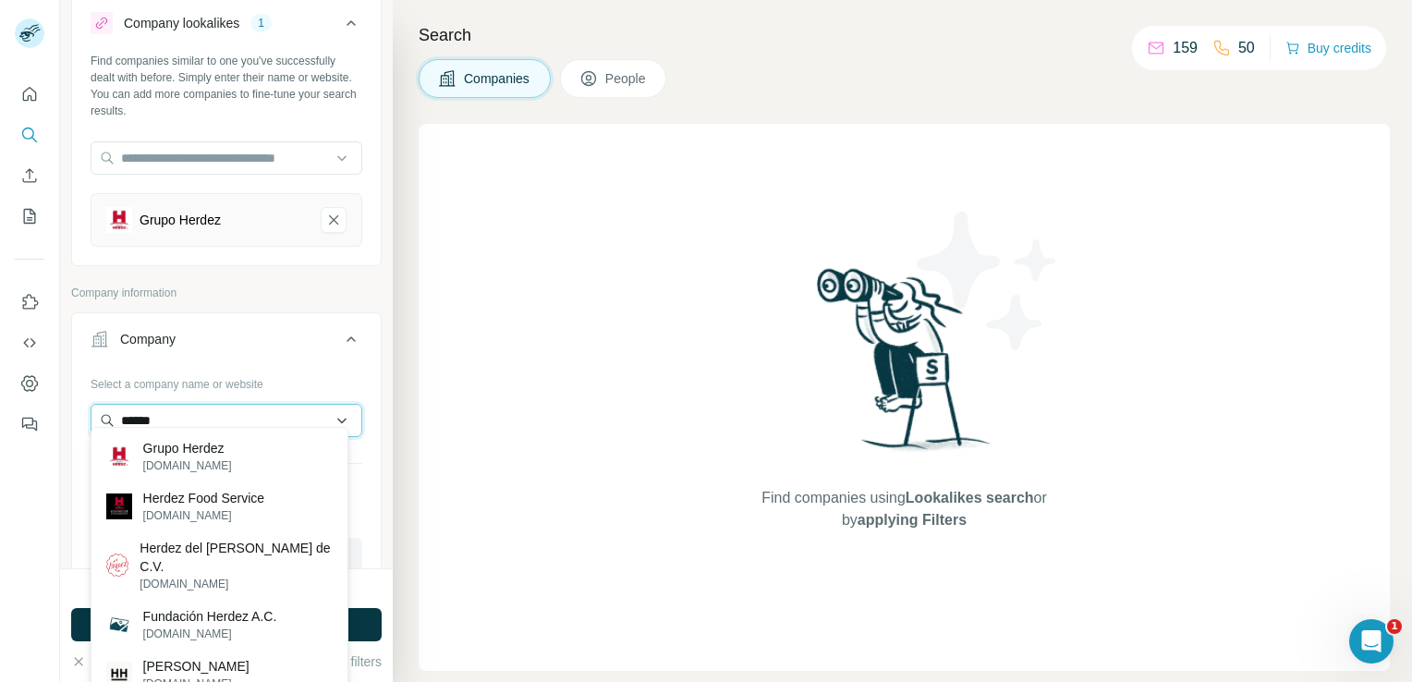
scroll to position [92, 0]
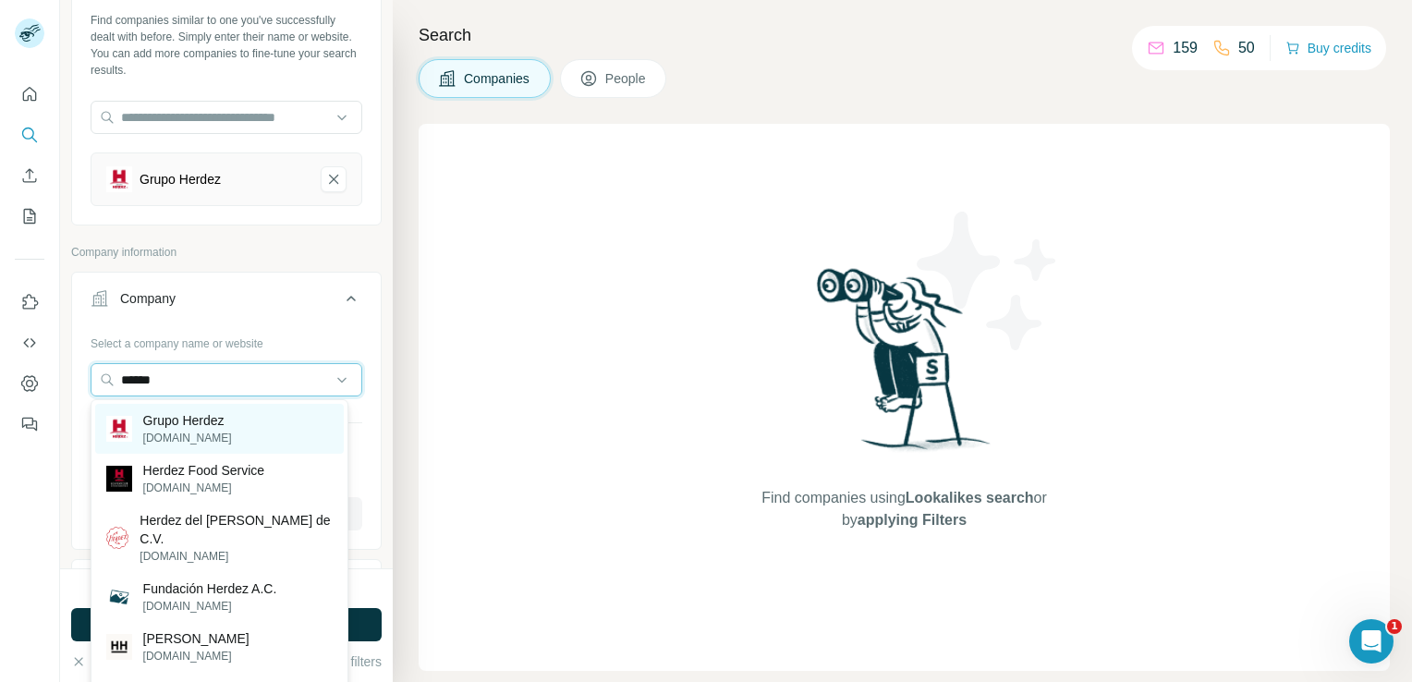
type input "******"
click at [203, 434] on p "[DOMAIN_NAME]" at bounding box center [187, 438] width 89 height 17
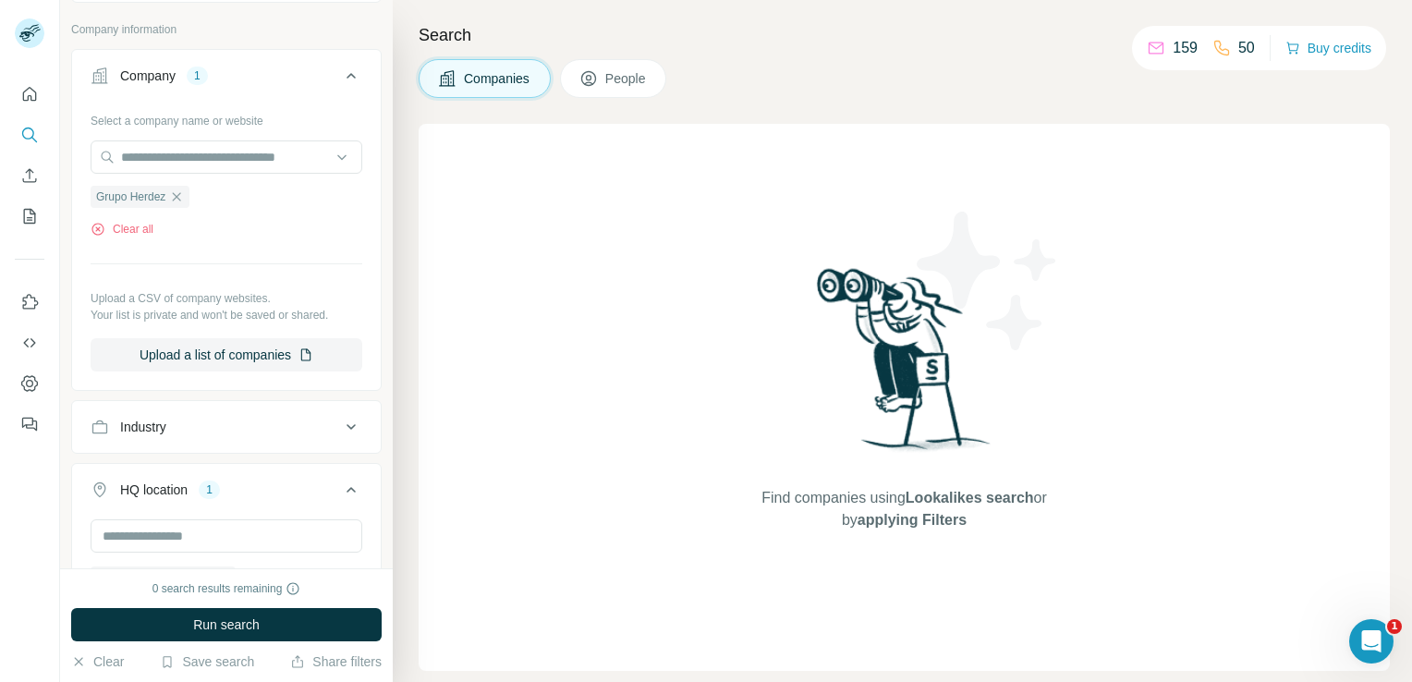
scroll to position [351, 0]
click at [340, 428] on icon at bounding box center [351, 426] width 22 height 22
click at [278, 468] on input at bounding box center [217, 472] width 228 height 20
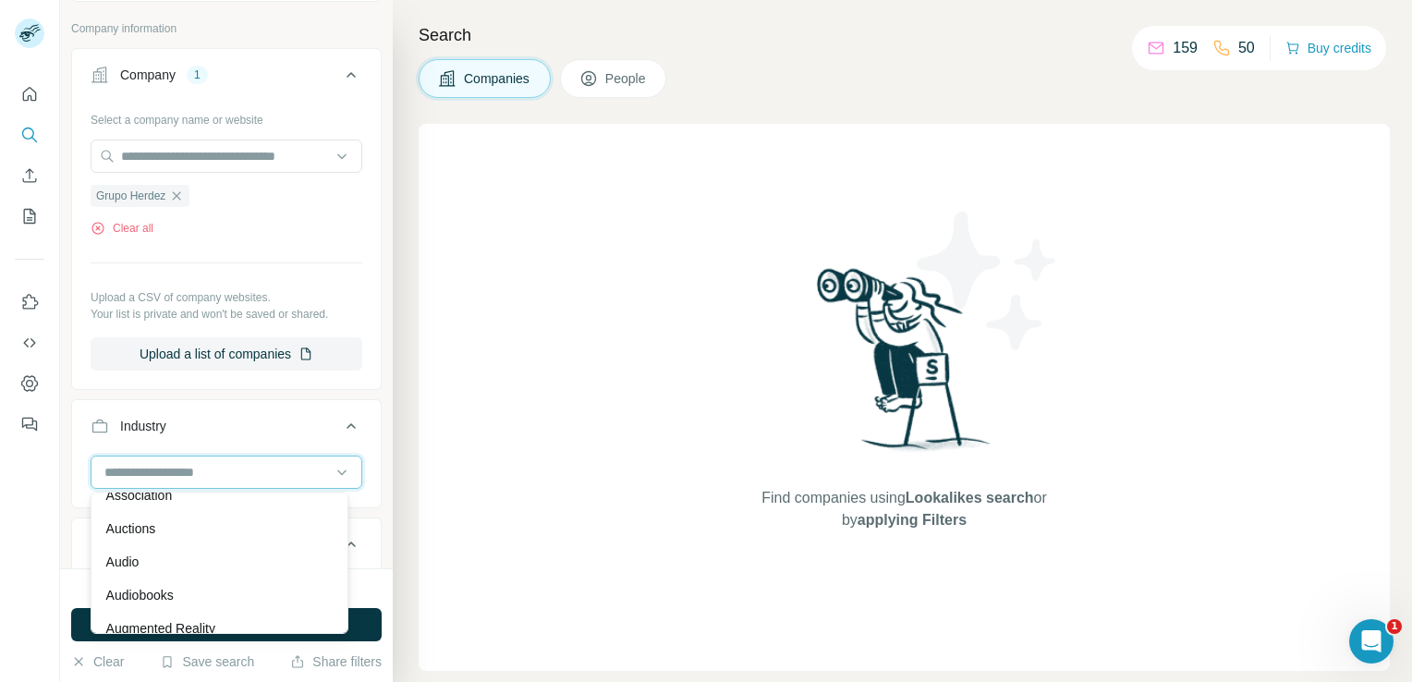
scroll to position [1083, 0]
click at [348, 619] on div "3D Printing 3D Technology Accounting Ad Network Adult Advanced Materials Advent…" at bounding box center [220, 563] width 258 height 142
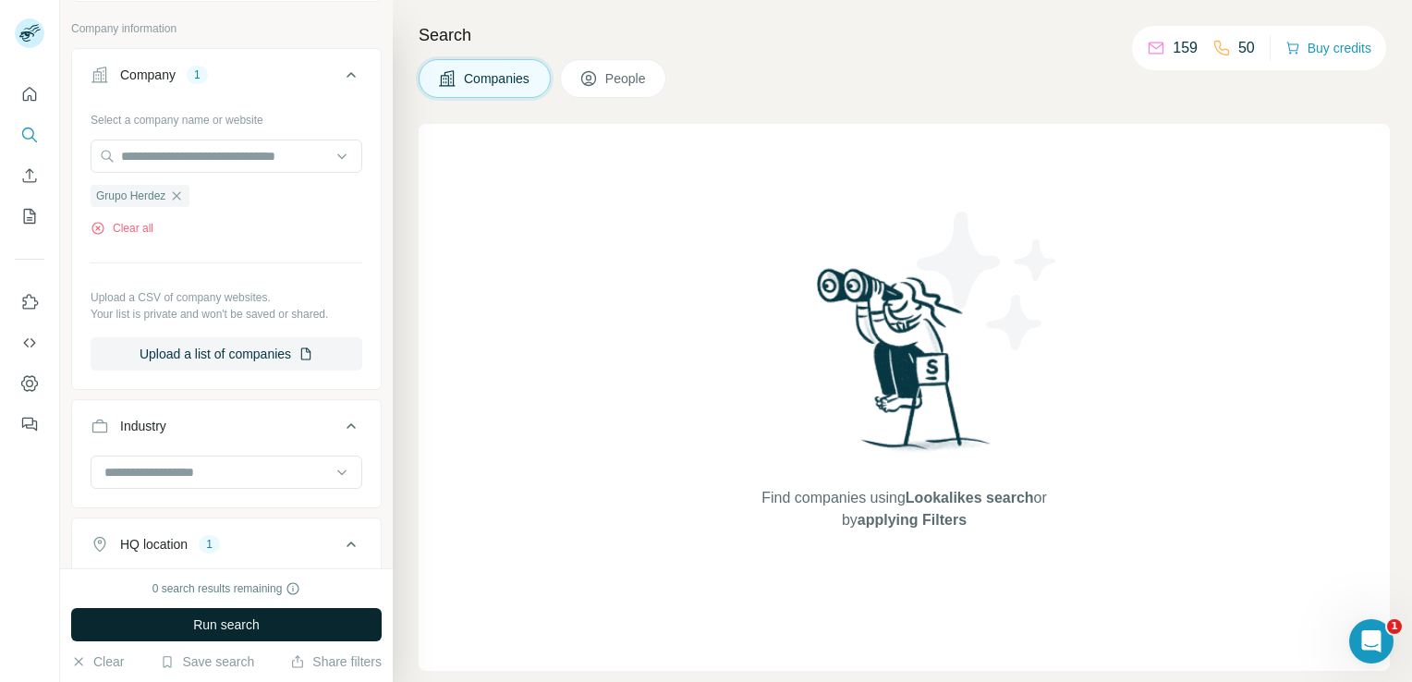
click at [298, 627] on button "Run search" at bounding box center [226, 624] width 311 height 33
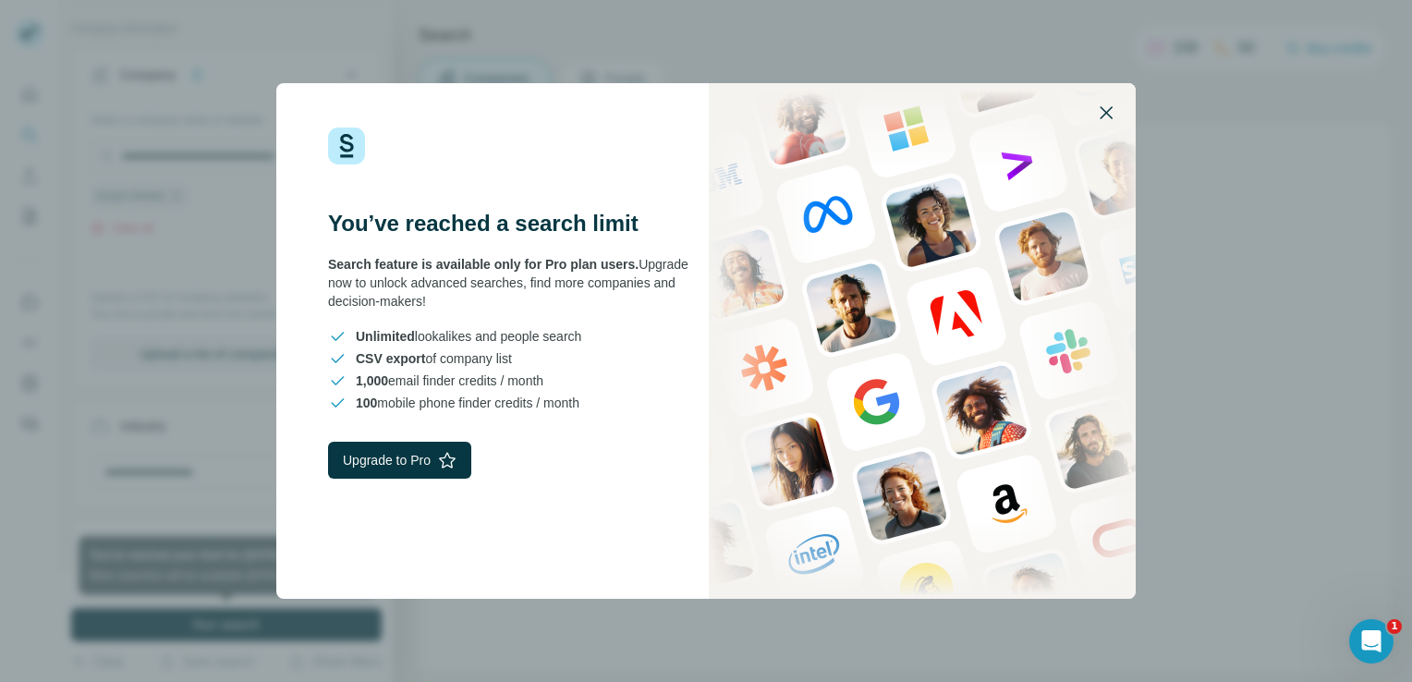
drag, startPoint x: 1109, startPoint y: 112, endPoint x: 950, endPoint y: 360, distance: 294.3
click at [1109, 112] on icon "button" at bounding box center [1106, 113] width 22 height 22
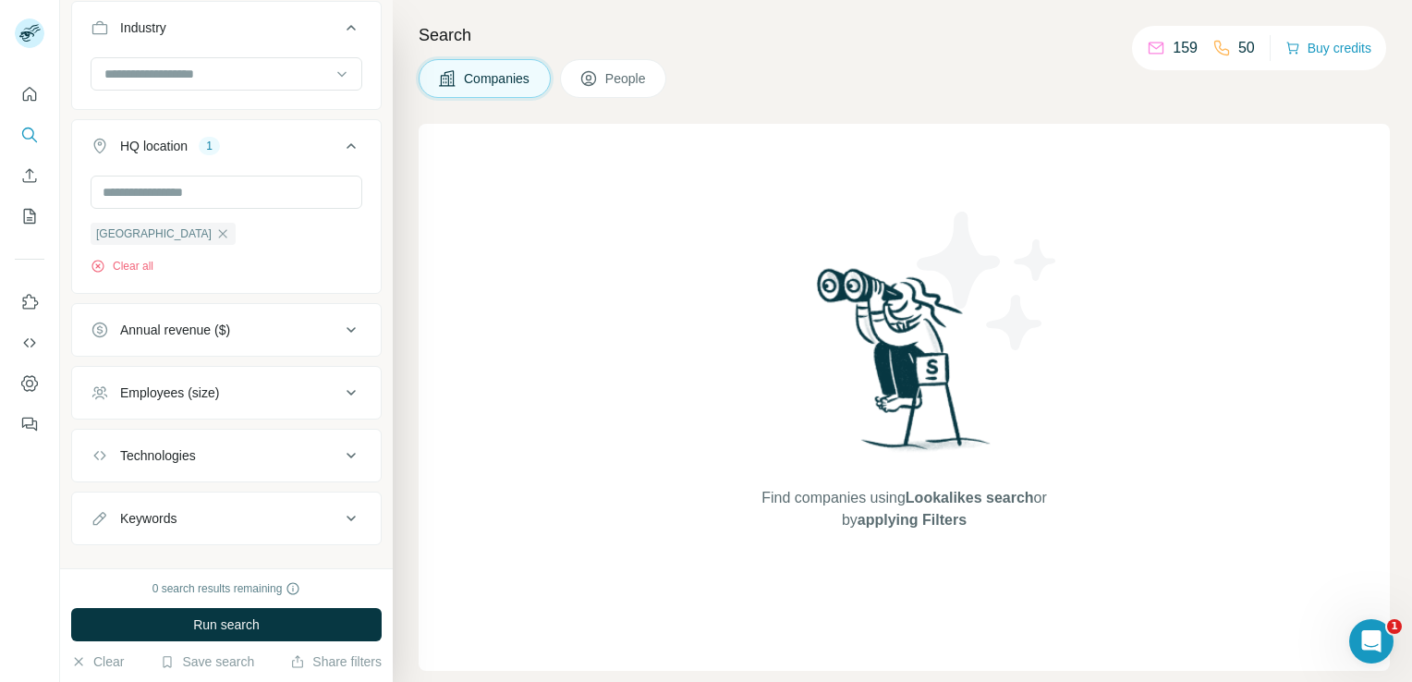
scroll to position [776, 0]
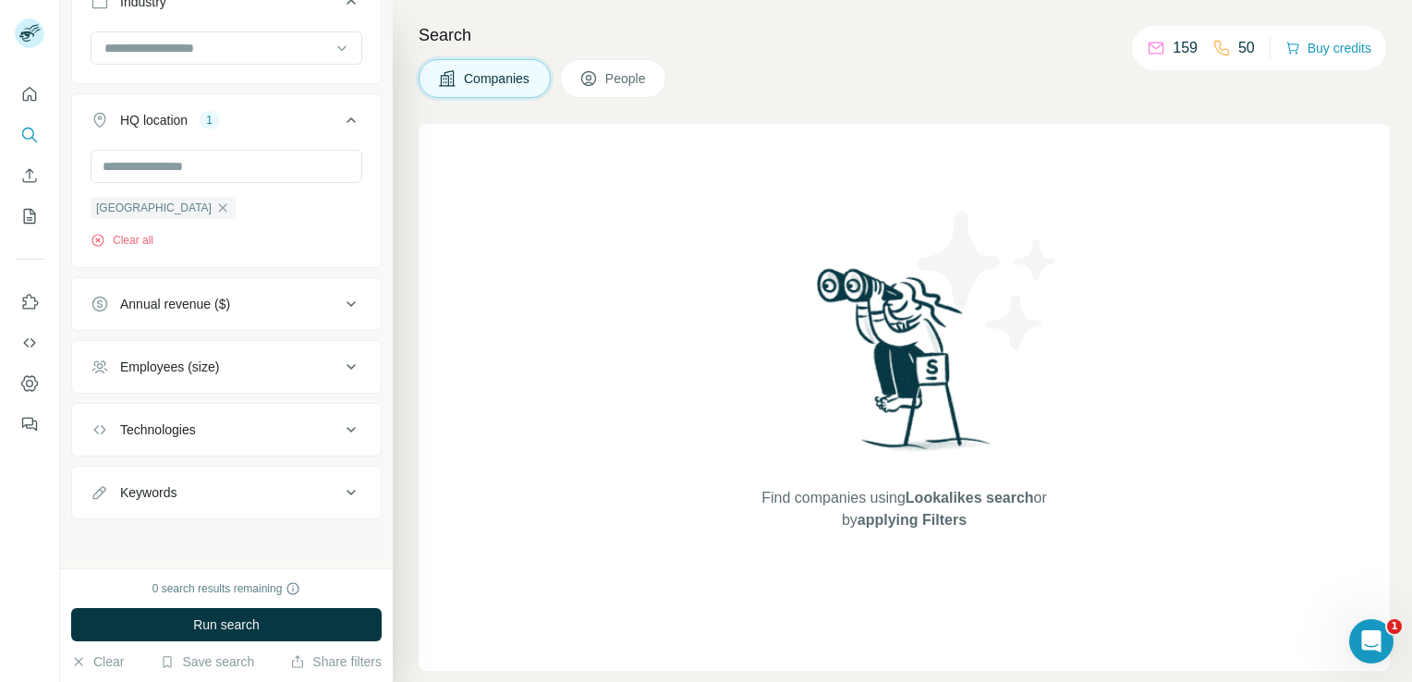
click at [348, 486] on button "Keywords" at bounding box center [226, 492] width 309 height 44
click at [26, 136] on icon "Search" at bounding box center [29, 135] width 18 height 18
click at [26, 105] on button "Quick start" at bounding box center [30, 94] width 30 height 33
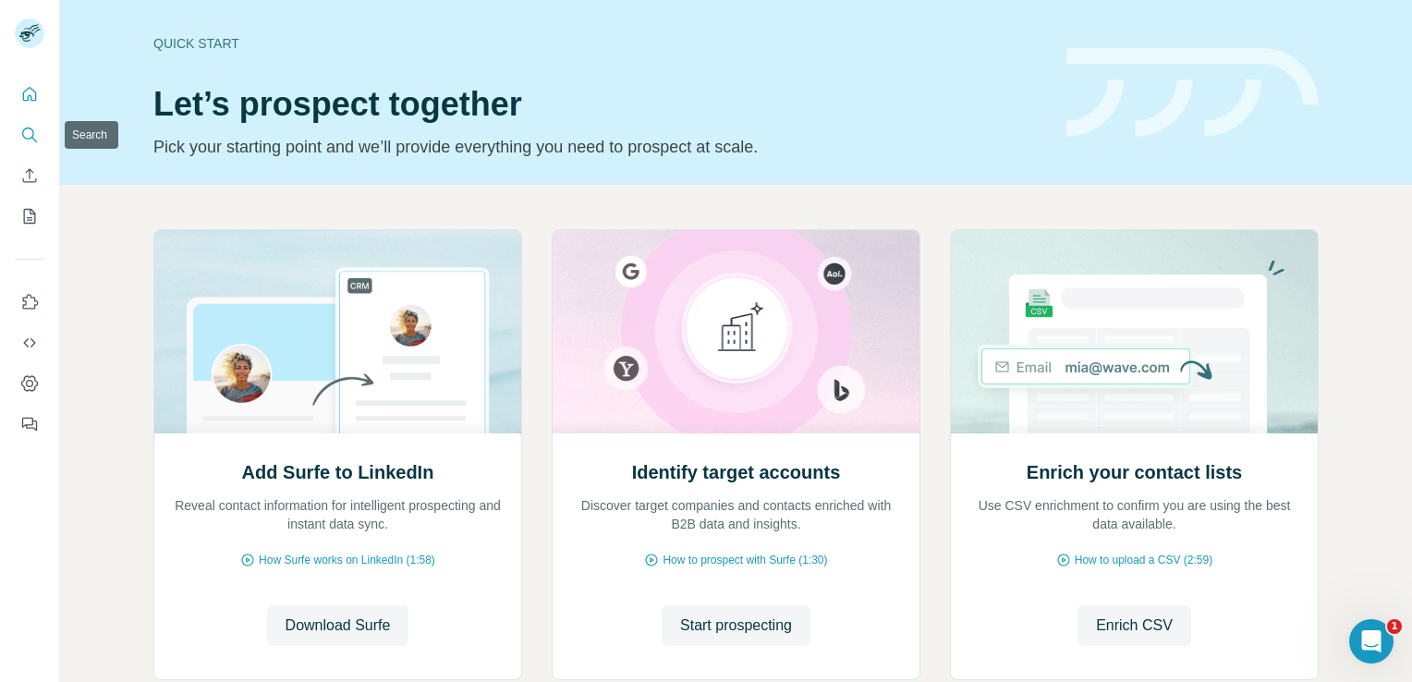
click at [24, 126] on icon "Search" at bounding box center [29, 135] width 18 height 18
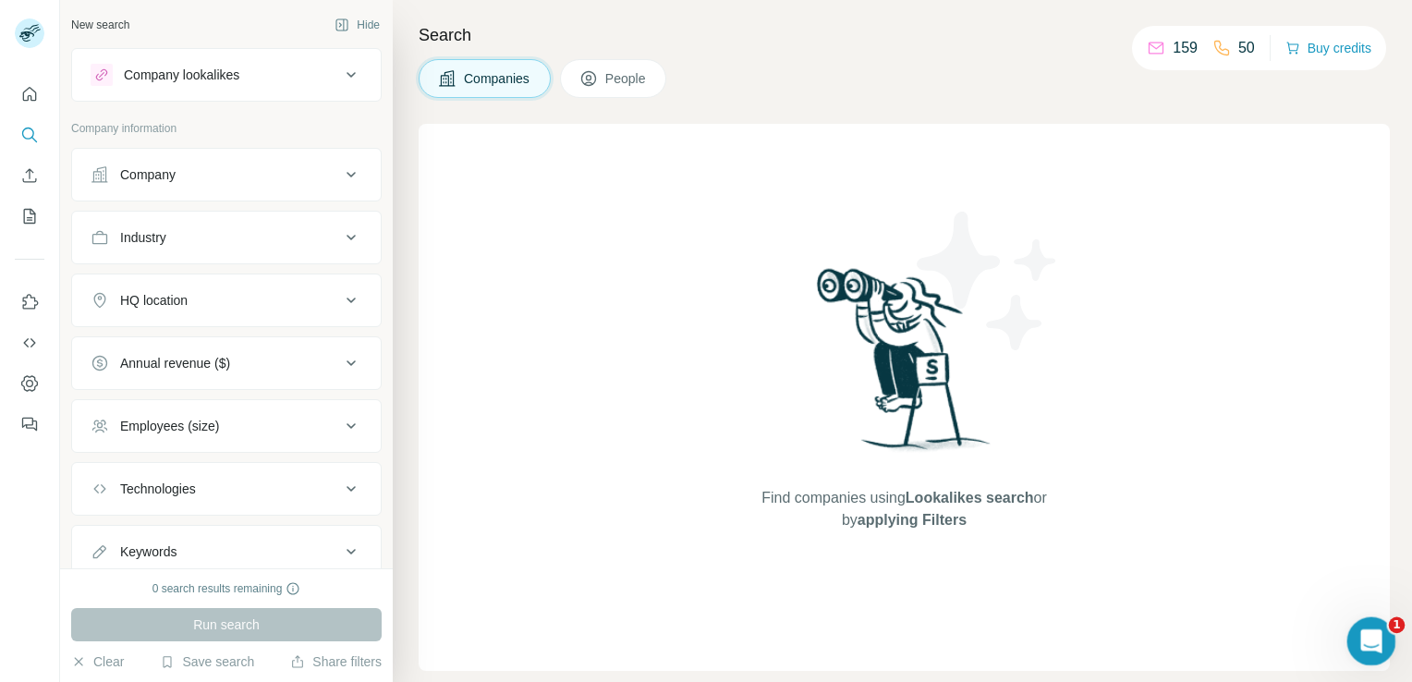
click at [1373, 631] on icon "Abrir Intercom Messenger" at bounding box center [1369, 639] width 31 height 31
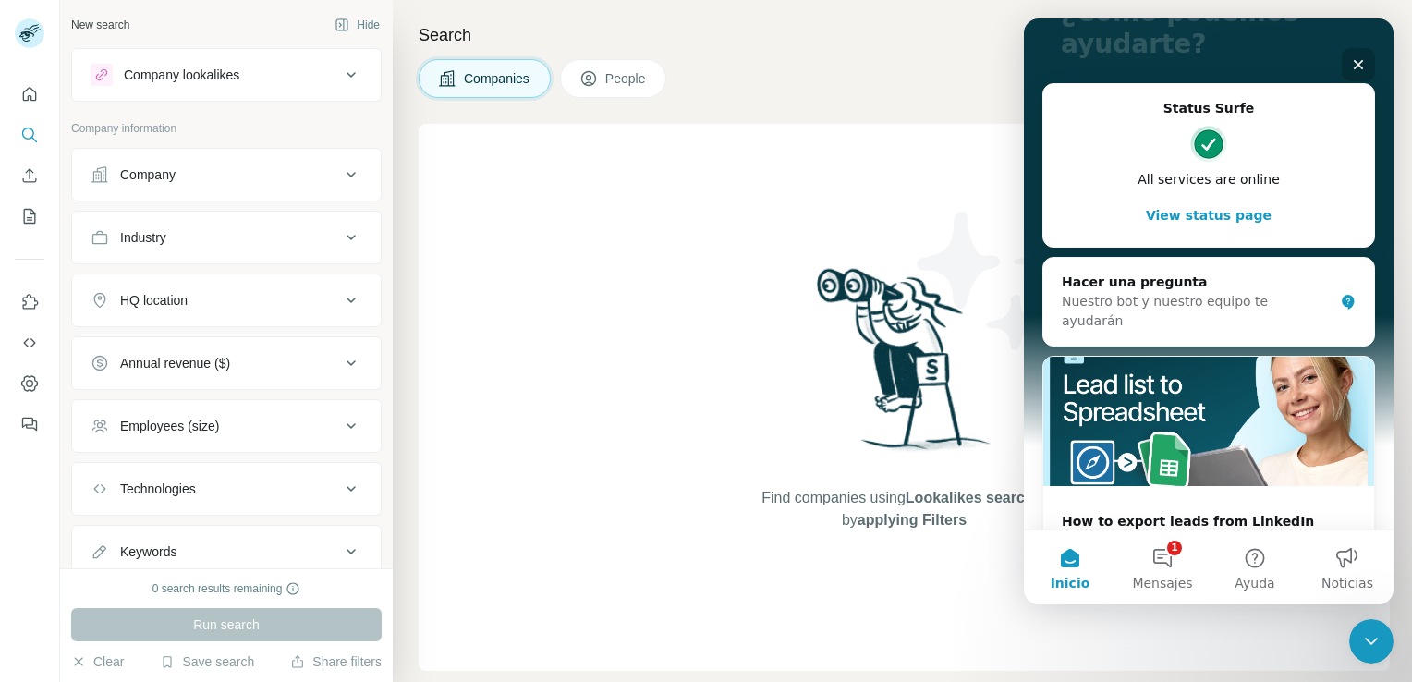
scroll to position [296, 0]
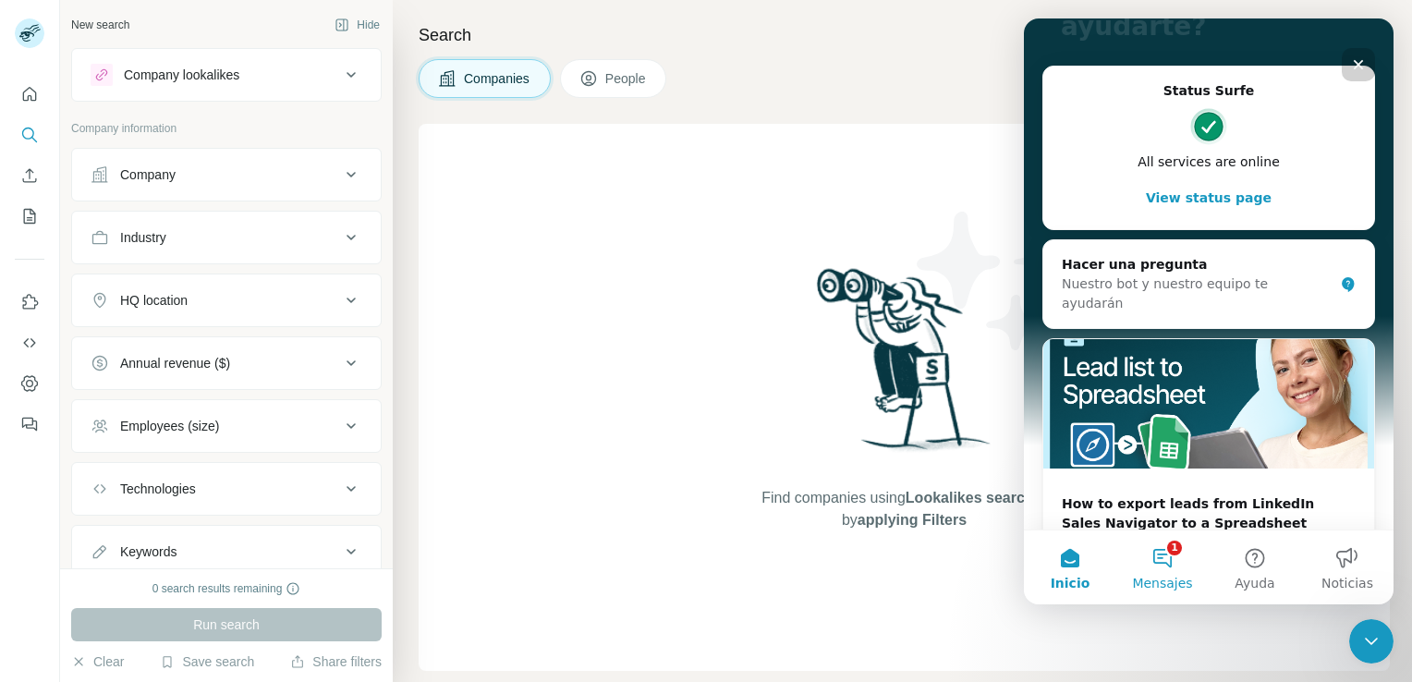
click at [1179, 563] on button "1 Mensajes" at bounding box center [1163, 568] width 92 height 74
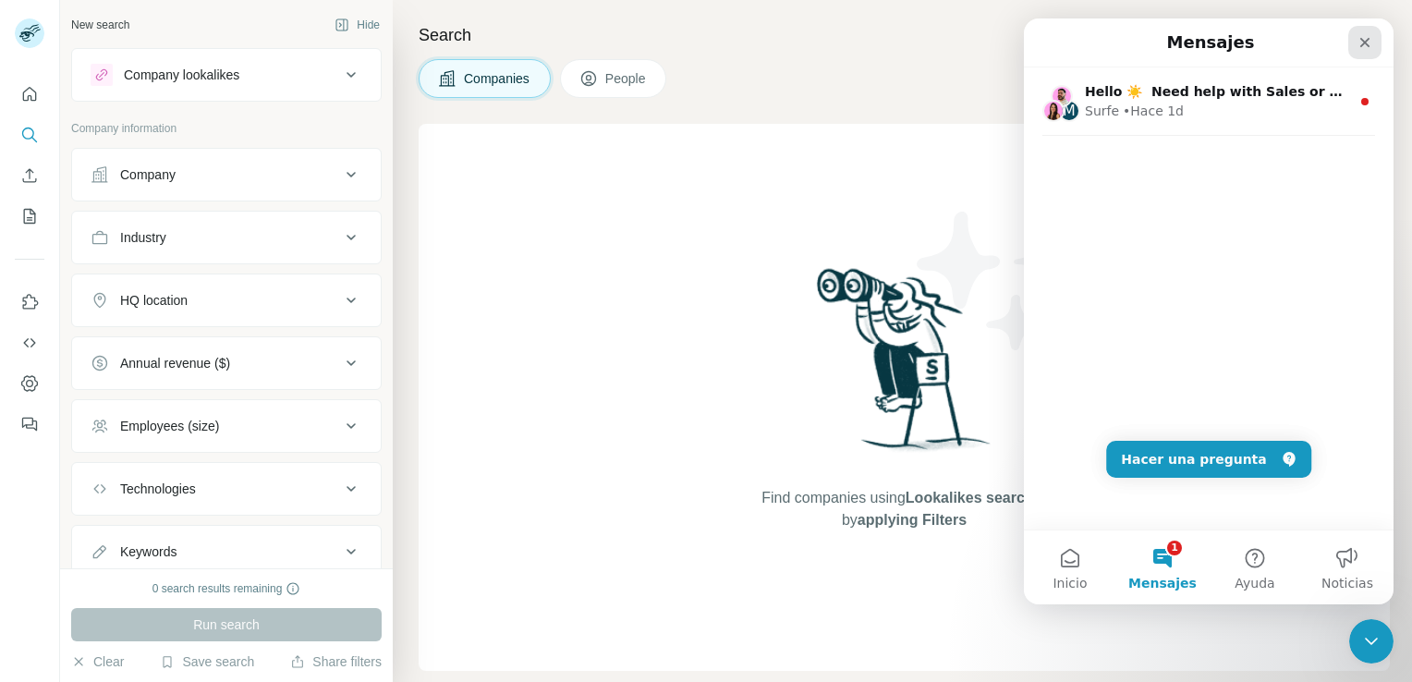
click at [1357, 40] on div "Cerrar" at bounding box center [1365, 42] width 33 height 33
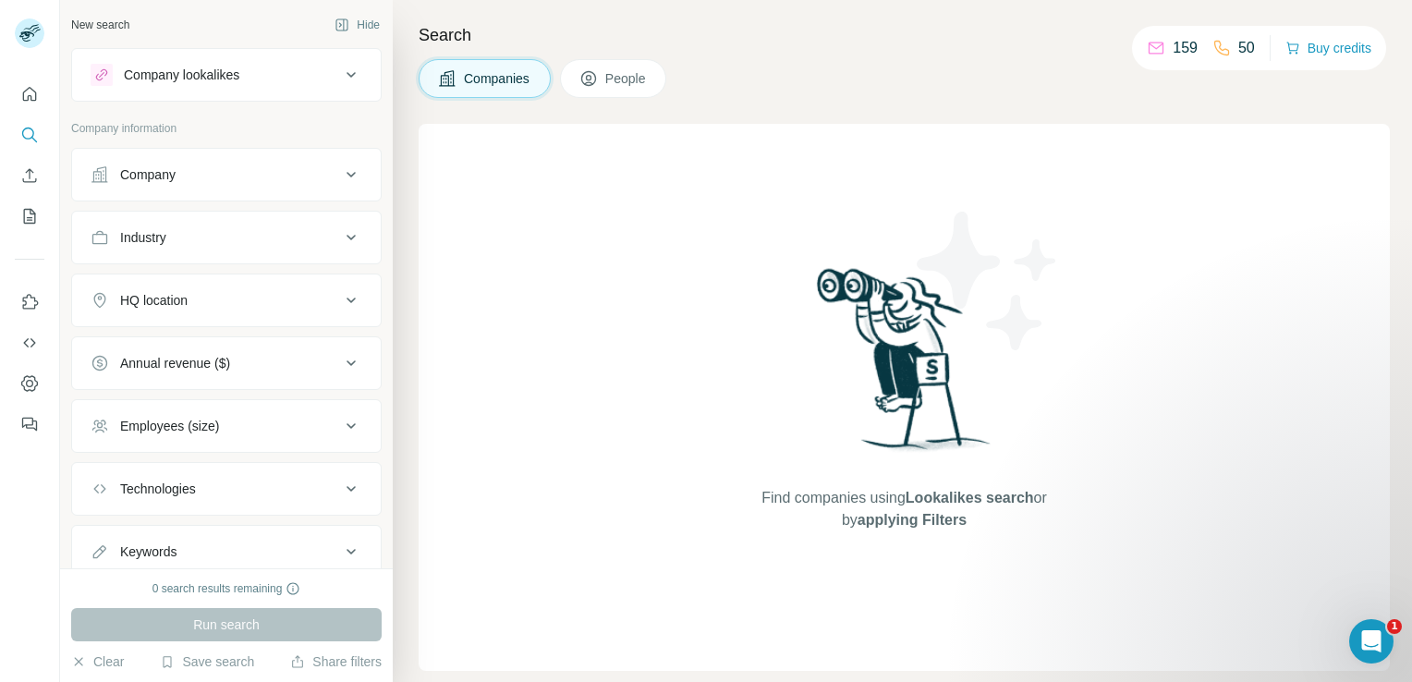
scroll to position [0, 0]
drag, startPoint x: 400, startPoint y: 446, endPoint x: 403, endPoint y: 394, distance: 51.8
click at [403, 394] on div "Search Companies People Find companies using Lookalikes search or by applying F…" at bounding box center [903, 341] width 1020 height 682
click at [340, 68] on icon at bounding box center [351, 75] width 22 height 22
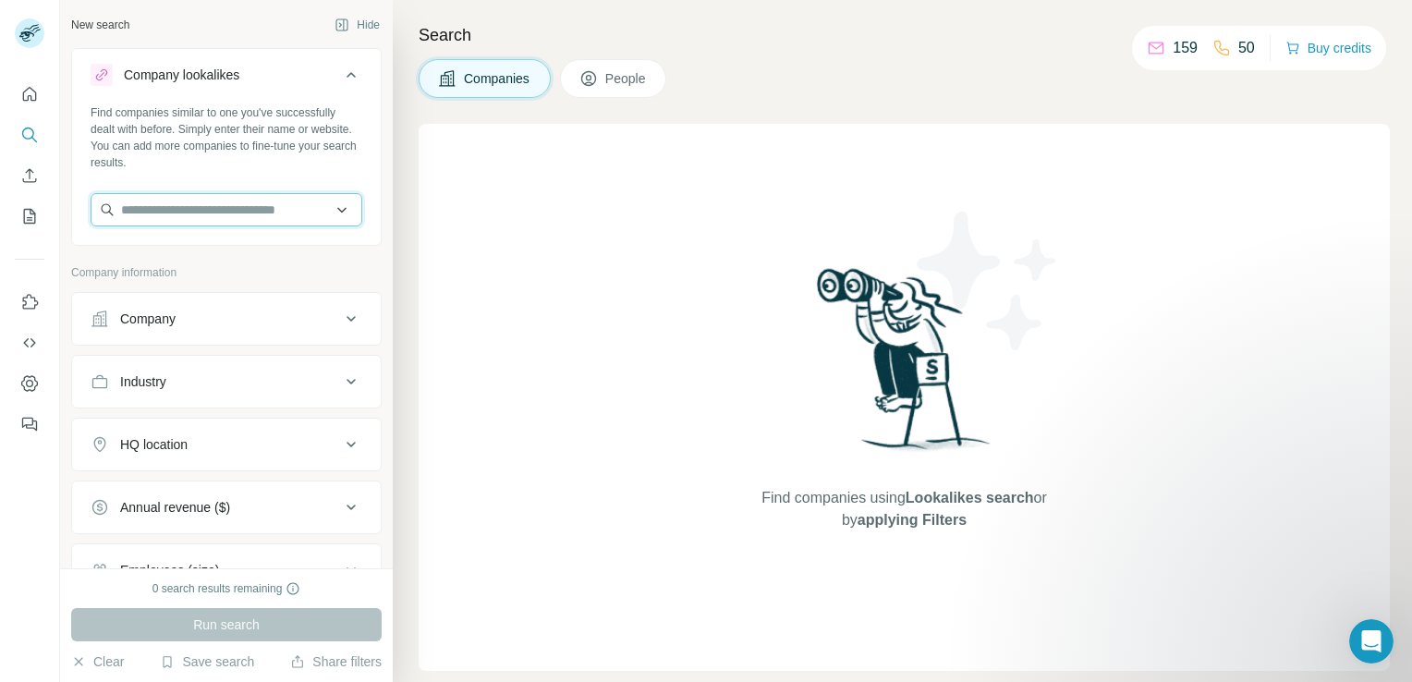
click at [234, 213] on input "text" at bounding box center [227, 209] width 272 height 33
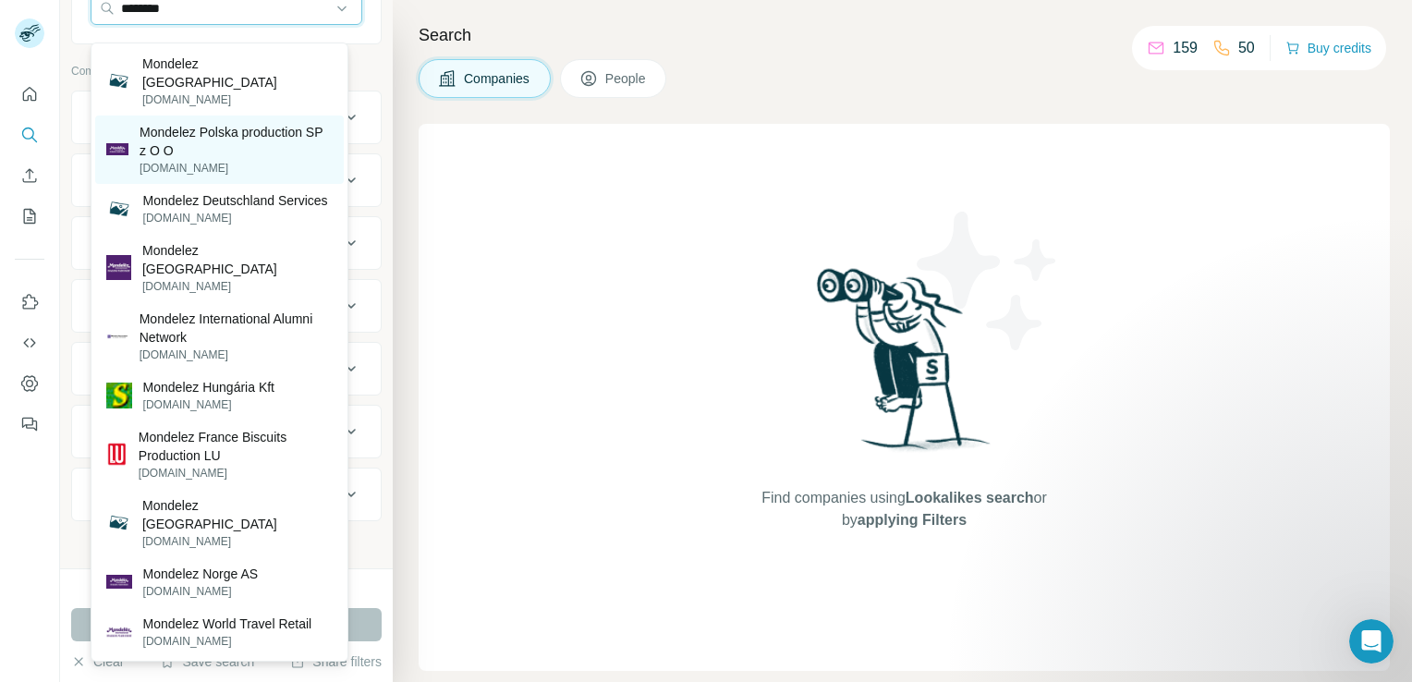
scroll to position [202, 0]
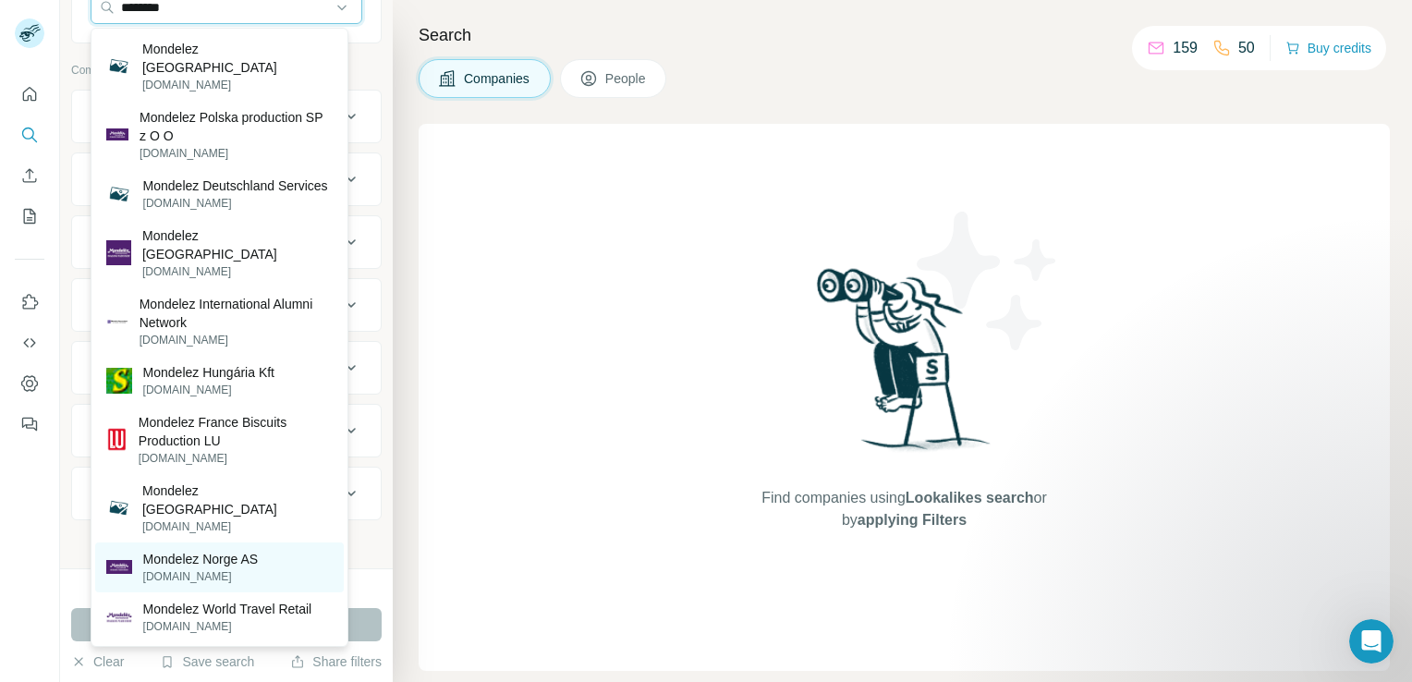
type input "********"
click at [226, 550] on p "Mondelez Norge AS" at bounding box center [201, 559] width 116 height 18
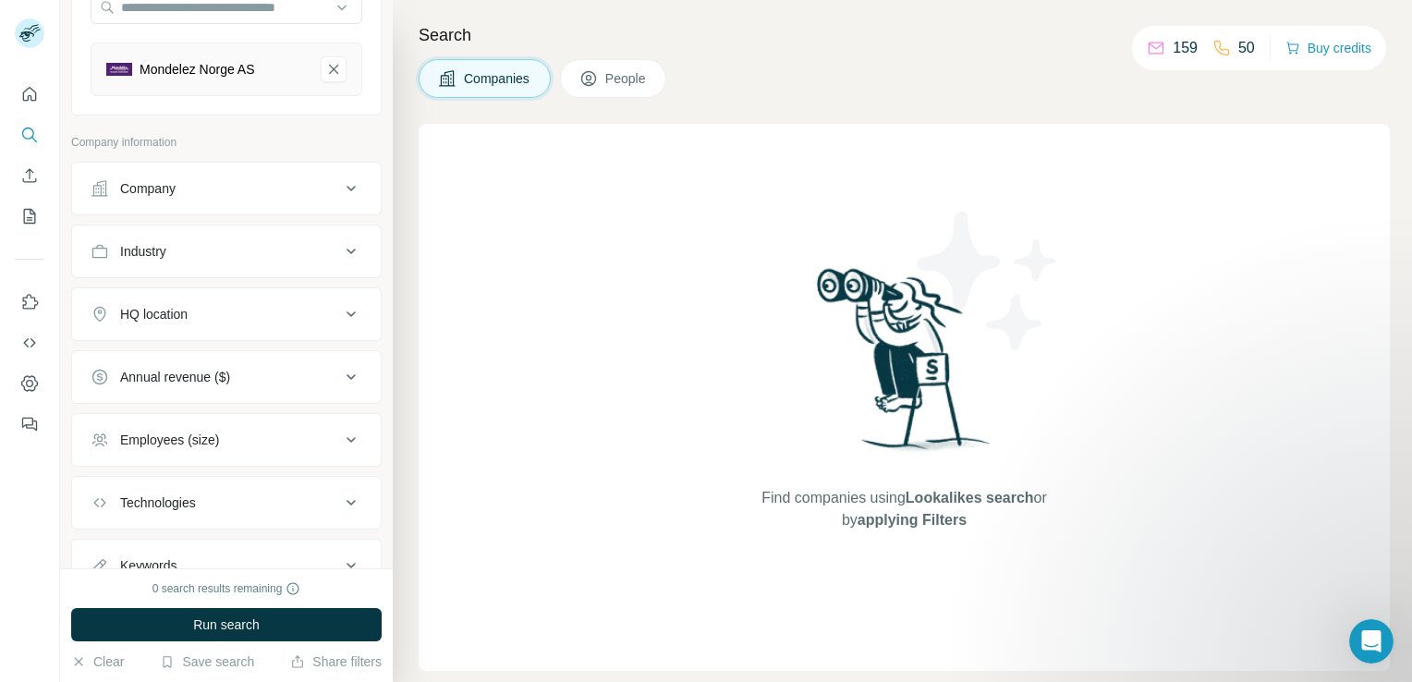
click at [340, 193] on icon at bounding box center [351, 188] width 22 height 22
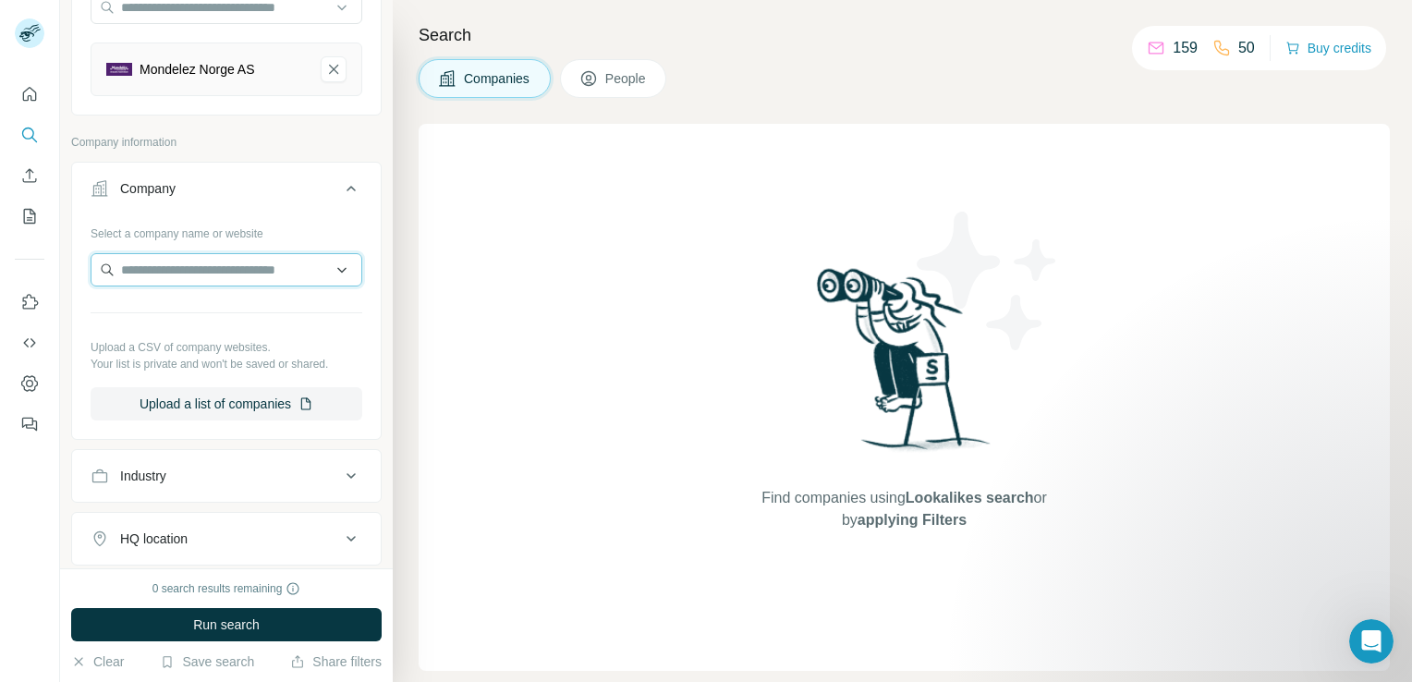
click at [266, 270] on input "text" at bounding box center [227, 269] width 272 height 33
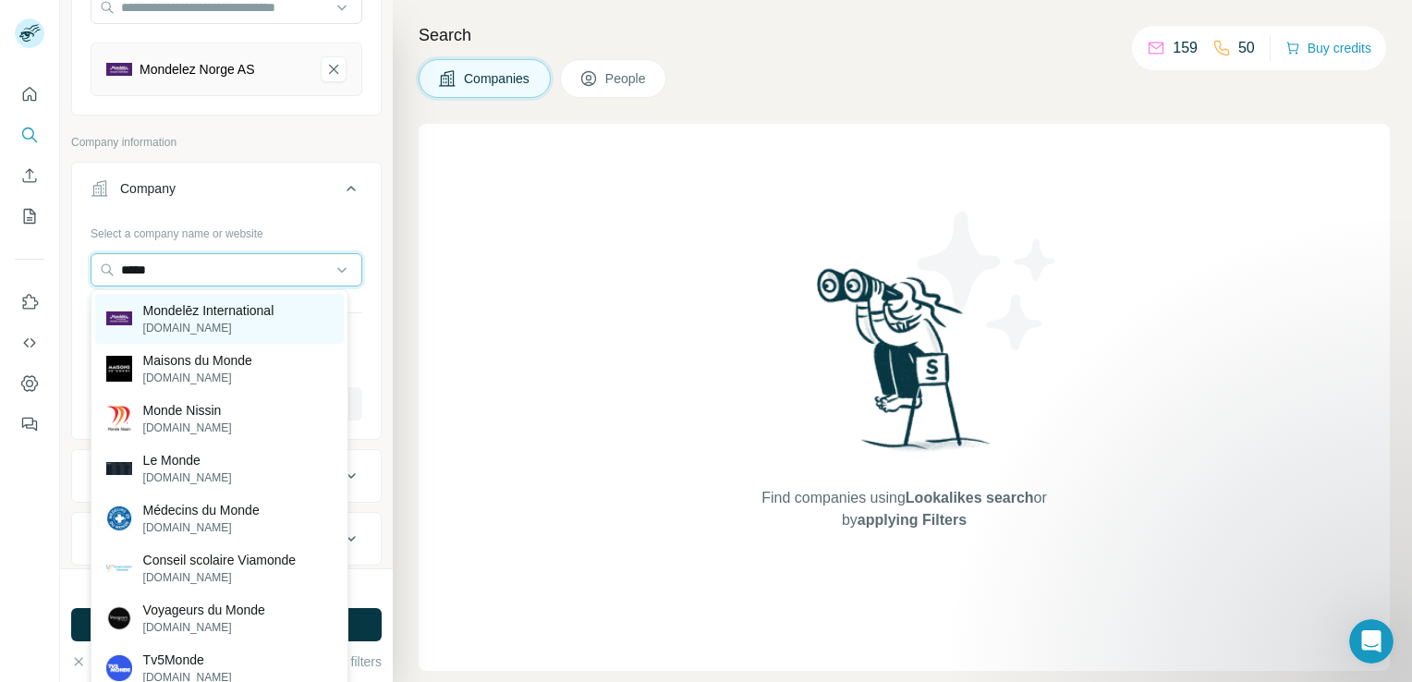
type input "*****"
click at [266, 312] on p "Mondelēz International" at bounding box center [208, 310] width 131 height 18
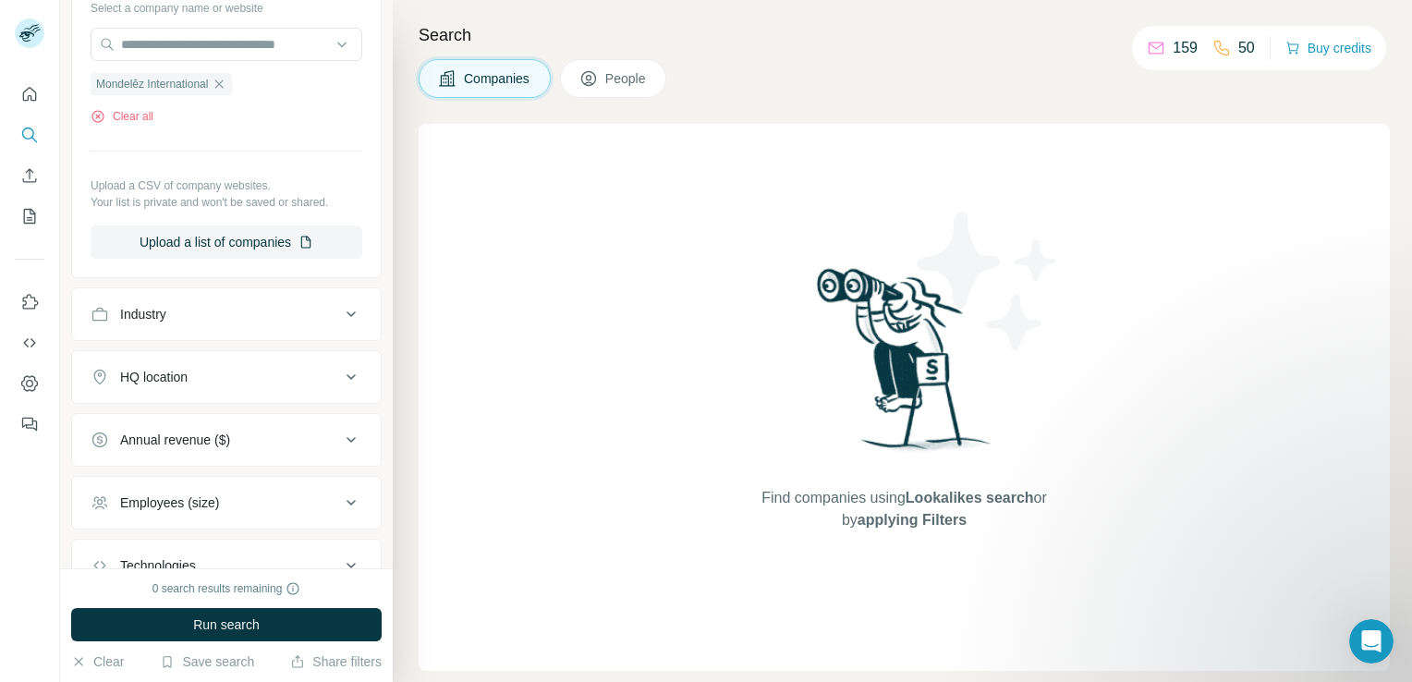
scroll to position [480, 0]
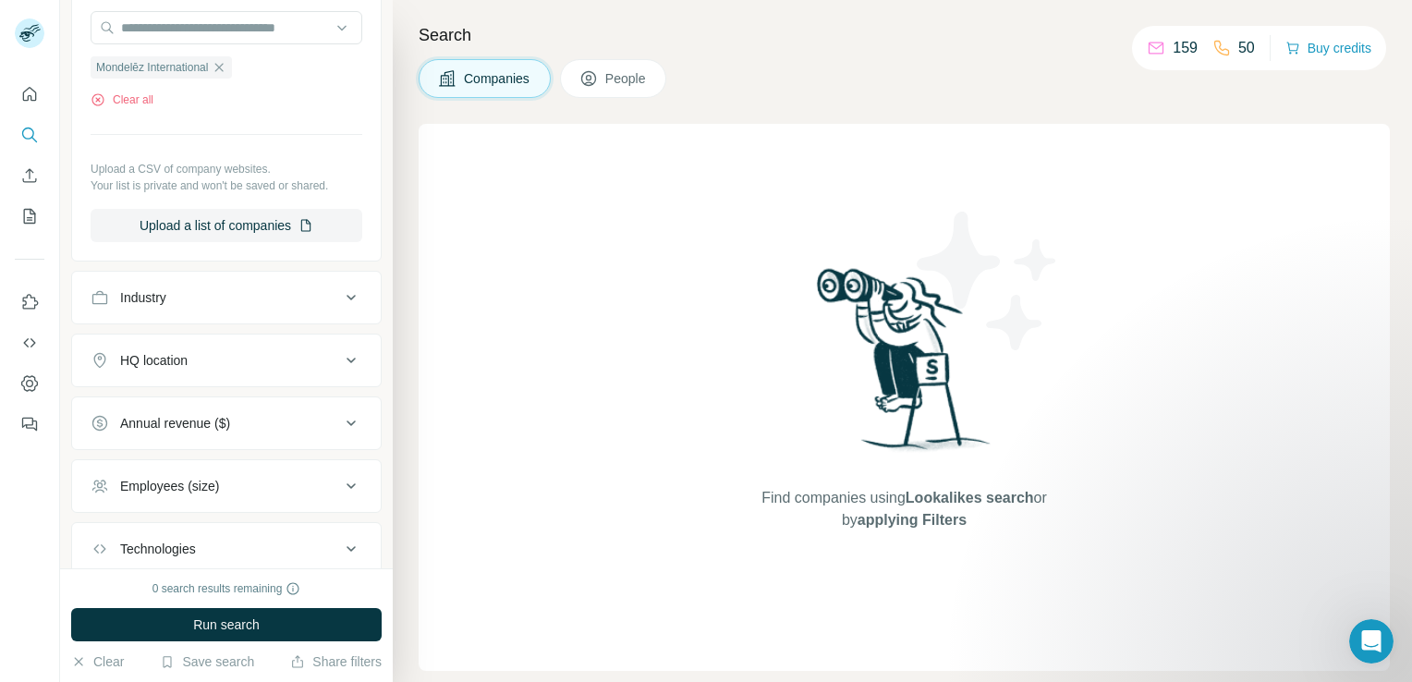
click at [347, 360] on icon at bounding box center [351, 361] width 9 height 6
click at [318, 392] on input "text" at bounding box center [227, 406] width 272 height 33
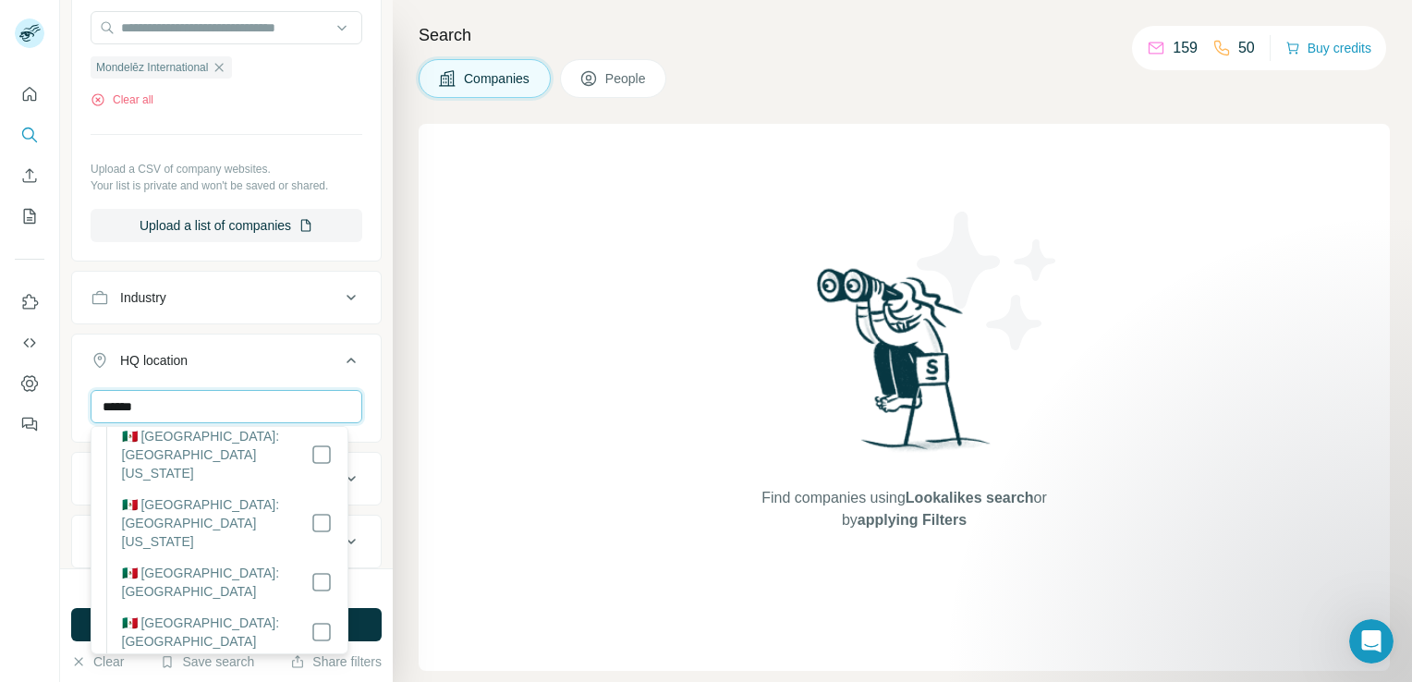
scroll to position [148, 0]
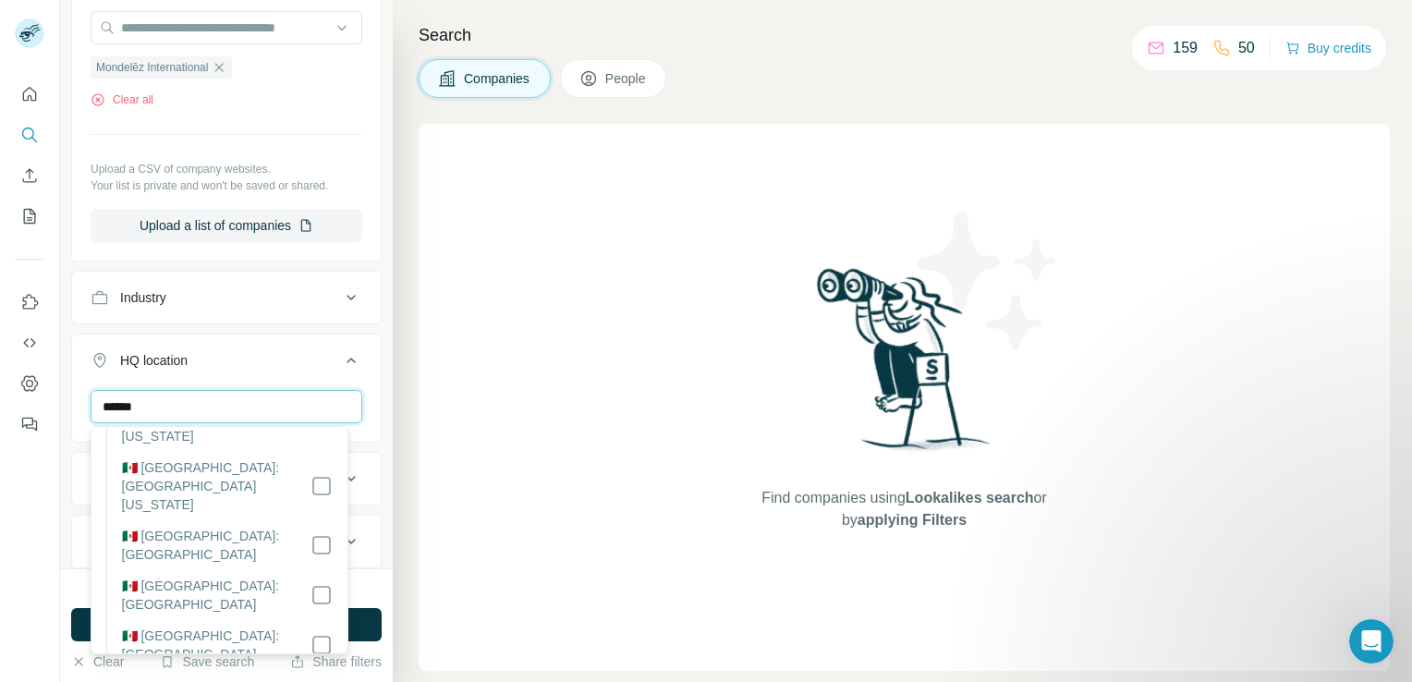
type input "******"
click at [361, 573] on div "0 search results remaining Run search Clear Save search Share filters" at bounding box center [226, 625] width 333 height 114
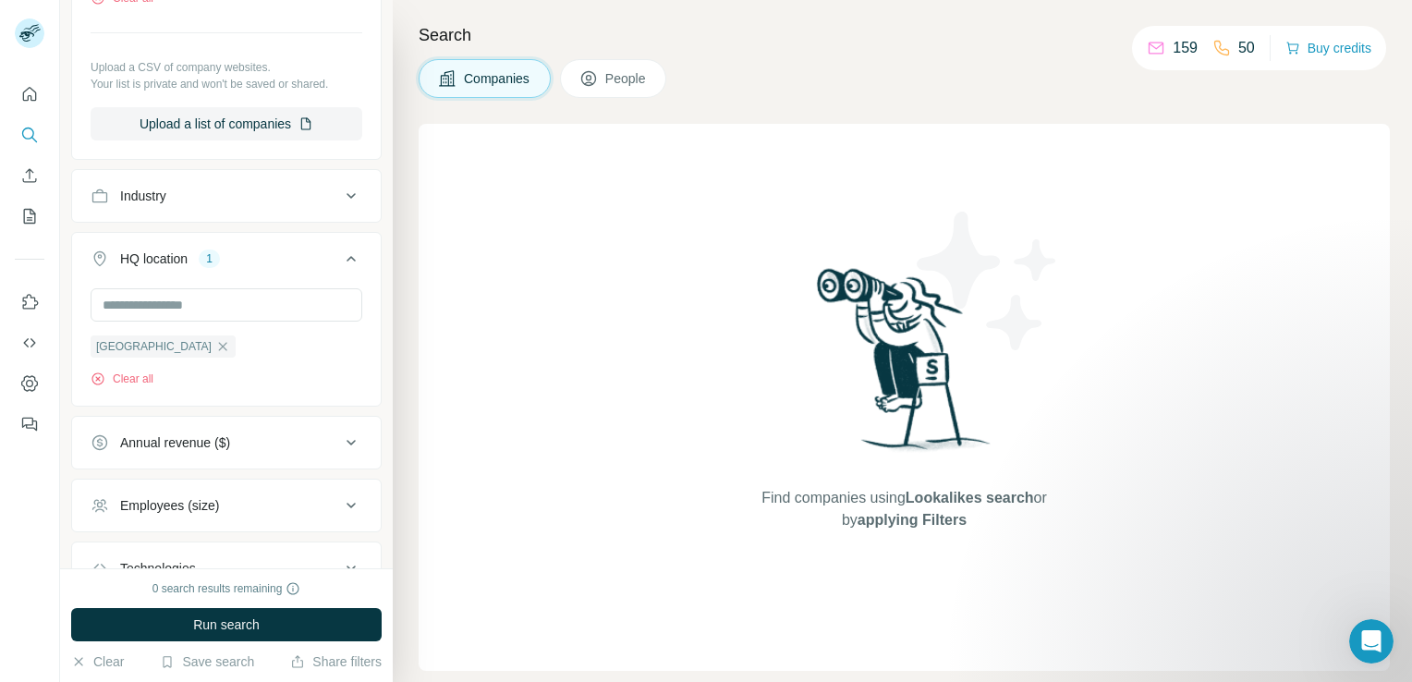
scroll to position [665, 0]
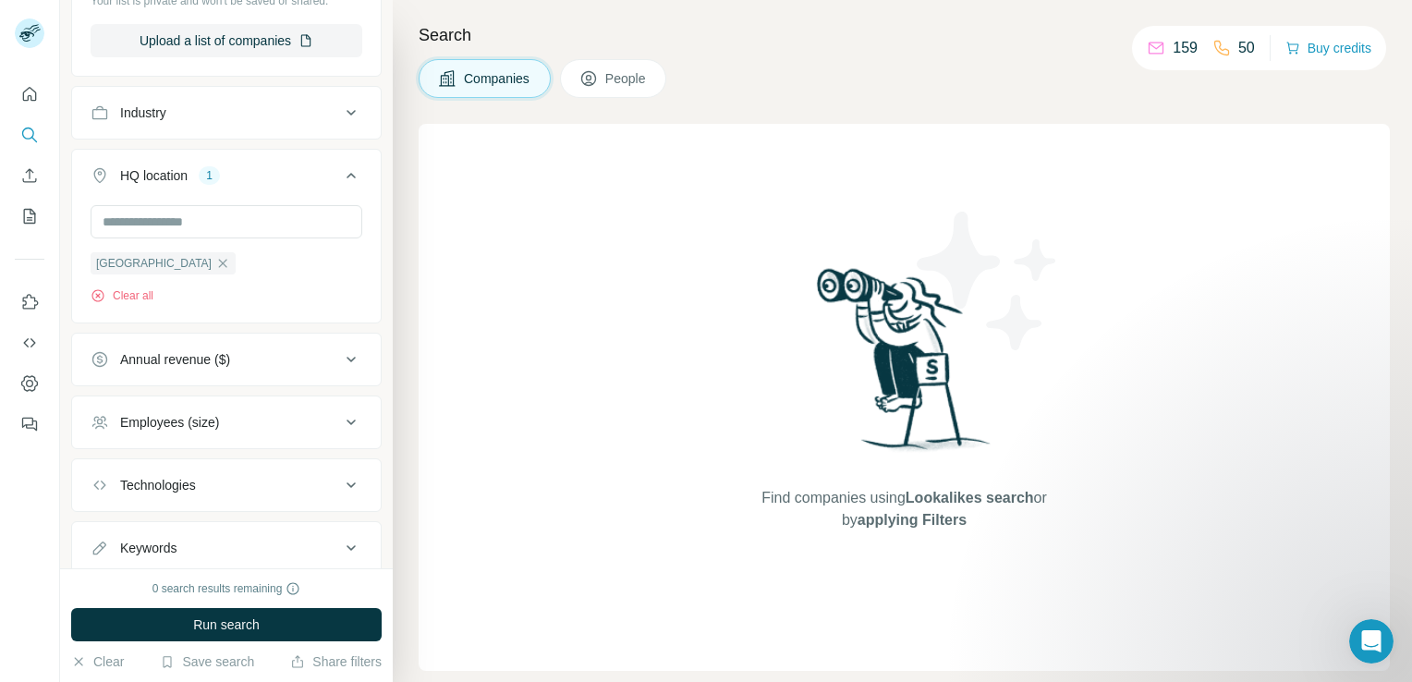
click at [340, 479] on icon at bounding box center [351, 485] width 22 height 22
click at [340, 482] on icon at bounding box center [351, 485] width 22 height 22
click at [344, 549] on icon at bounding box center [351, 548] width 22 height 22
click at [340, 549] on icon at bounding box center [351, 548] width 22 height 22
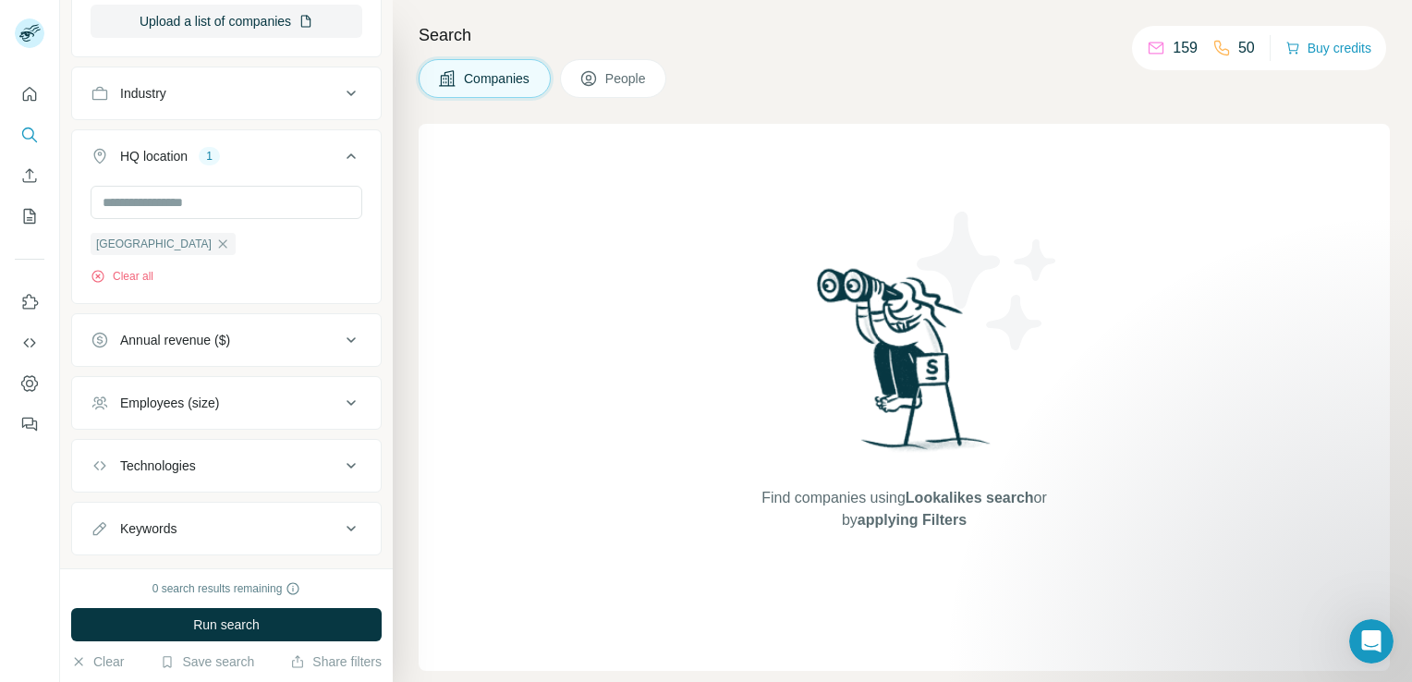
scroll to position [720, 0]
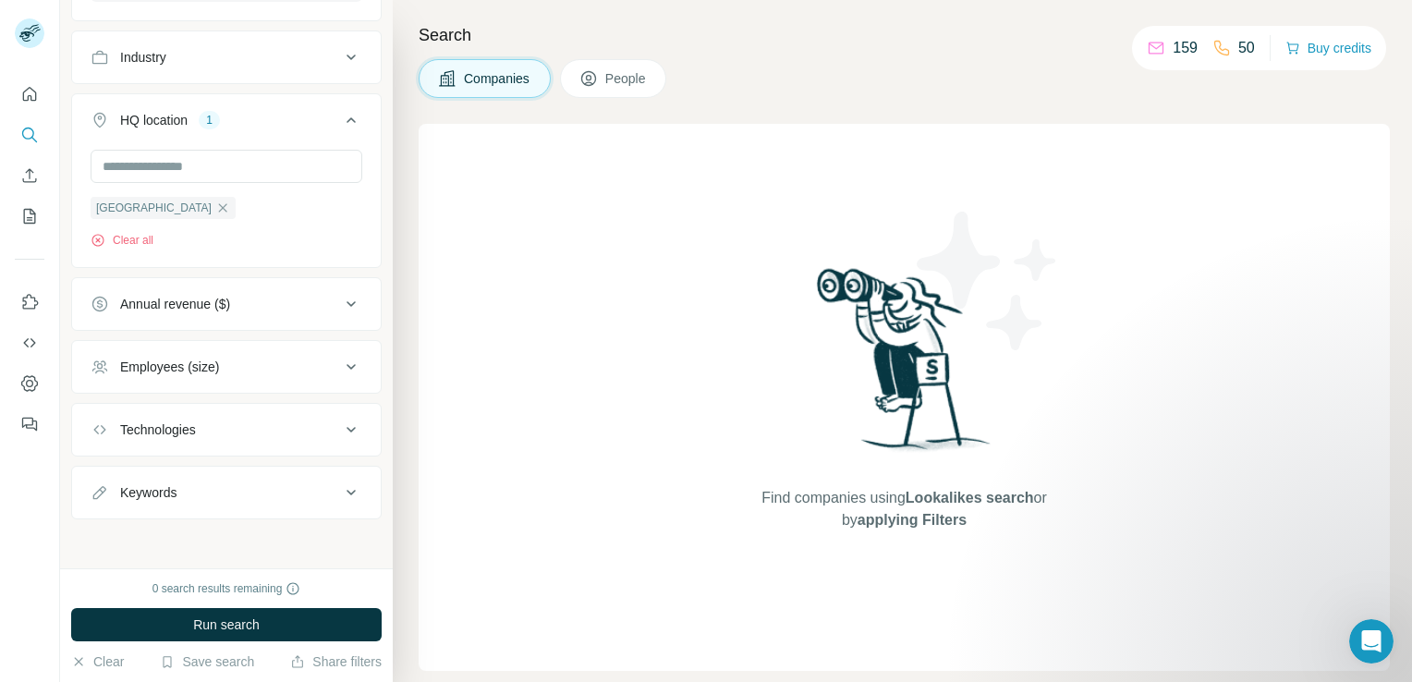
click at [341, 495] on icon at bounding box center [351, 493] width 22 height 22
click at [340, 300] on icon at bounding box center [351, 304] width 22 height 22
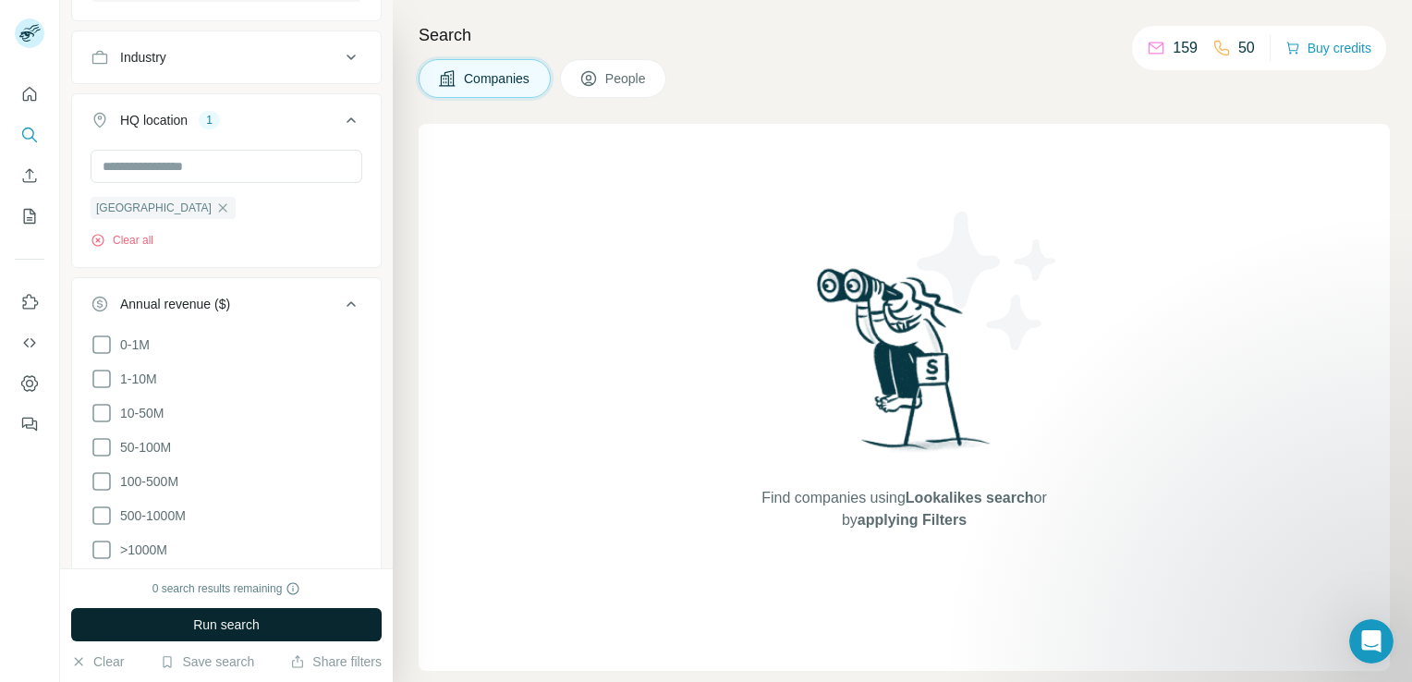
click at [315, 627] on button "Run search" at bounding box center [226, 624] width 311 height 33
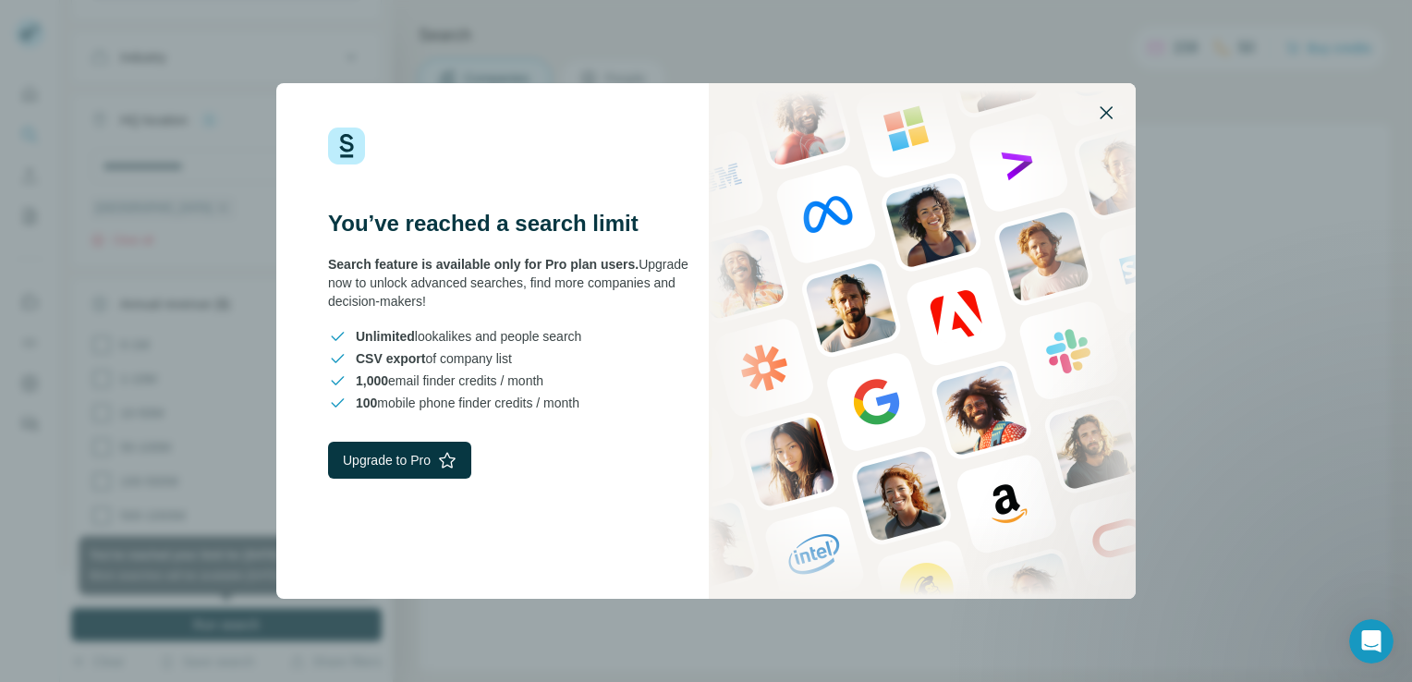
click at [1102, 114] on icon "button" at bounding box center [1106, 113] width 22 height 22
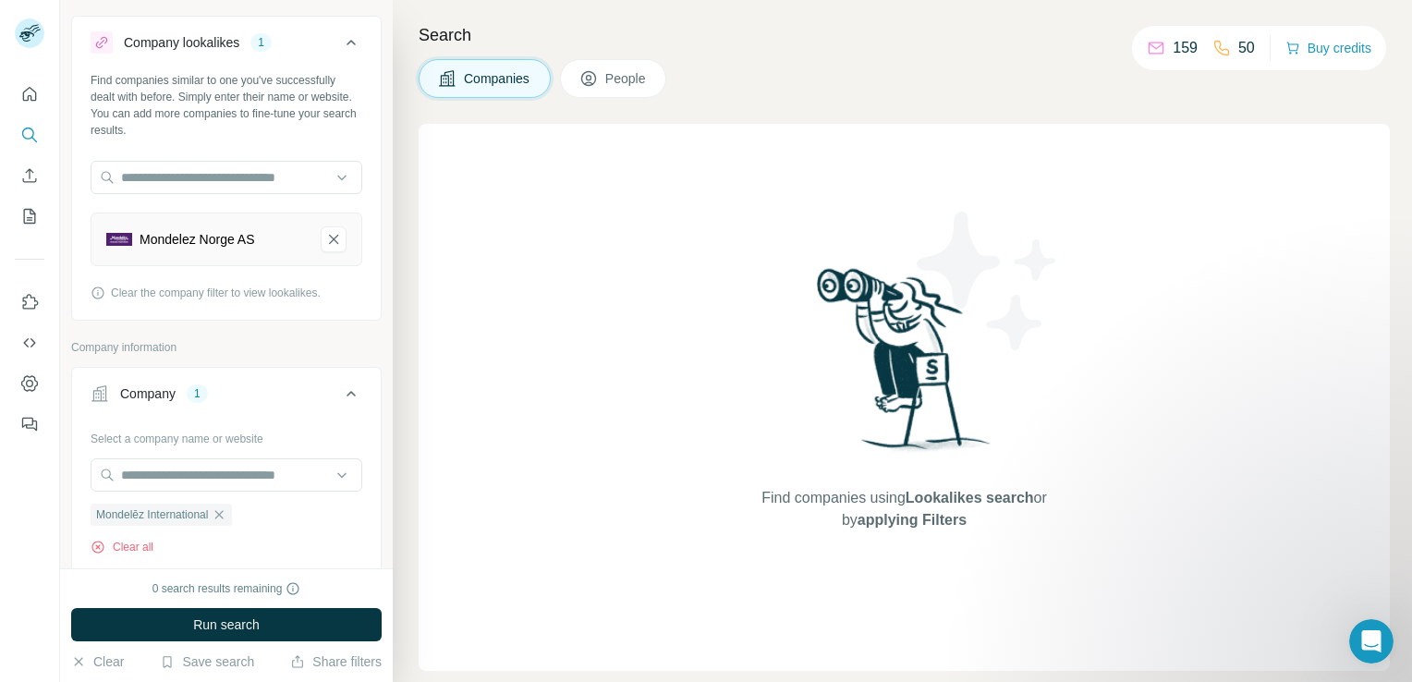
scroll to position [0, 0]
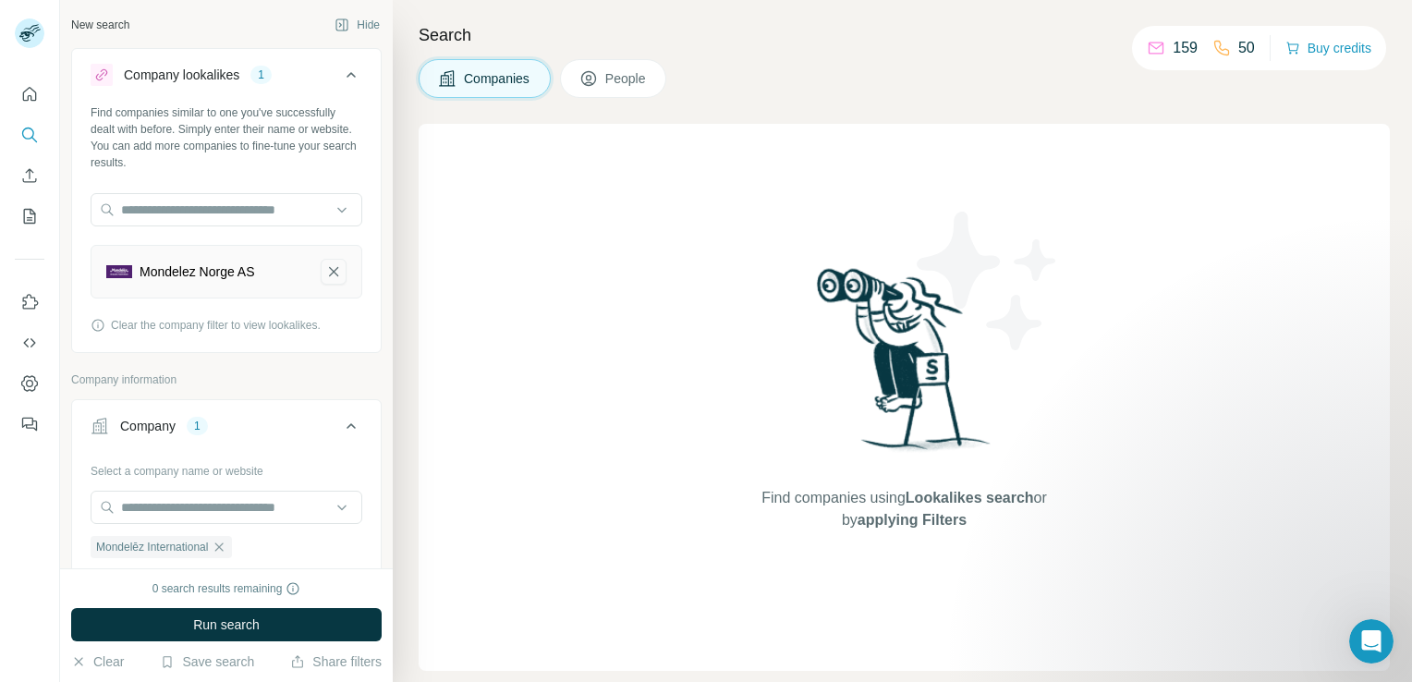
click at [329, 274] on icon "Mondelez Norge AS-remove-button" at bounding box center [333, 271] width 9 height 9
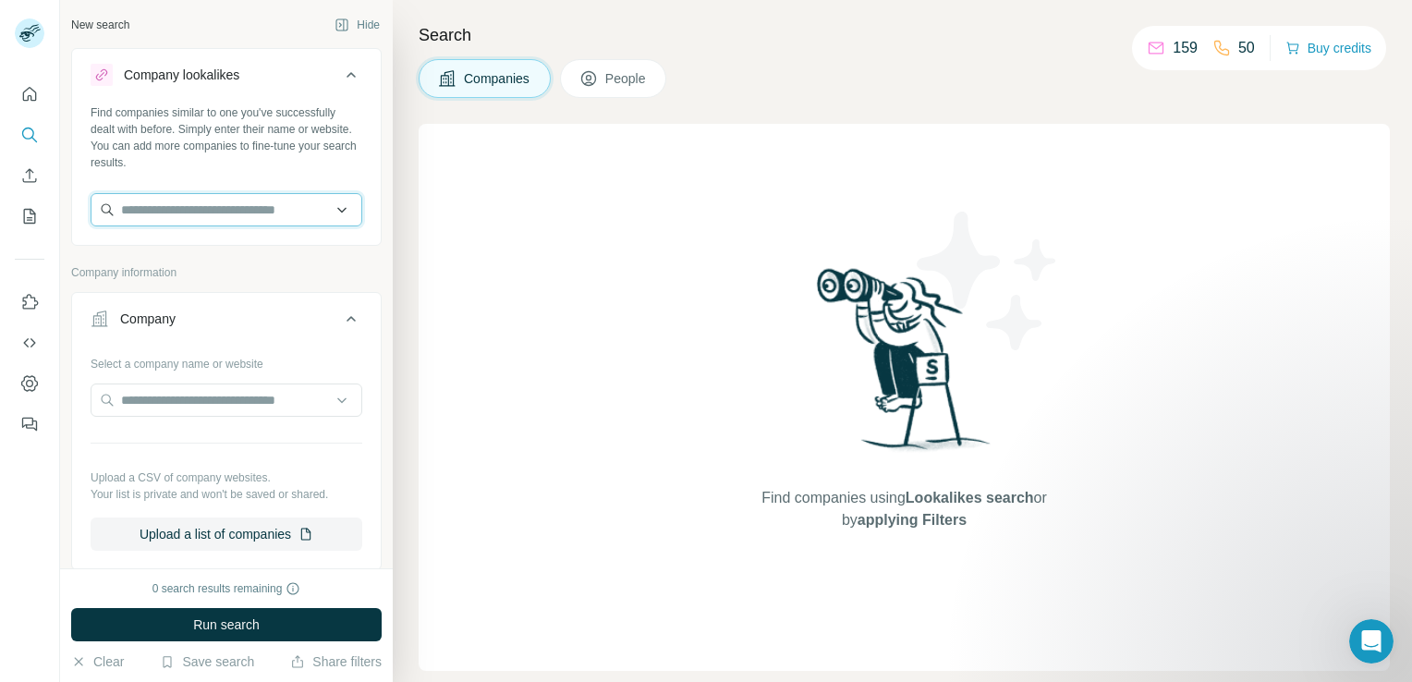
click at [270, 215] on input "text" at bounding box center [227, 209] width 272 height 33
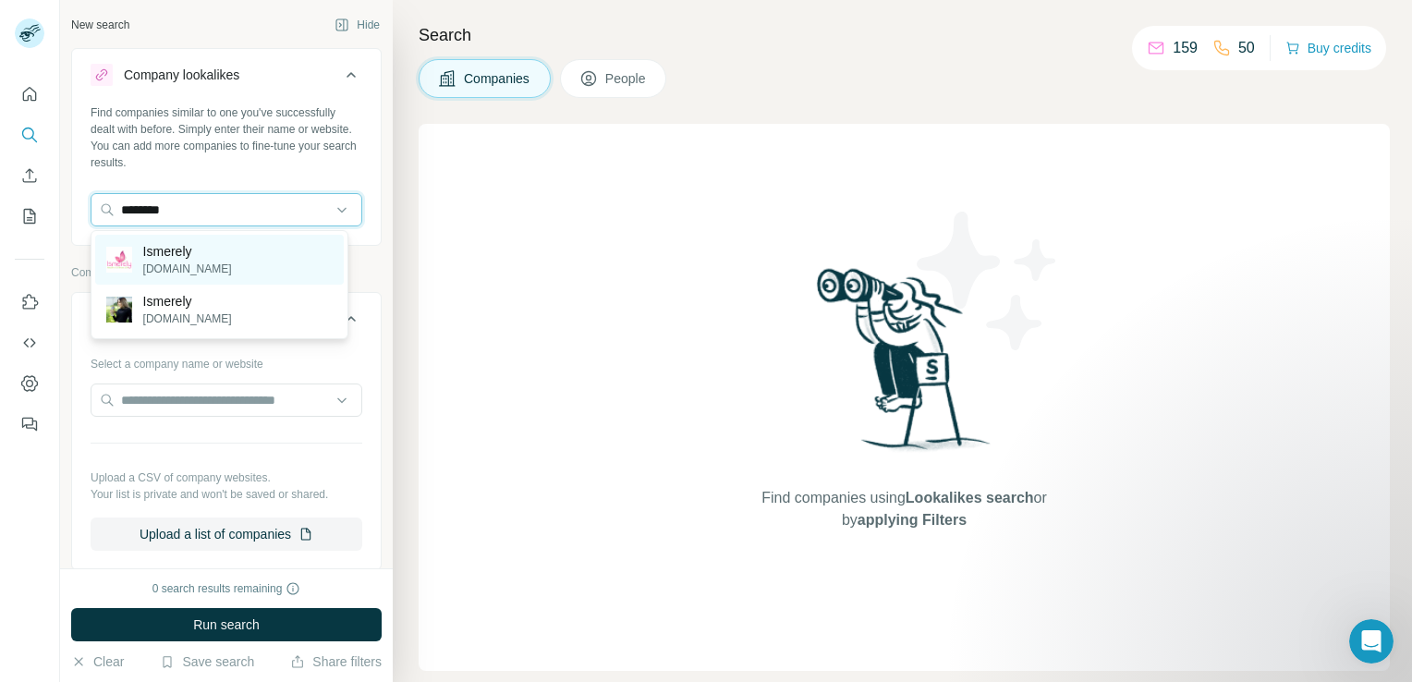
type input "********"
click at [205, 254] on p "Ismerely" at bounding box center [187, 251] width 89 height 18
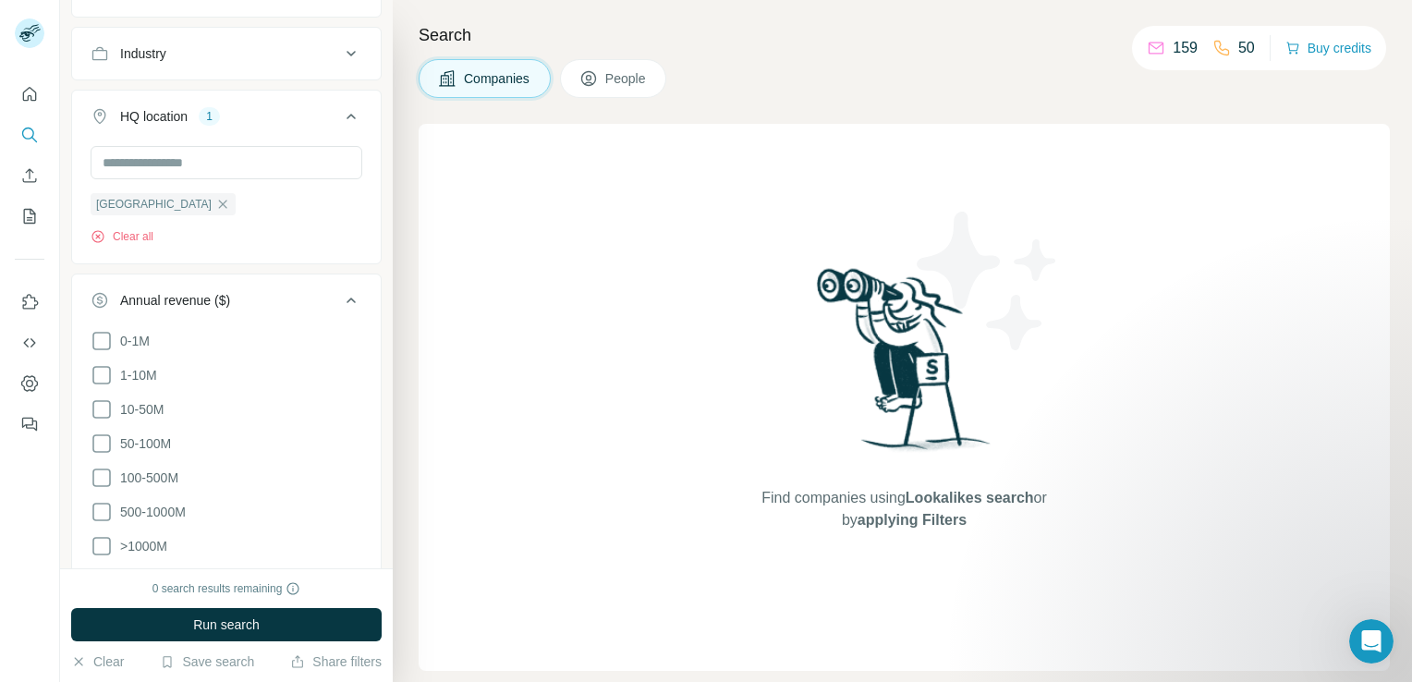
scroll to position [592, 0]
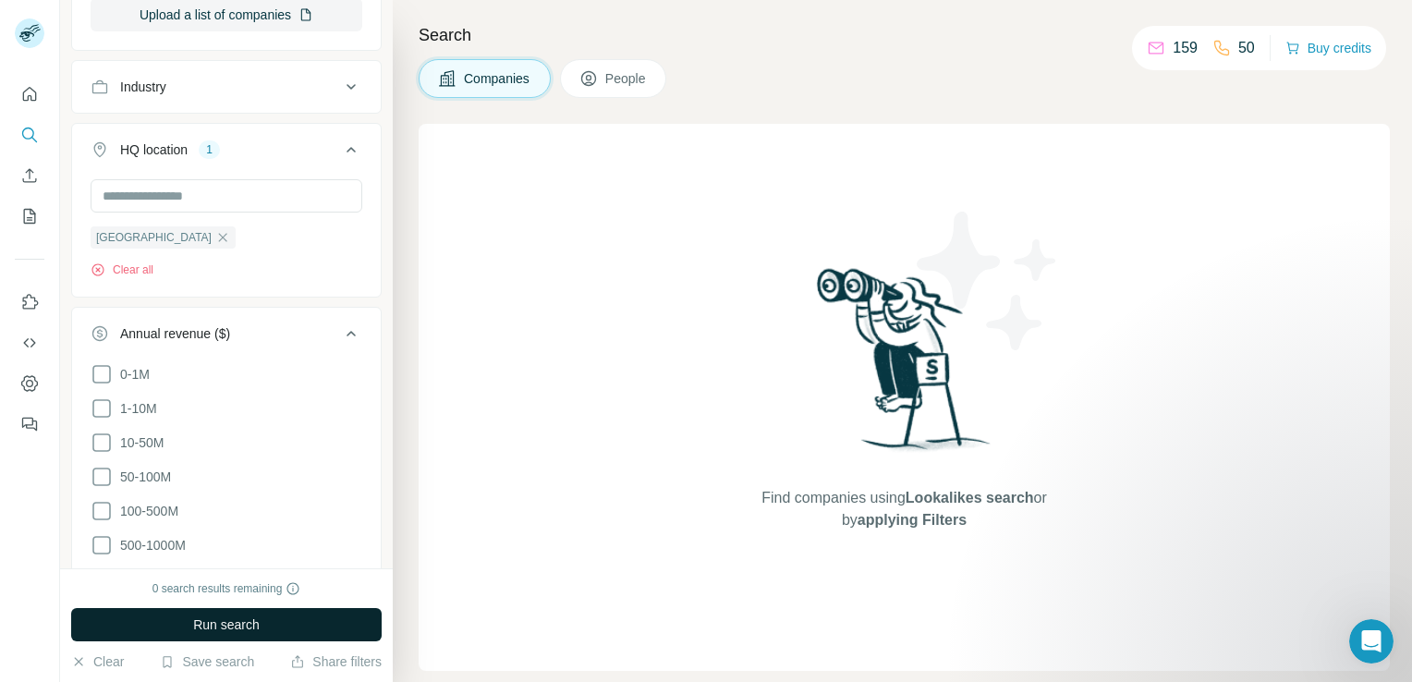
click at [327, 635] on button "Run search" at bounding box center [226, 624] width 311 height 33
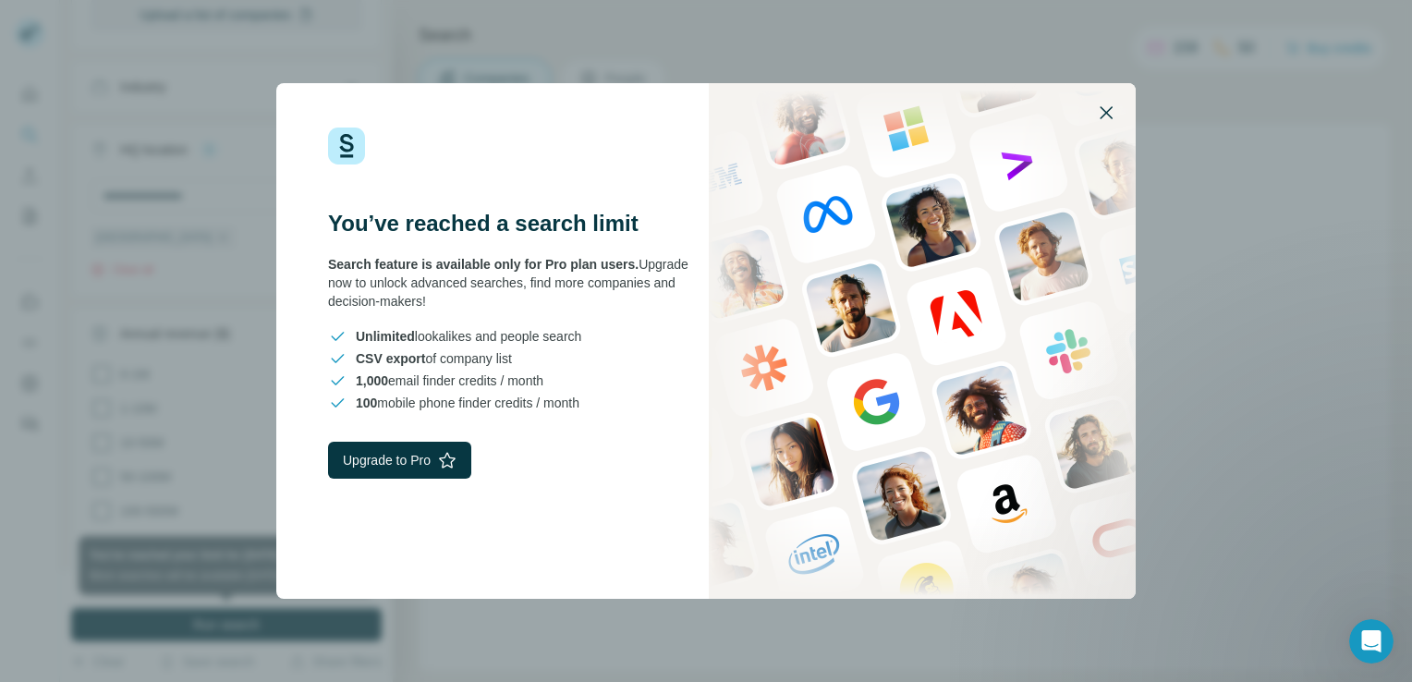
click at [1109, 115] on icon "button" at bounding box center [1106, 112] width 13 height 13
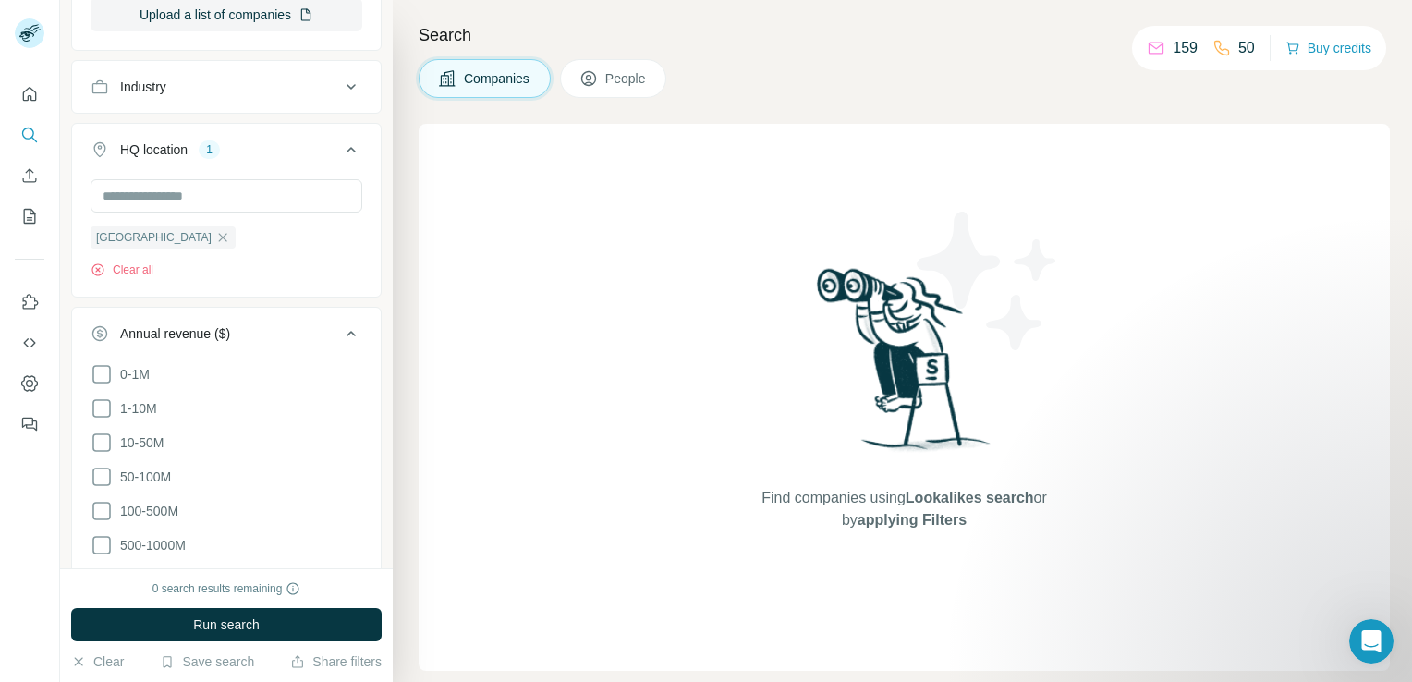
click at [605, 85] on span "People" at bounding box center [626, 78] width 43 height 18
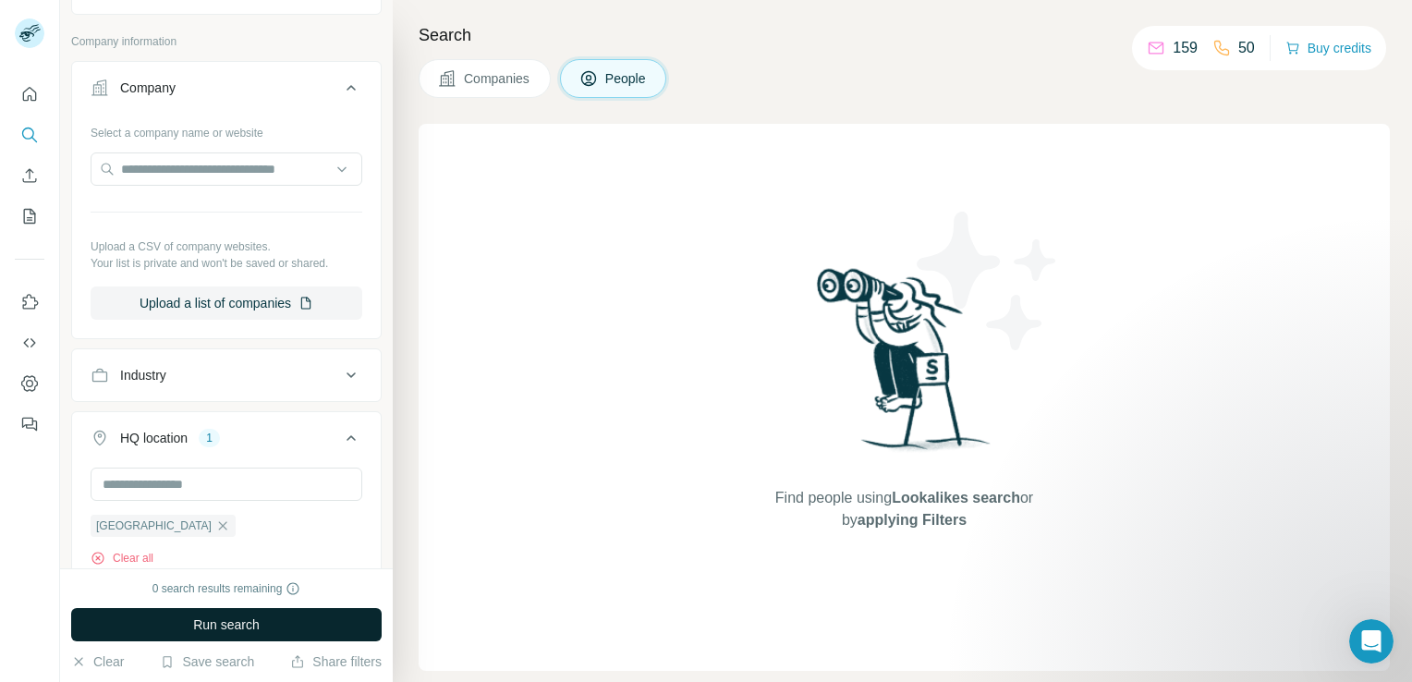
click at [322, 619] on button "Run search" at bounding box center [226, 624] width 311 height 33
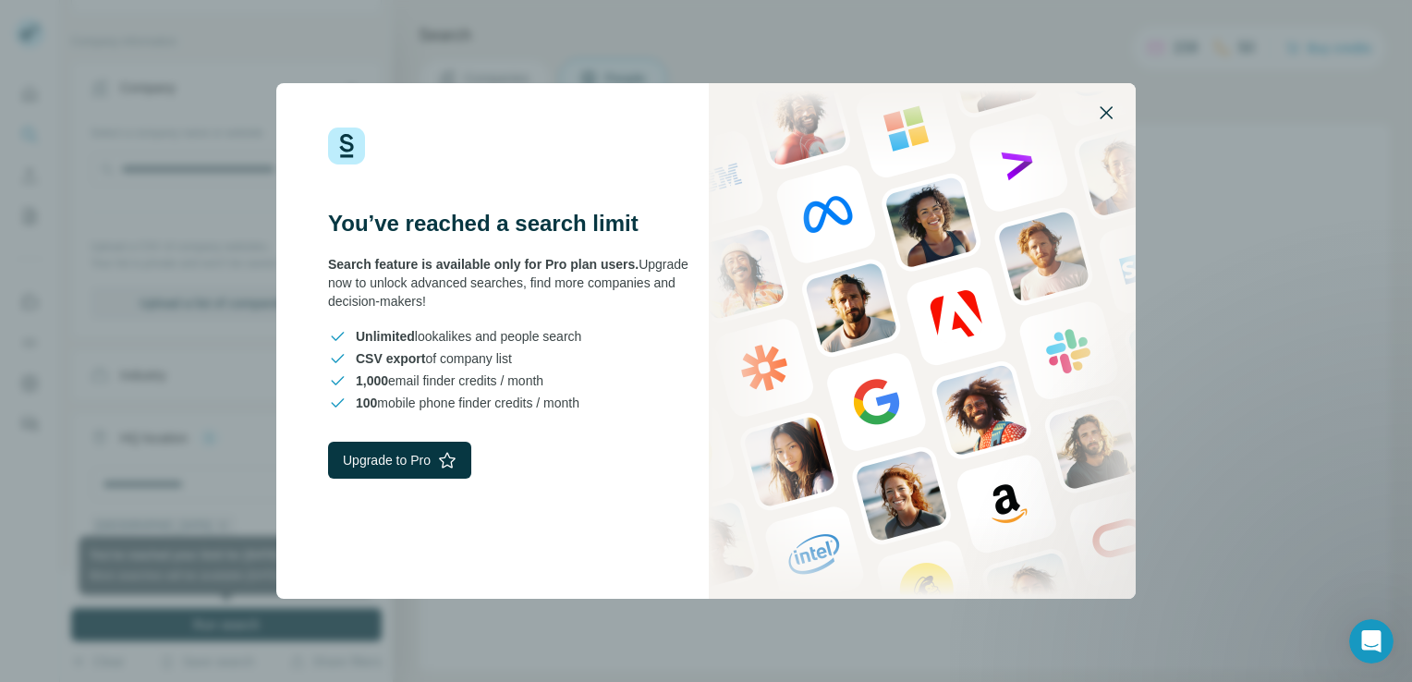
click at [1105, 123] on icon "button" at bounding box center [1106, 113] width 22 height 22
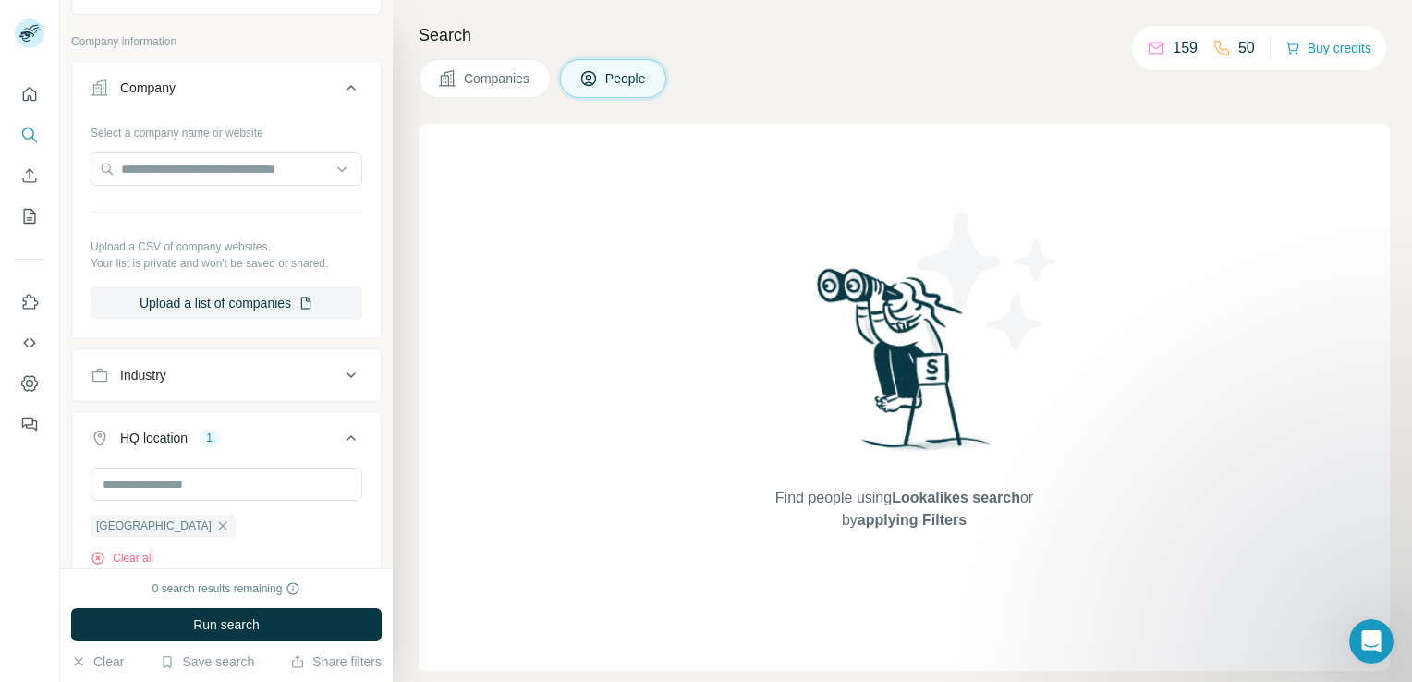
click at [1156, 50] on icon at bounding box center [1156, 48] width 18 height 18
click at [1161, 46] on icon at bounding box center [1156, 46] width 15 height 6
click at [1246, 51] on p "50" at bounding box center [1247, 48] width 17 height 22
click at [1224, 52] on icon at bounding box center [1222, 48] width 18 height 18
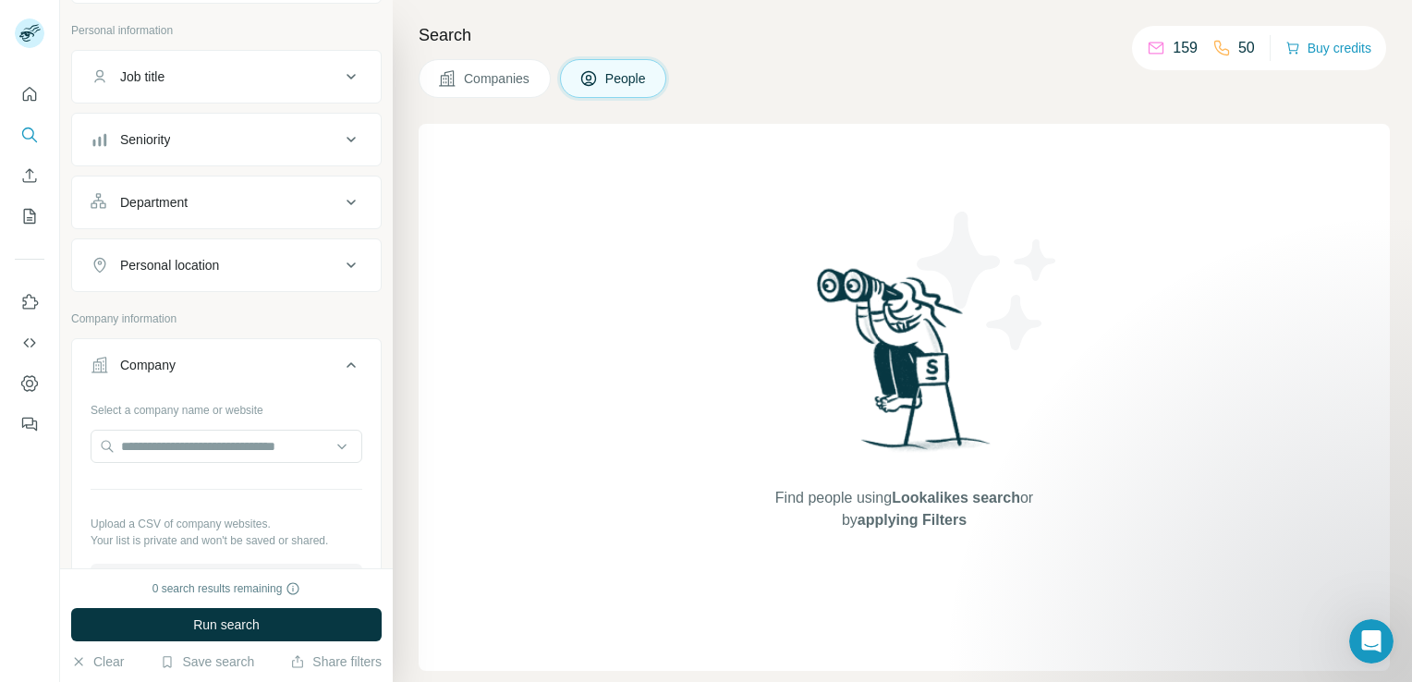
scroll to position [129, 0]
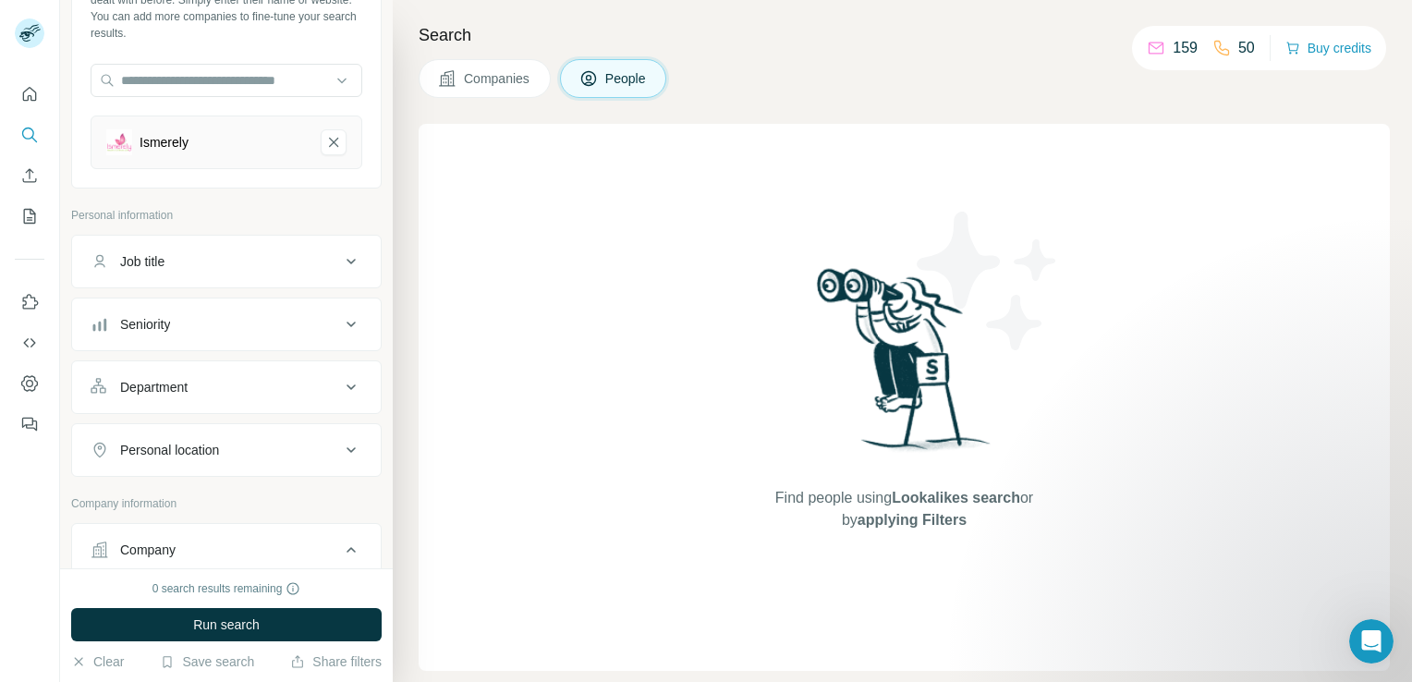
click at [165, 152] on div "Ismerely" at bounding box center [206, 142] width 200 height 26
click at [340, 454] on icon at bounding box center [351, 450] width 22 height 22
click at [301, 482] on input "text" at bounding box center [227, 496] width 272 height 33
type input "******"
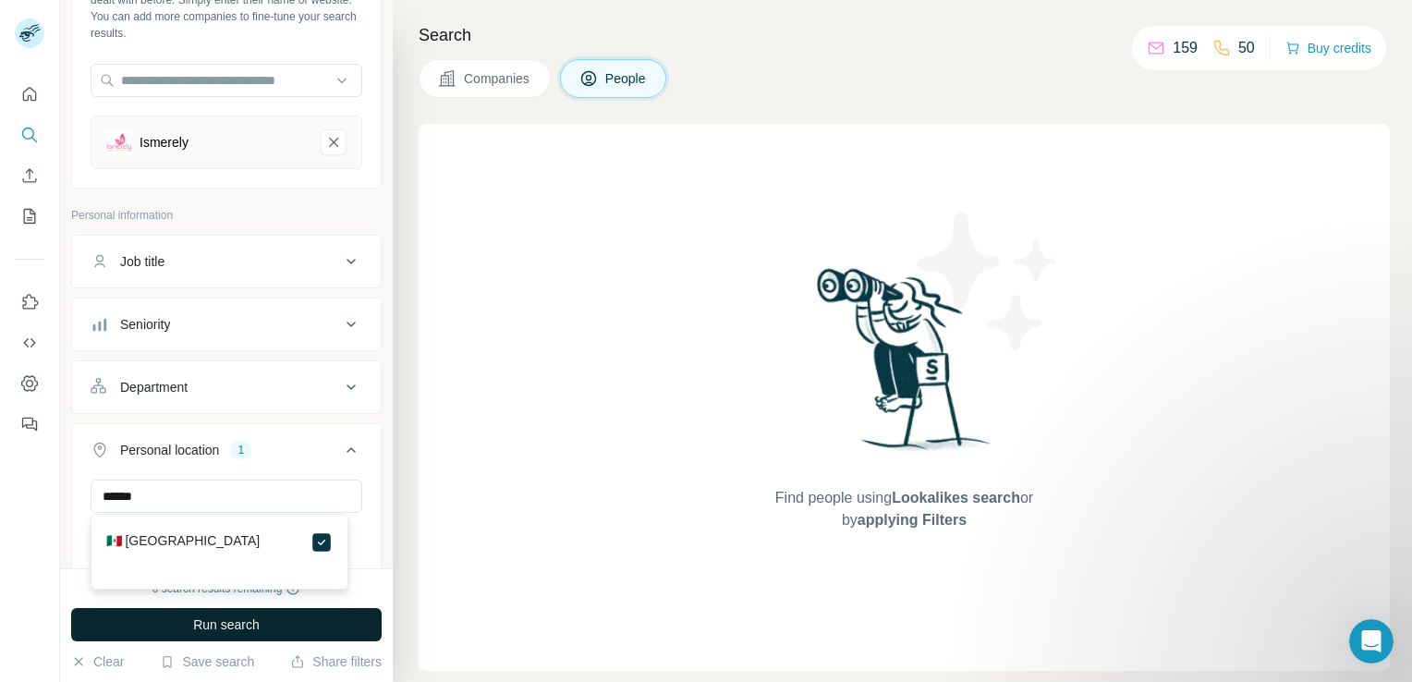
click at [325, 614] on button "Run search" at bounding box center [226, 624] width 311 height 33
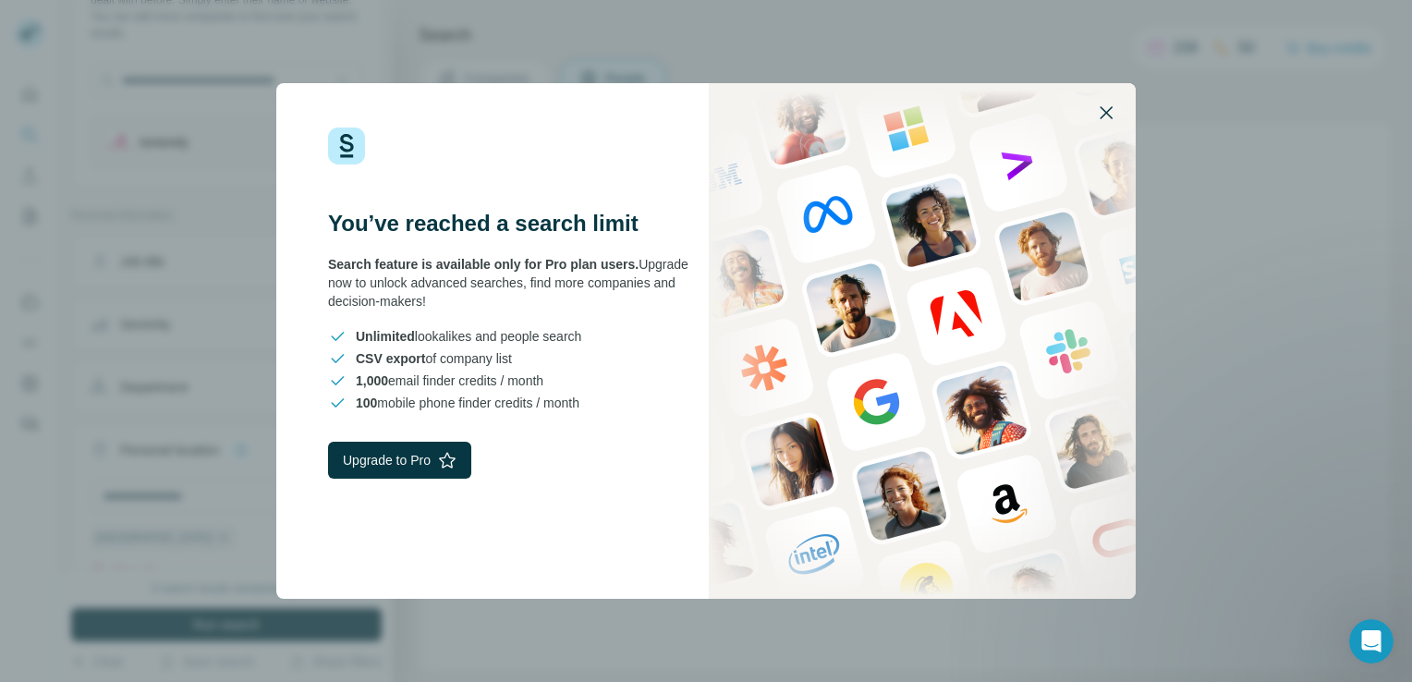
click at [1111, 116] on icon "button" at bounding box center [1106, 113] width 22 height 22
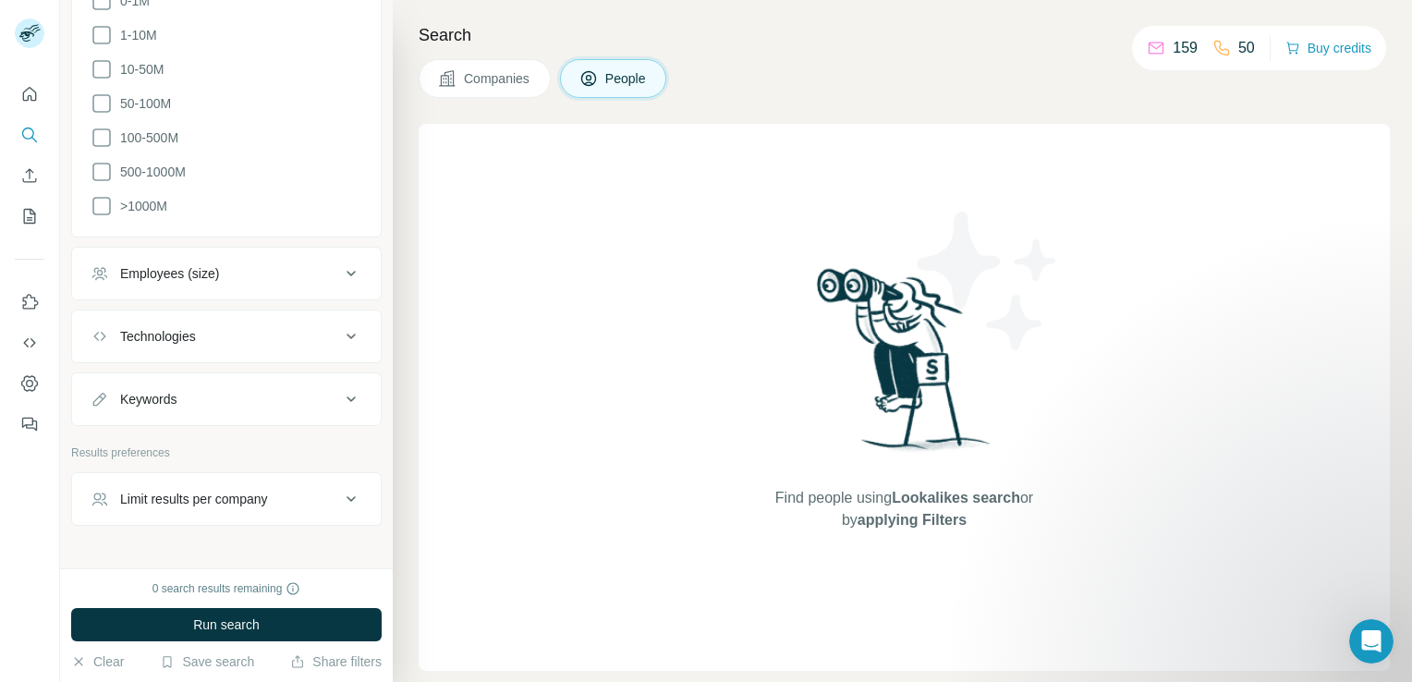
scroll to position [1411, 0]
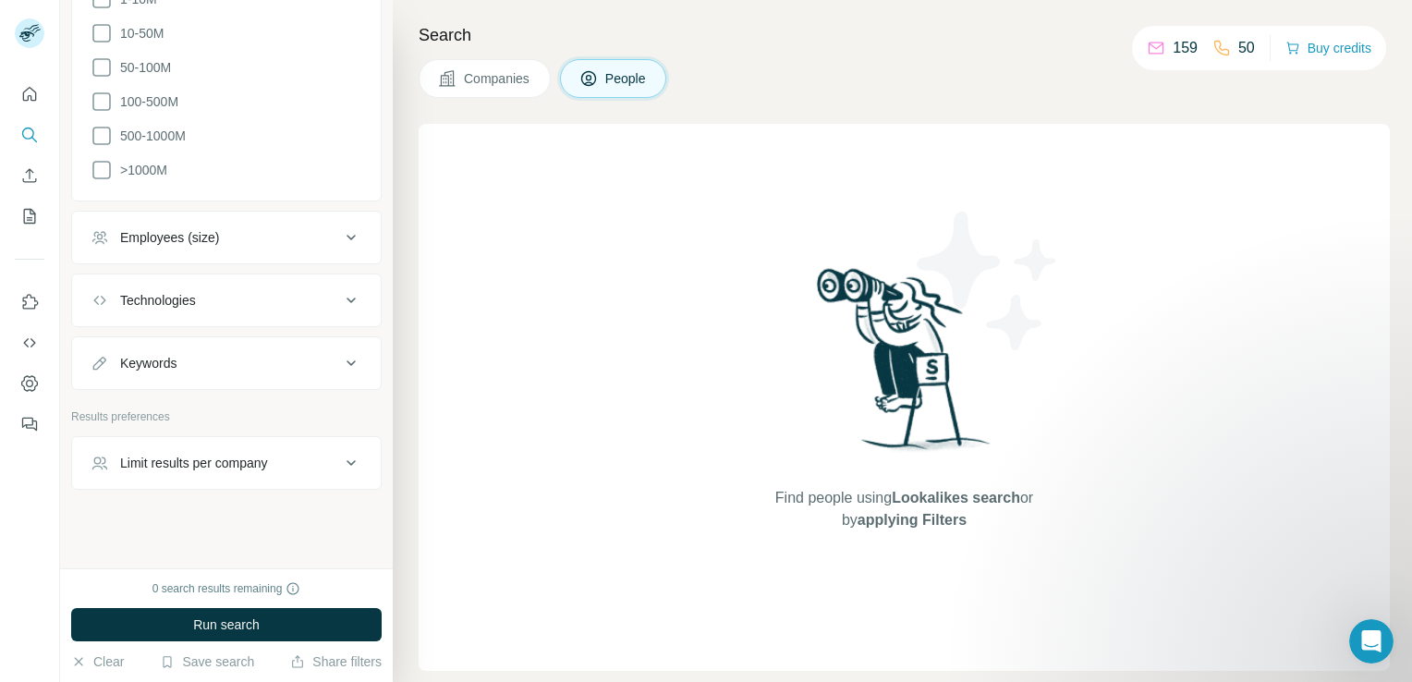
click at [340, 459] on icon at bounding box center [351, 463] width 22 height 22
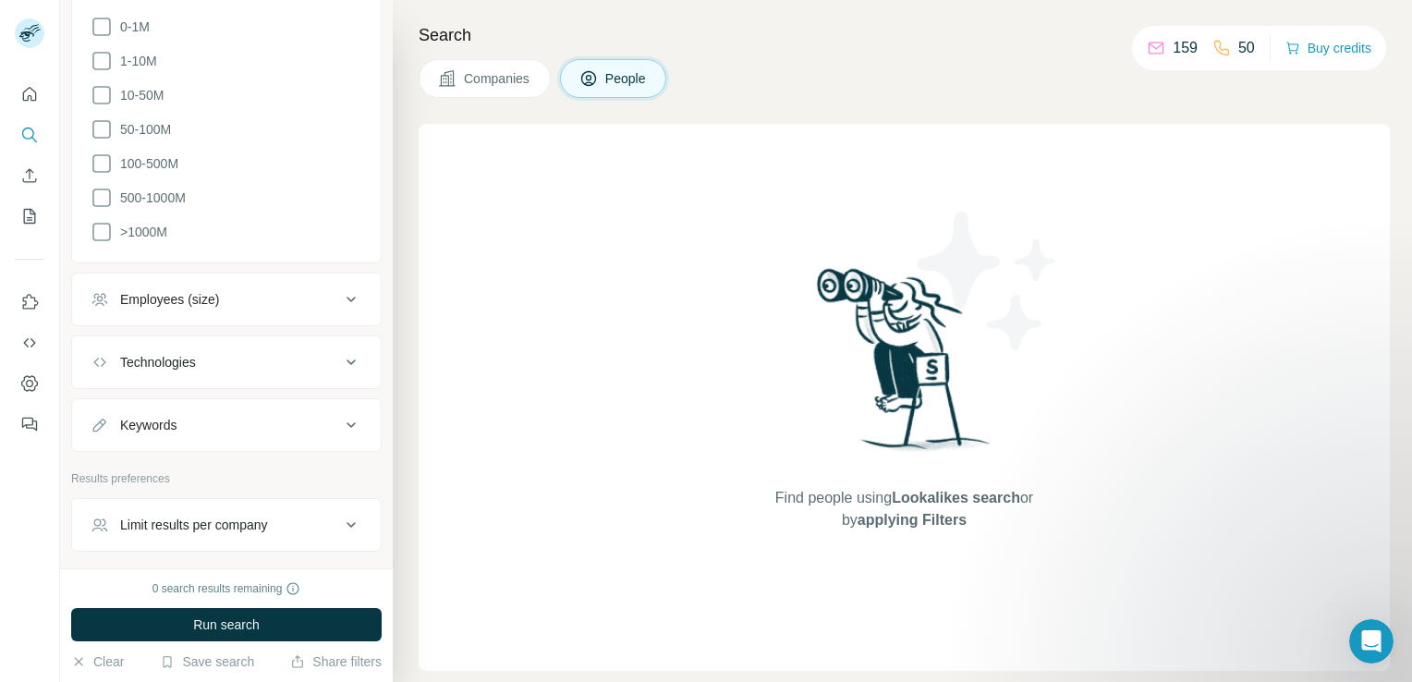
scroll to position [1318, 0]
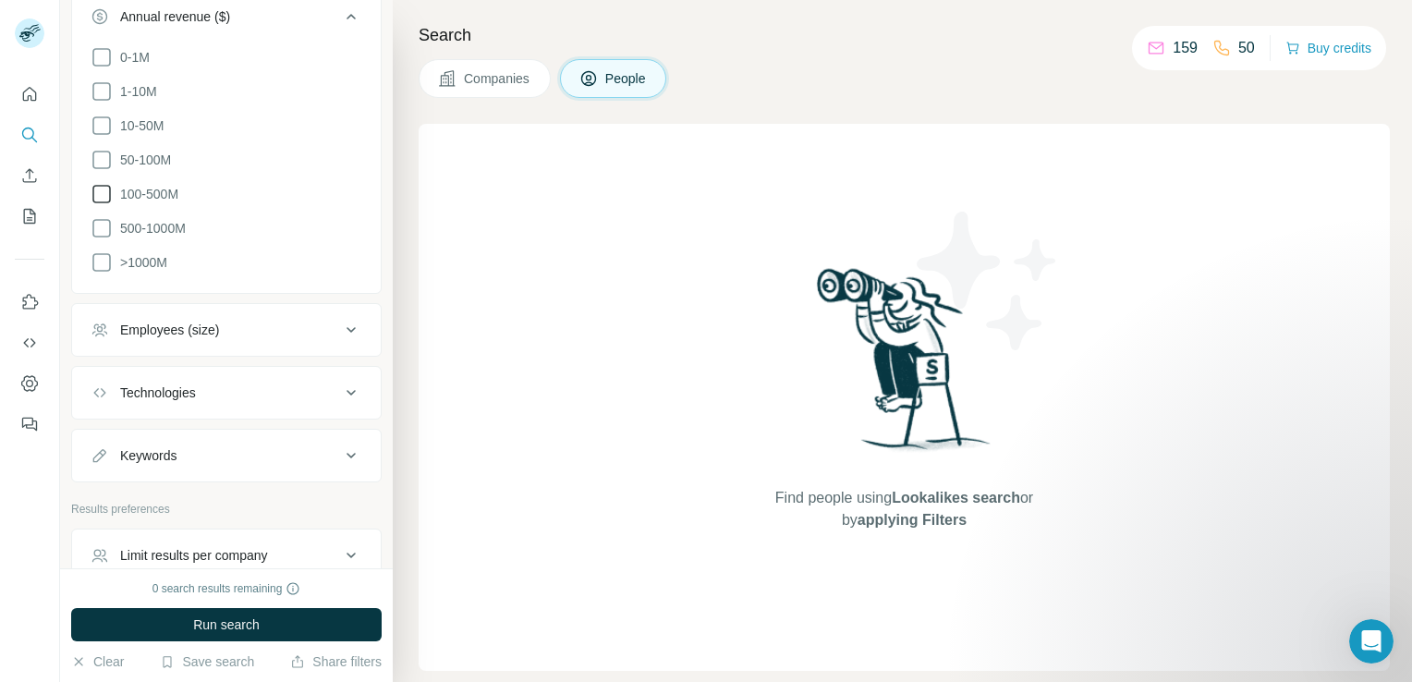
click at [107, 189] on icon at bounding box center [102, 194] width 22 height 22
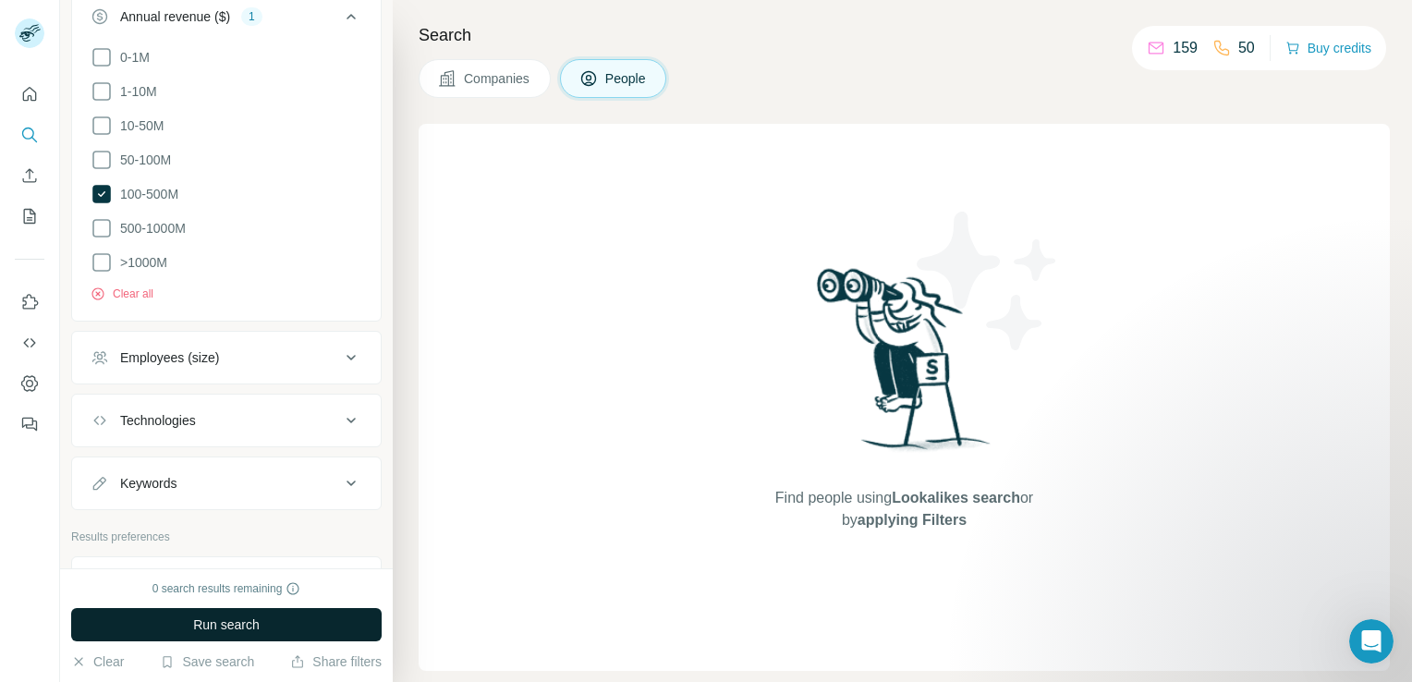
click at [313, 622] on button "Run search" at bounding box center [226, 624] width 311 height 33
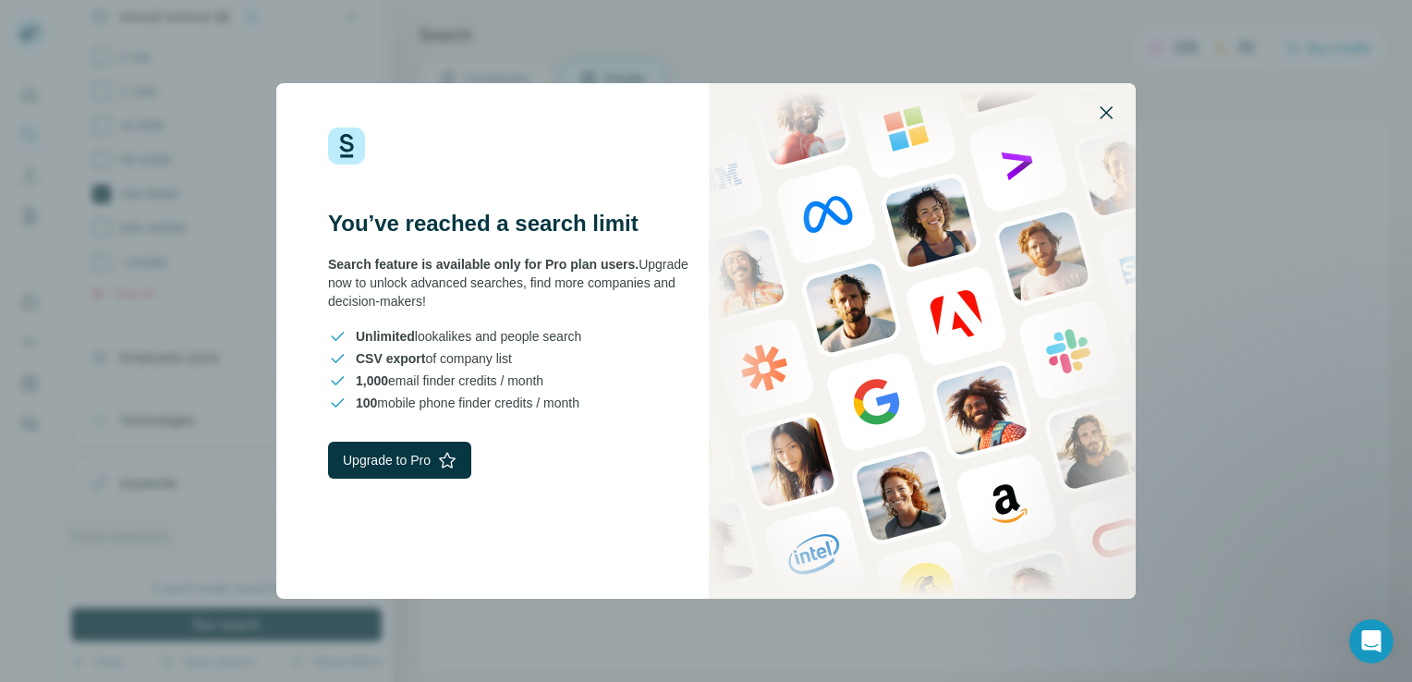
click at [1109, 115] on icon "button" at bounding box center [1106, 113] width 22 height 22
